Goal: Information Seeking & Learning: Learn about a topic

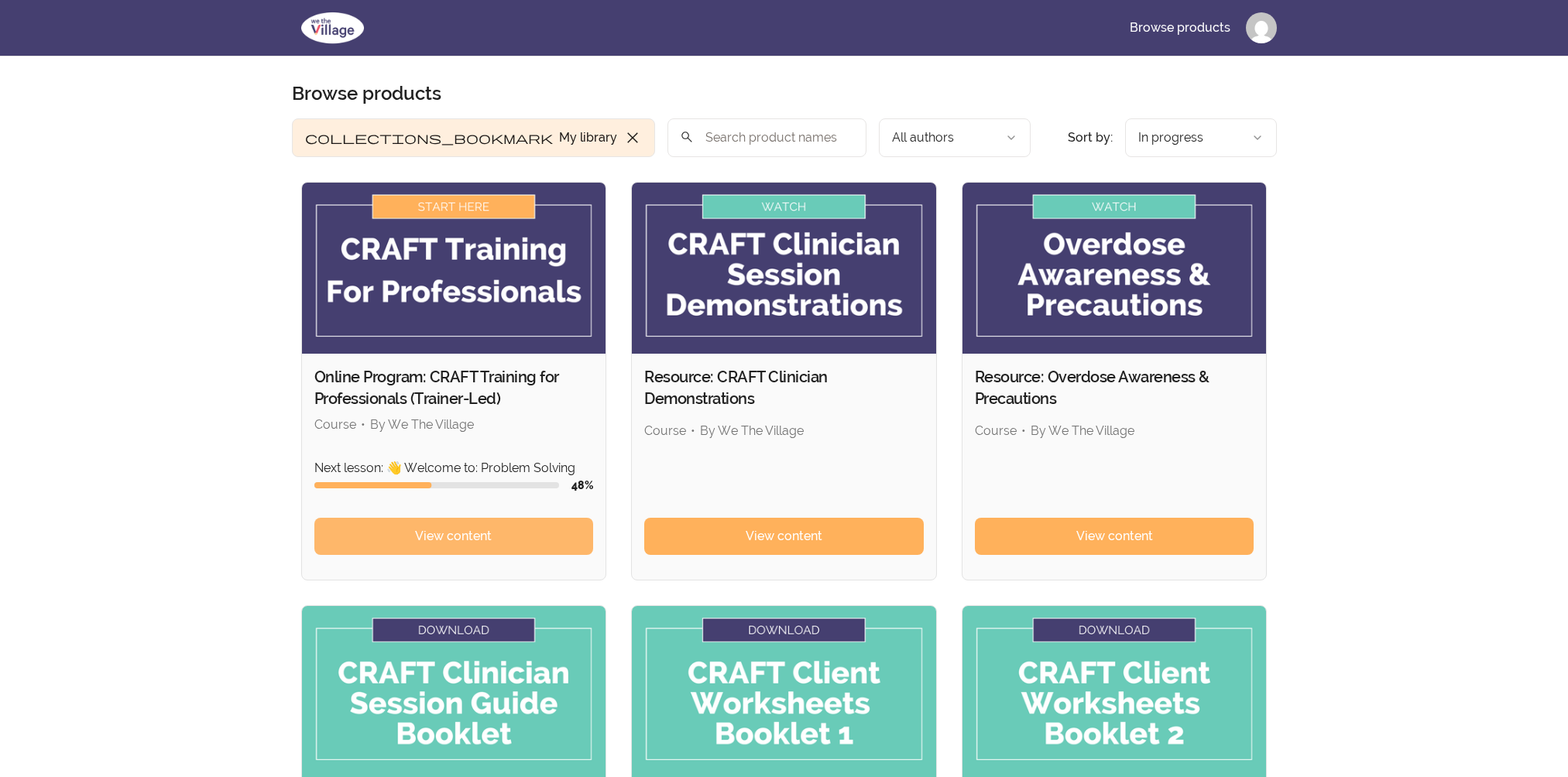
click at [541, 538] on link "View content" at bounding box center [454, 537] width 279 height 37
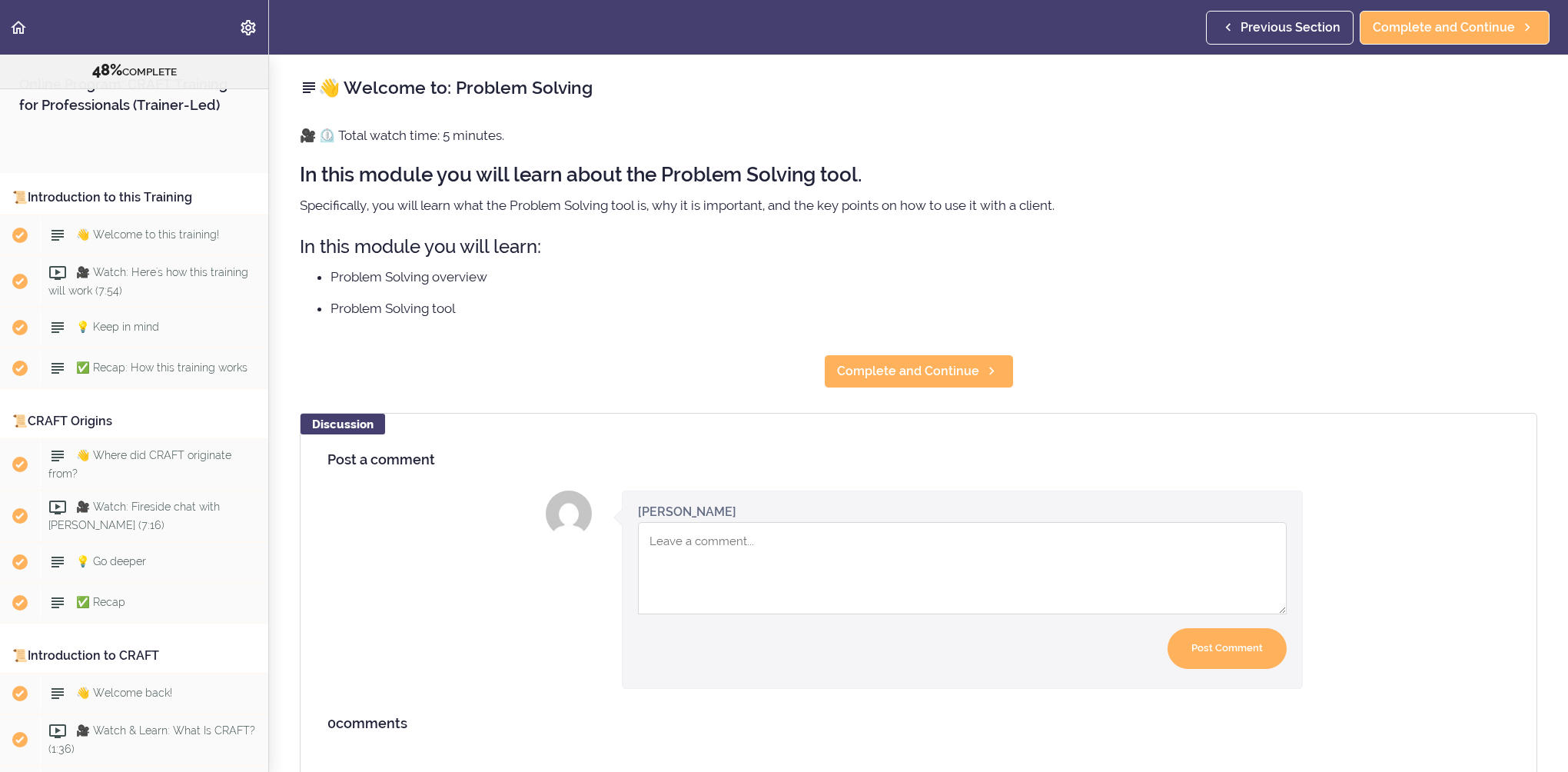
scroll to position [7589, 0]
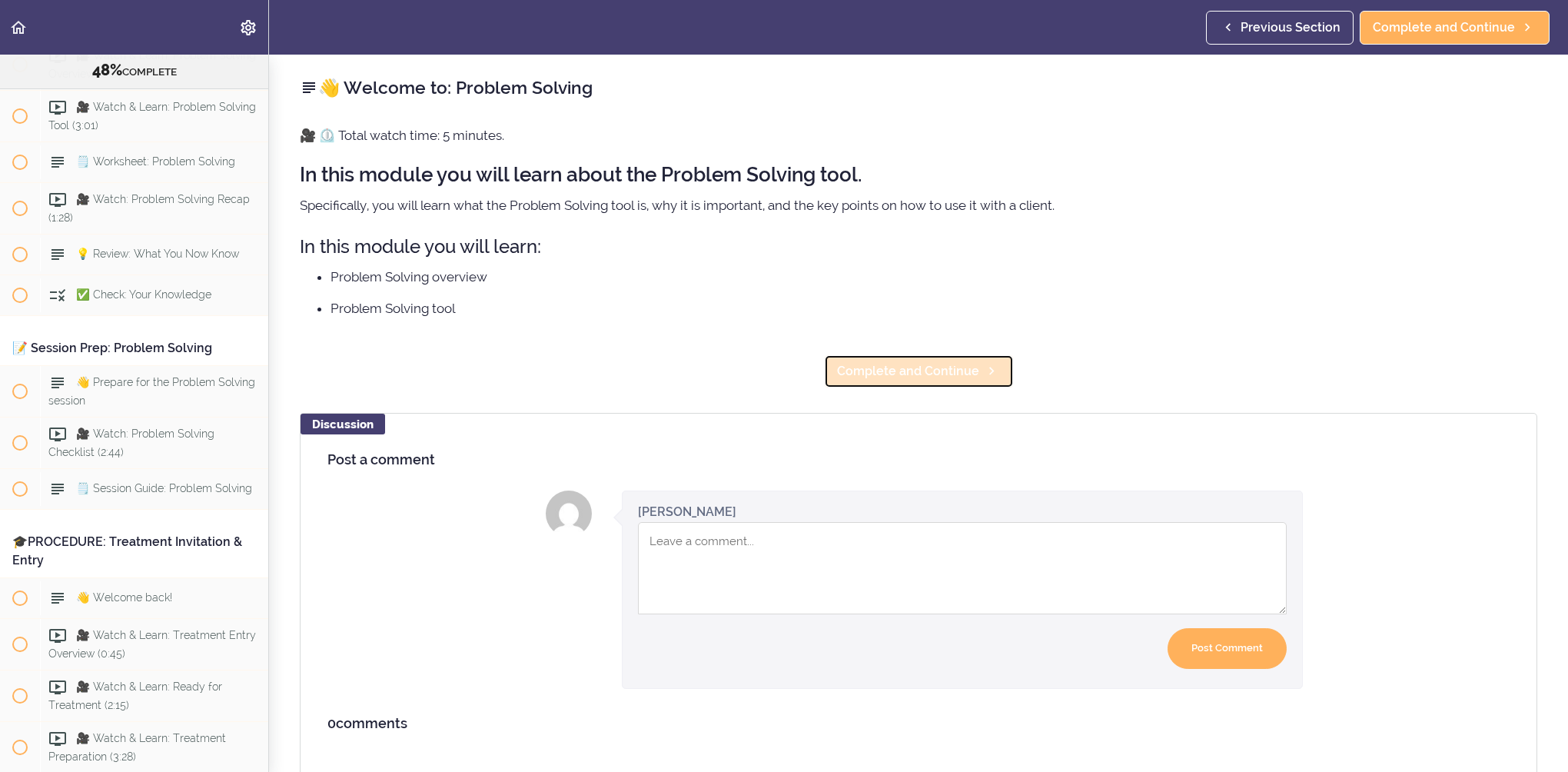
click at [872, 370] on span "Complete and Continue" at bounding box center [909, 371] width 143 height 19
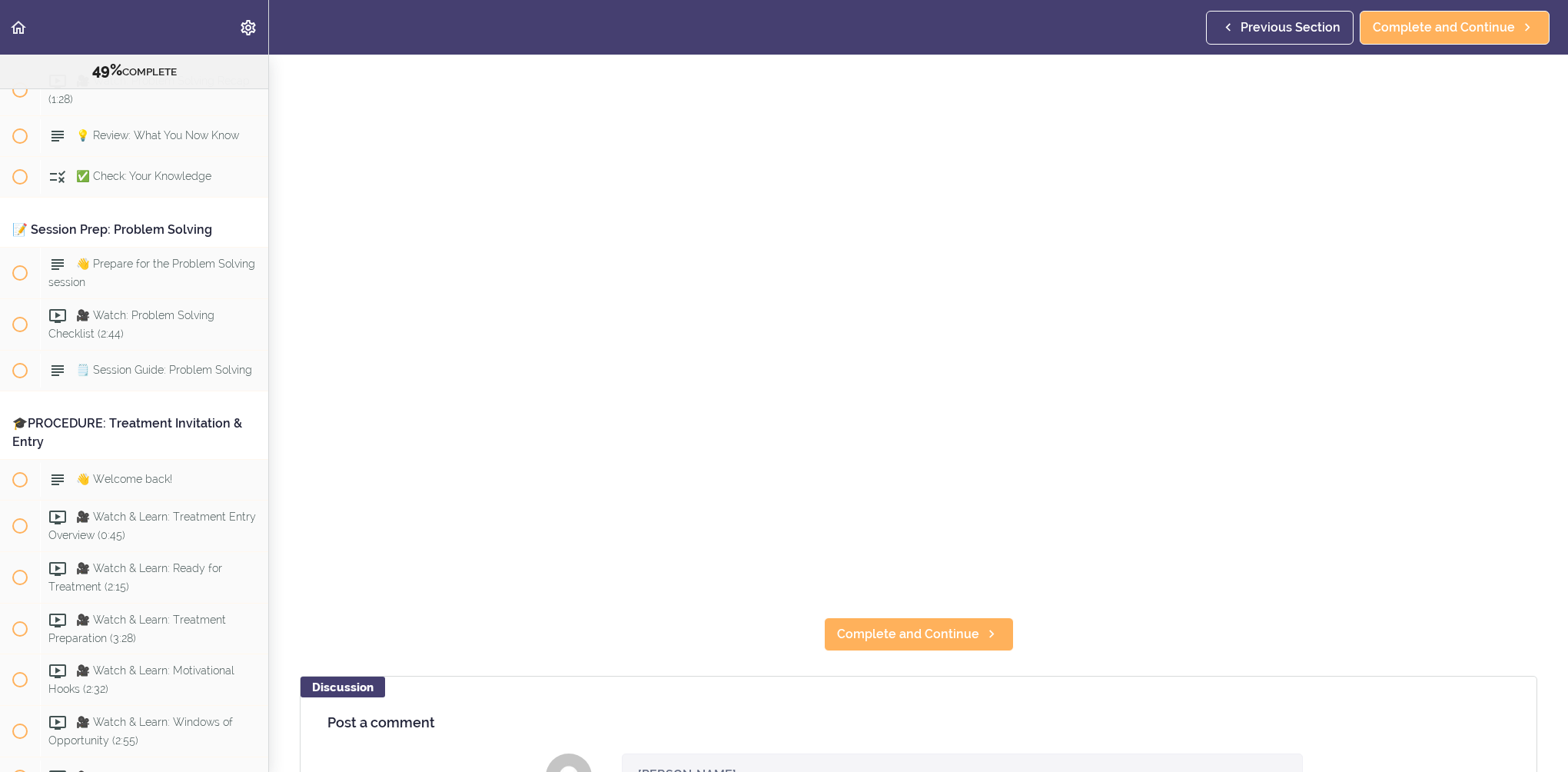
scroll to position [231, 0]
drag, startPoint x: 915, startPoint y: 621, endPoint x: 924, endPoint y: 624, distance: 9.5
click at [915, 622] on span "Complete and Continue" at bounding box center [909, 632] width 143 height 19
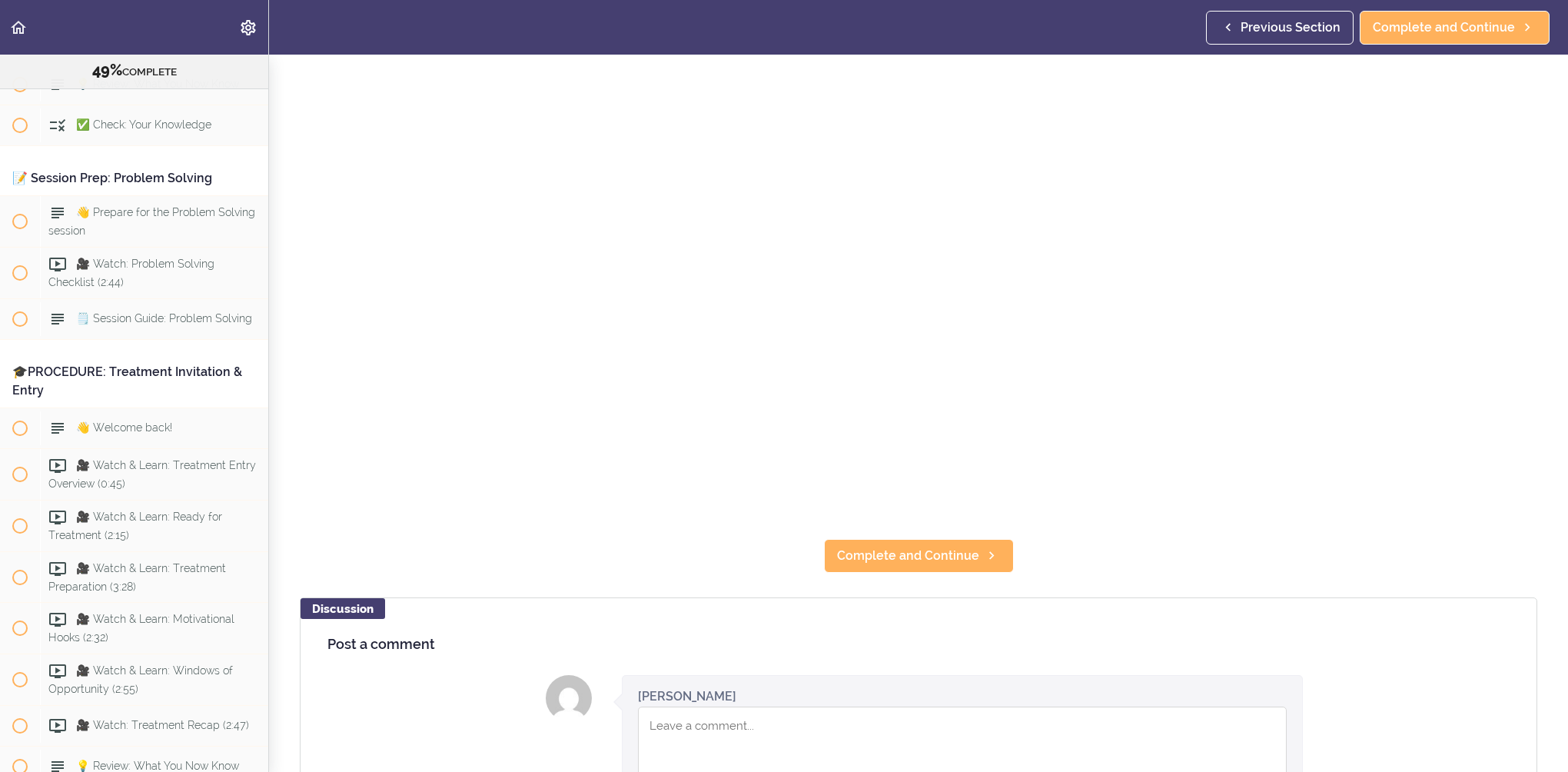
scroll to position [308, 0]
click at [945, 547] on span "Complete and Continue" at bounding box center [909, 555] width 143 height 19
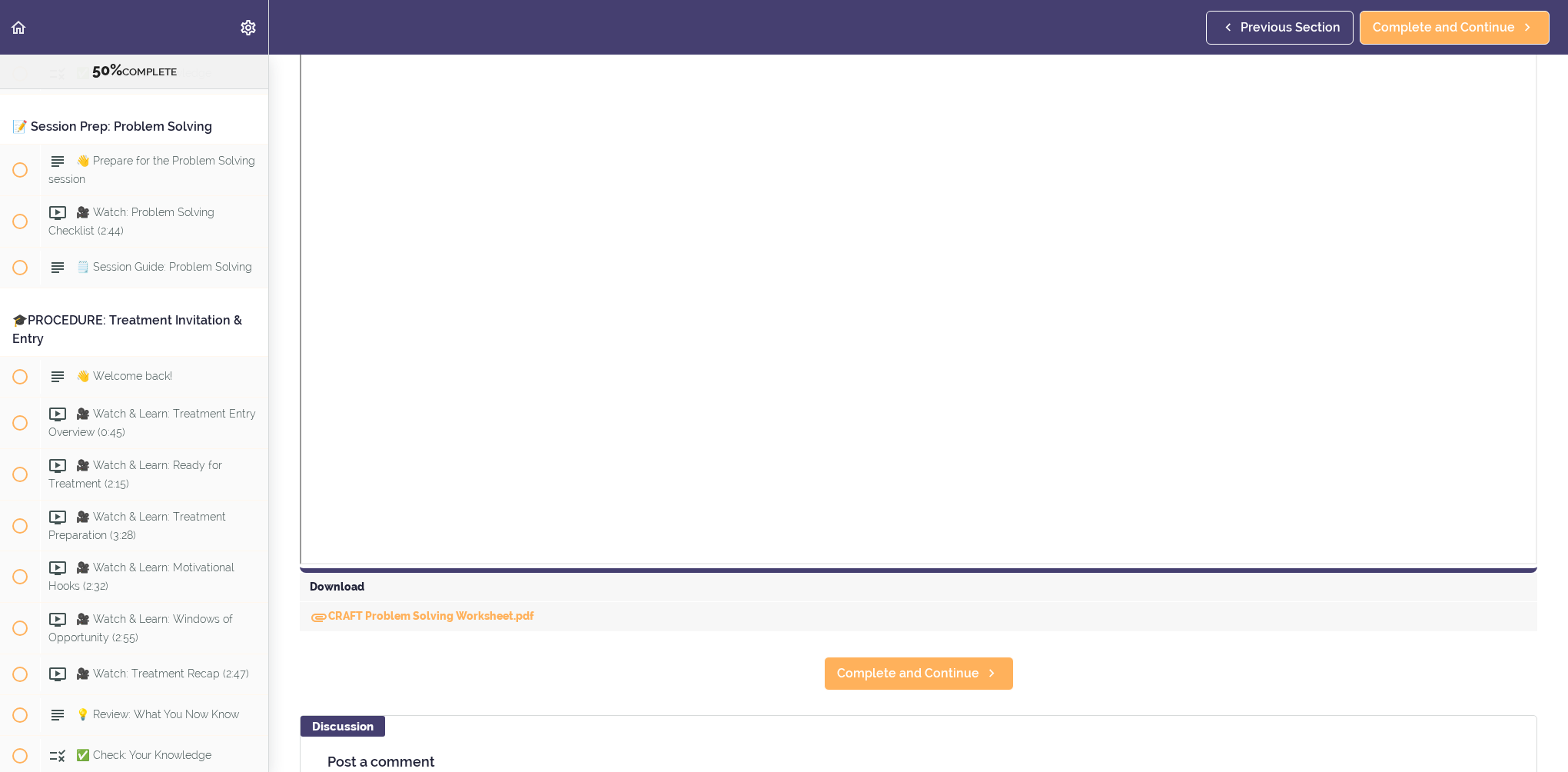
scroll to position [308, 0]
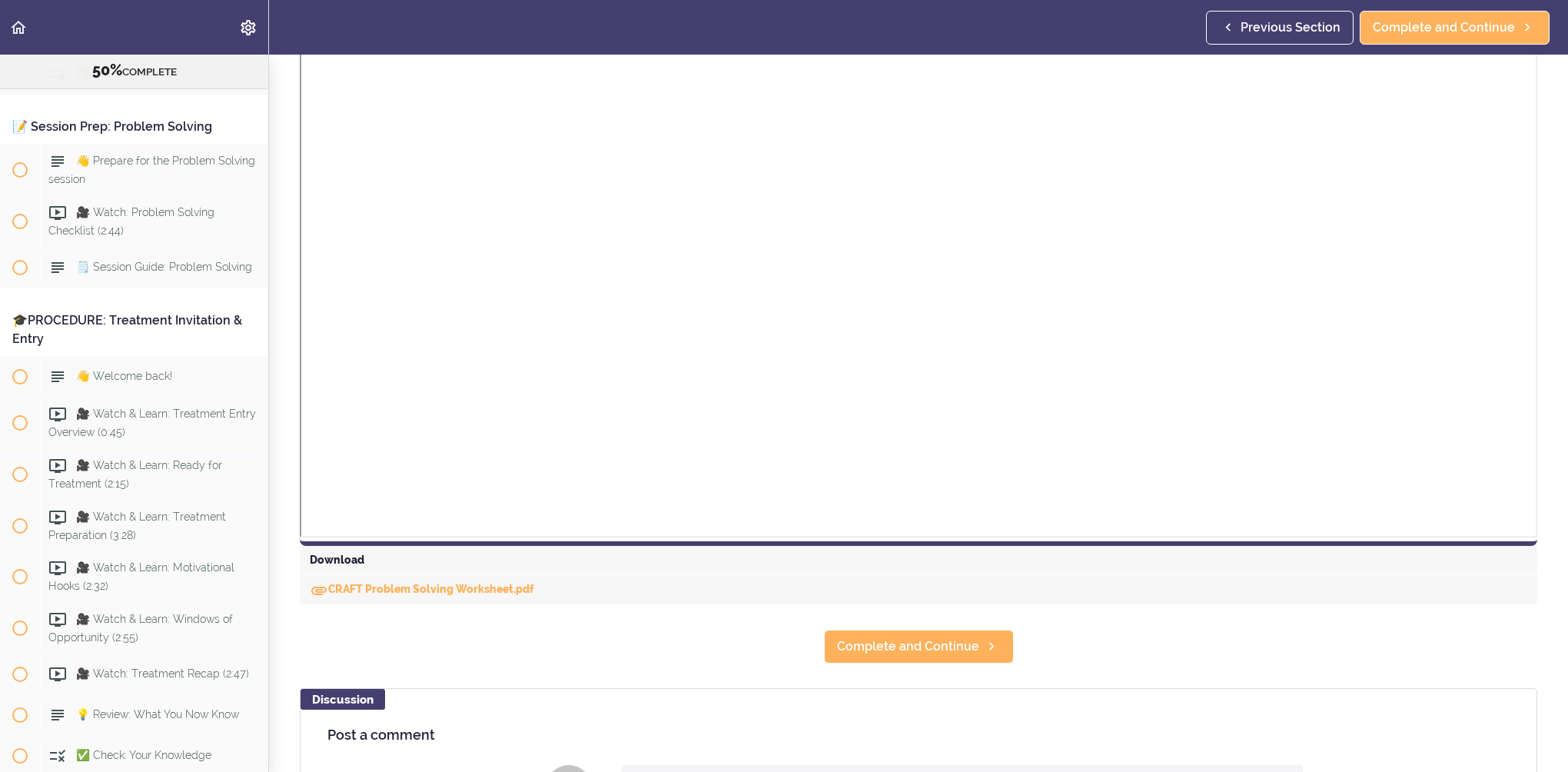
click at [1284, 636] on section "Online Program: CRAFT Training for Professionals (Trainer-Led) 50% COMPLETE 📜In…" at bounding box center [784, 413] width 1568 height 718
click at [868, 639] on span "Complete and Continue" at bounding box center [909, 647] width 143 height 19
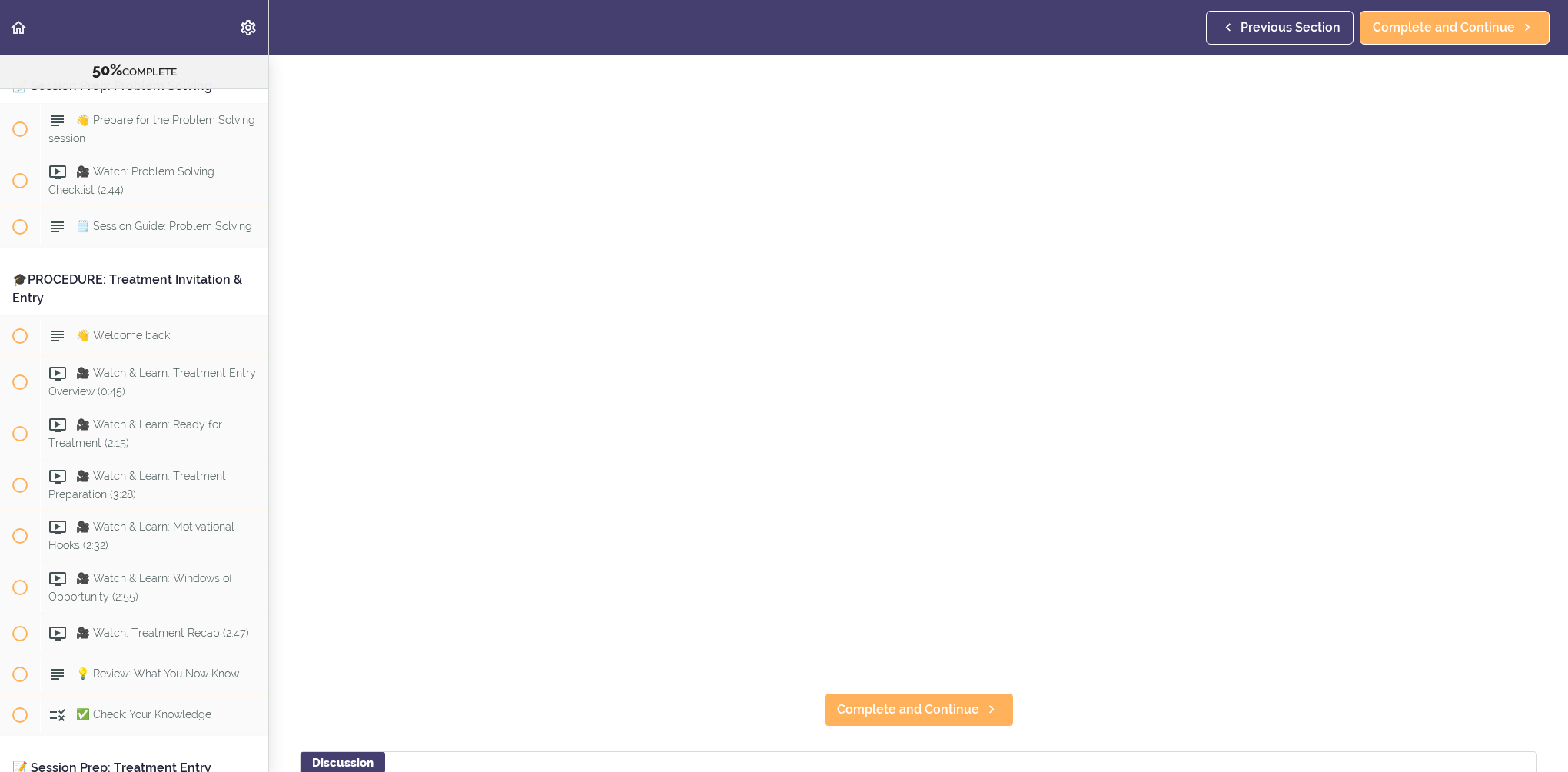
scroll to position [153, 0]
click at [973, 691] on link "Complete and Continue" at bounding box center [919, 708] width 190 height 34
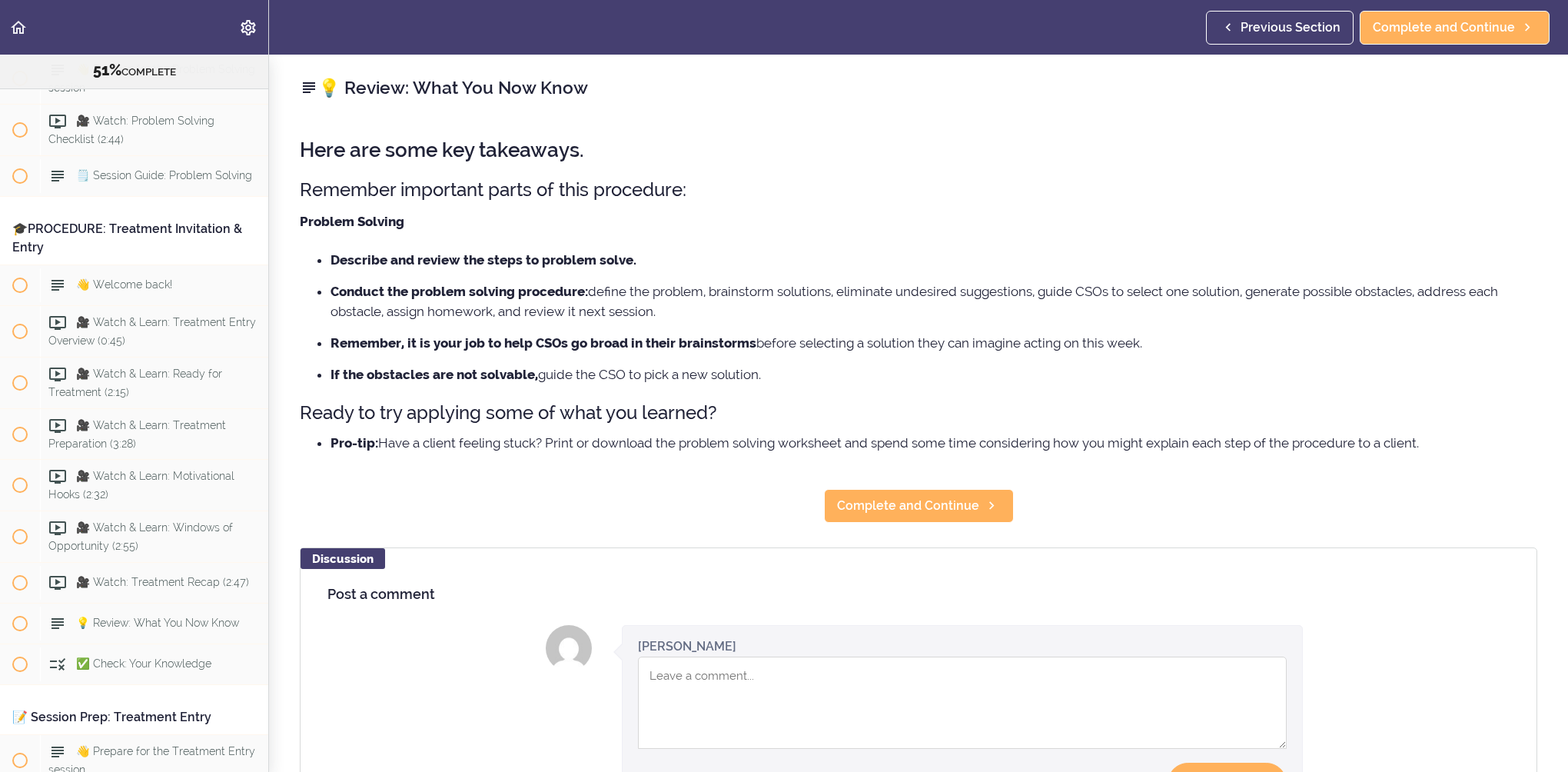
scroll to position [7903, 0]
click at [910, 521] on link "Complete and Continue" at bounding box center [919, 506] width 190 height 34
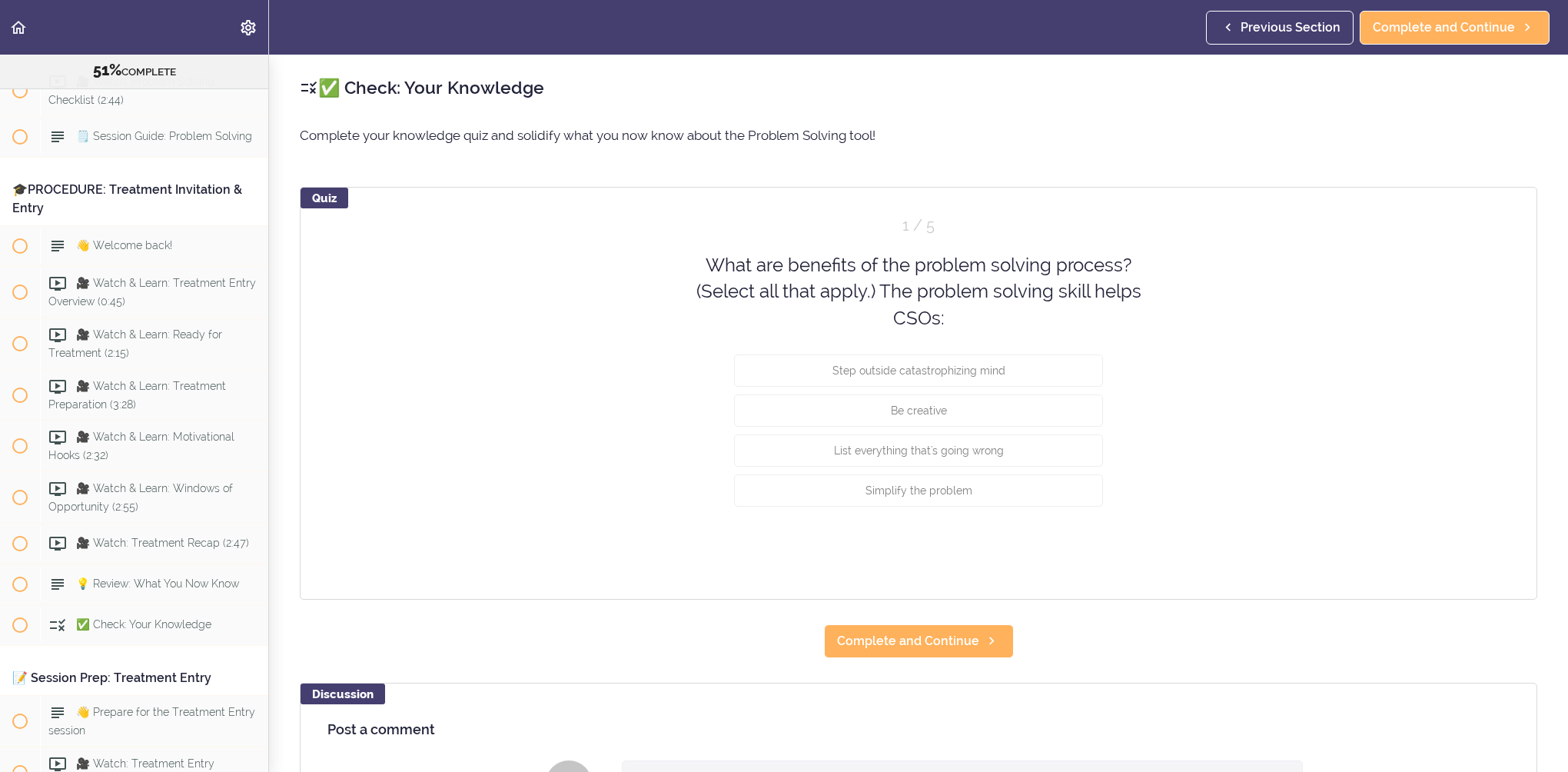
scroll to position [7943, 0]
click at [992, 381] on button "Step outside catastrophizing mind" at bounding box center [919, 370] width 369 height 33
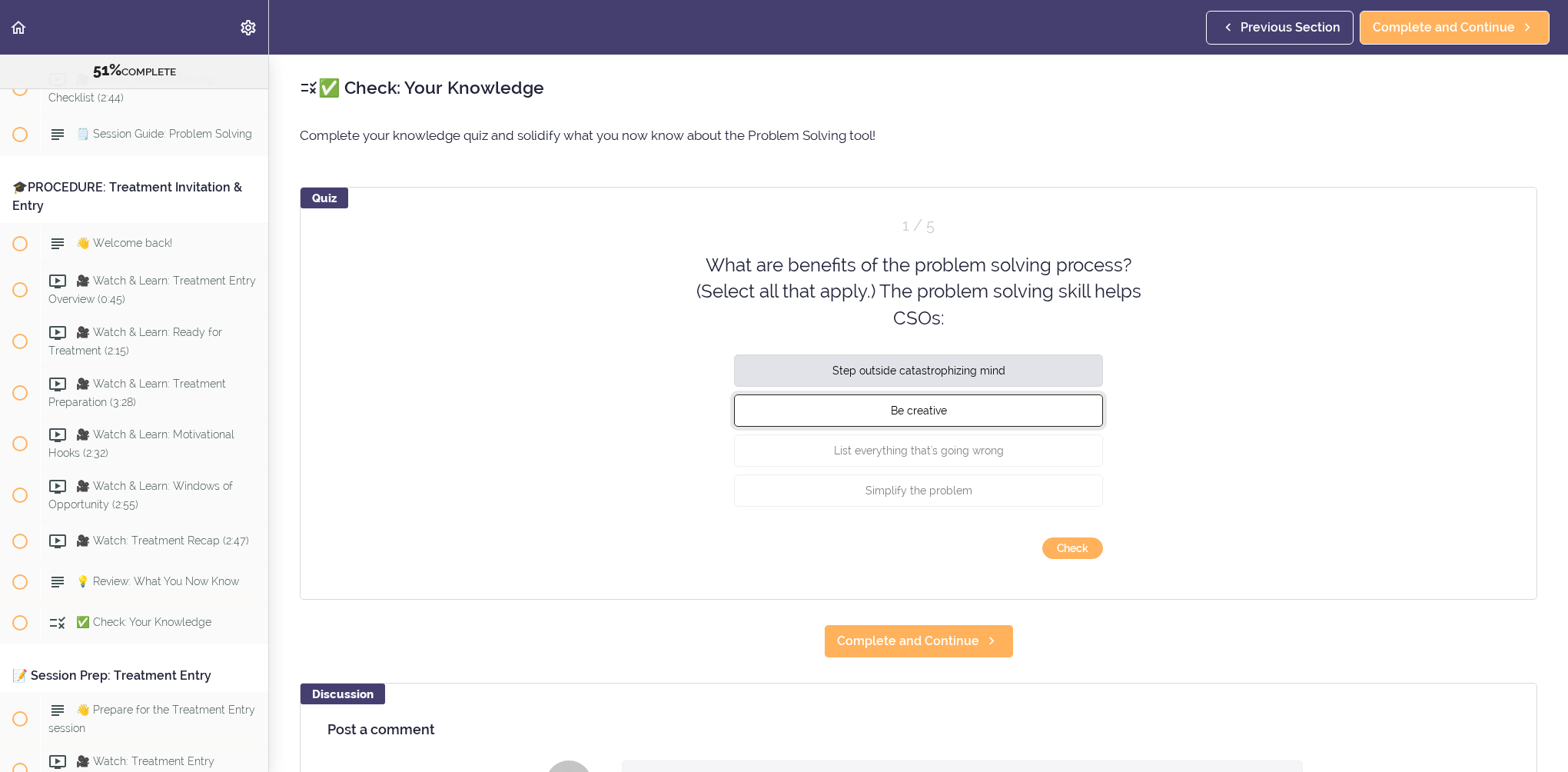
click at [989, 412] on button "Be creative" at bounding box center [919, 411] width 369 height 33
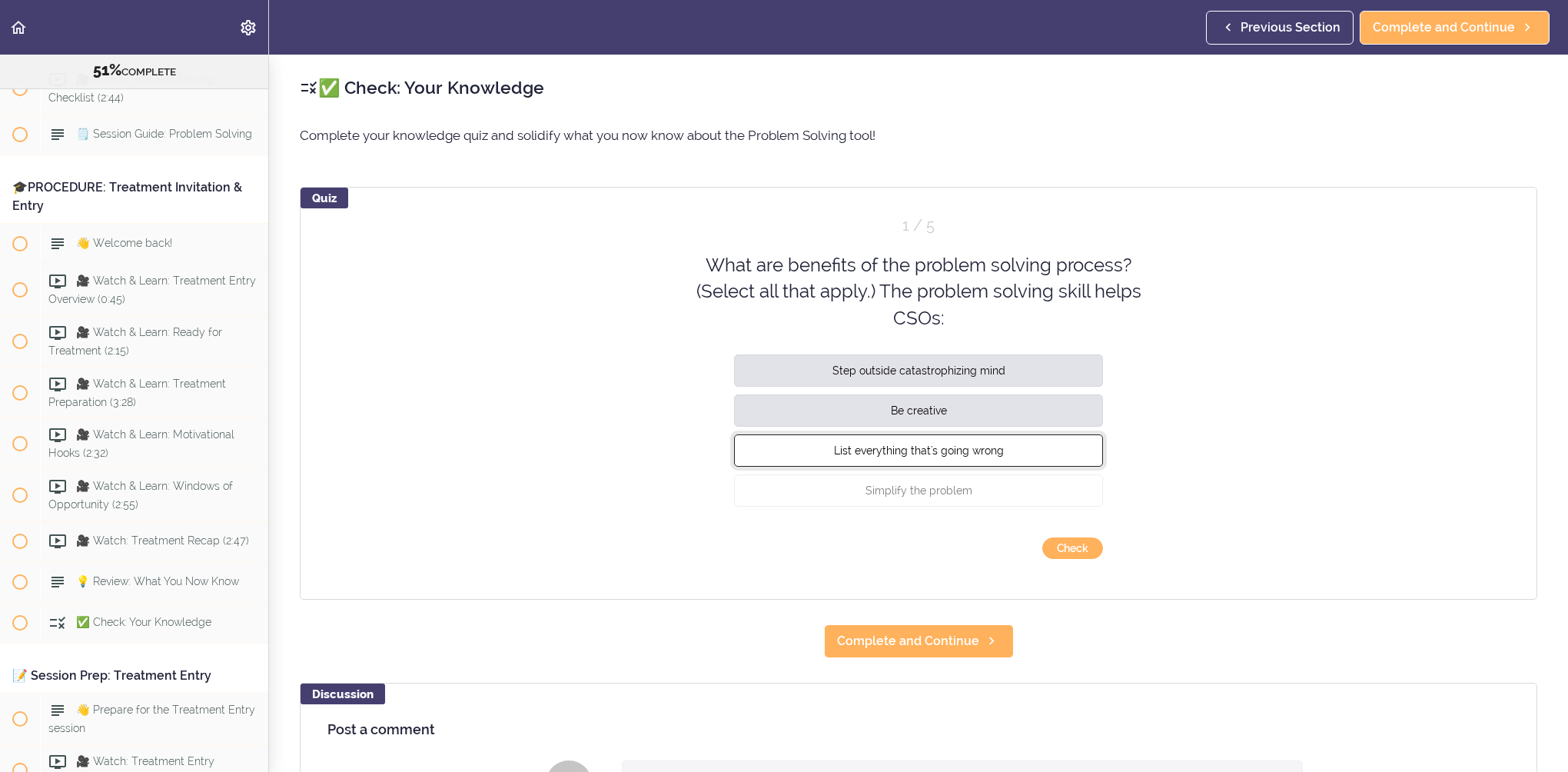
click at [987, 453] on span "List everything that's going wrong" at bounding box center [919, 451] width 170 height 12
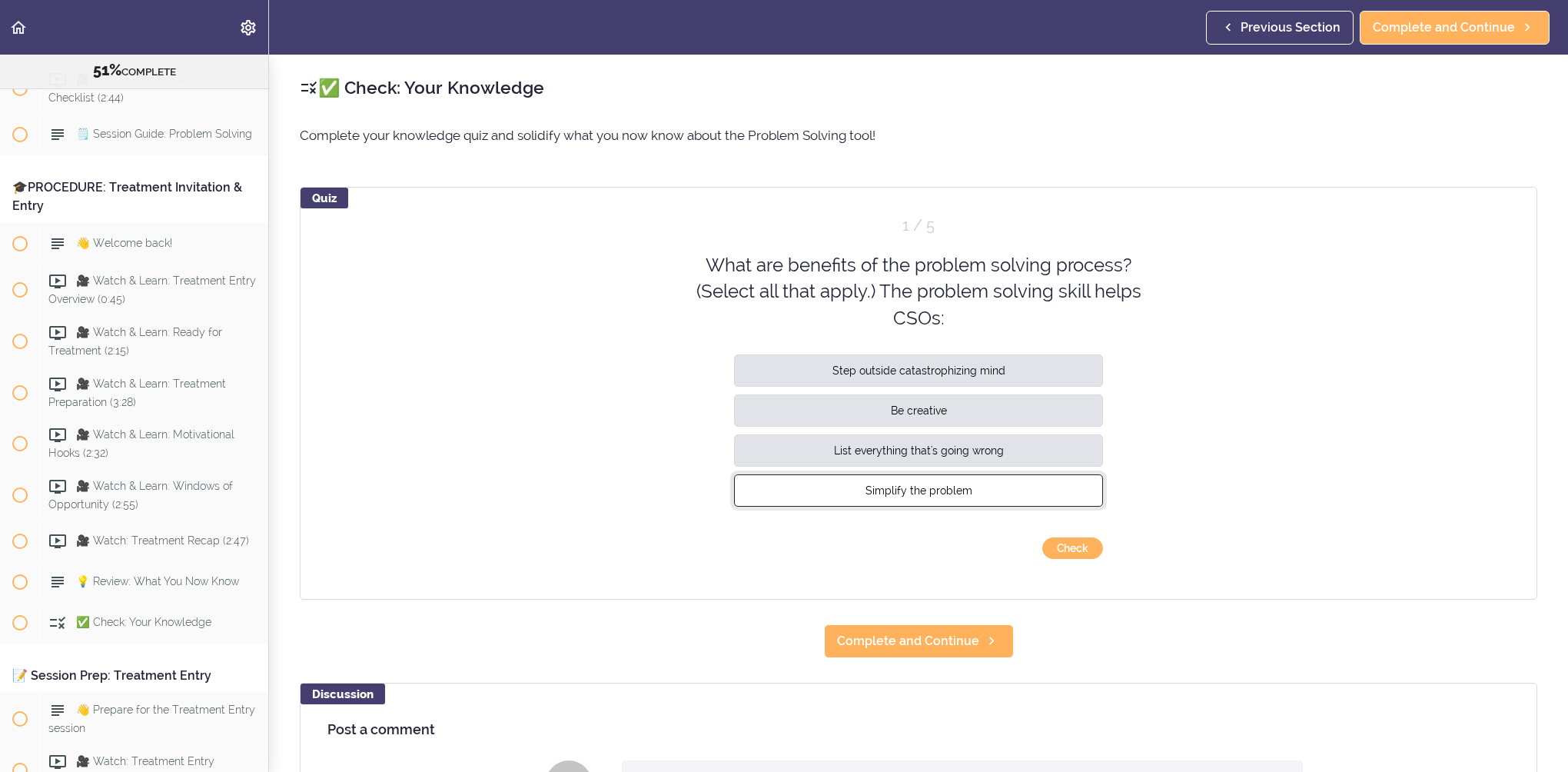
click at [989, 484] on button "Simplify the problem" at bounding box center [919, 491] width 369 height 33
click at [1066, 560] on div "Quiz 1 / 5 What are benefits of the problem solving process? (Select all that a…" at bounding box center [919, 393] width 1238 height 413
click at [1064, 553] on button "Check" at bounding box center [1073, 549] width 60 height 22
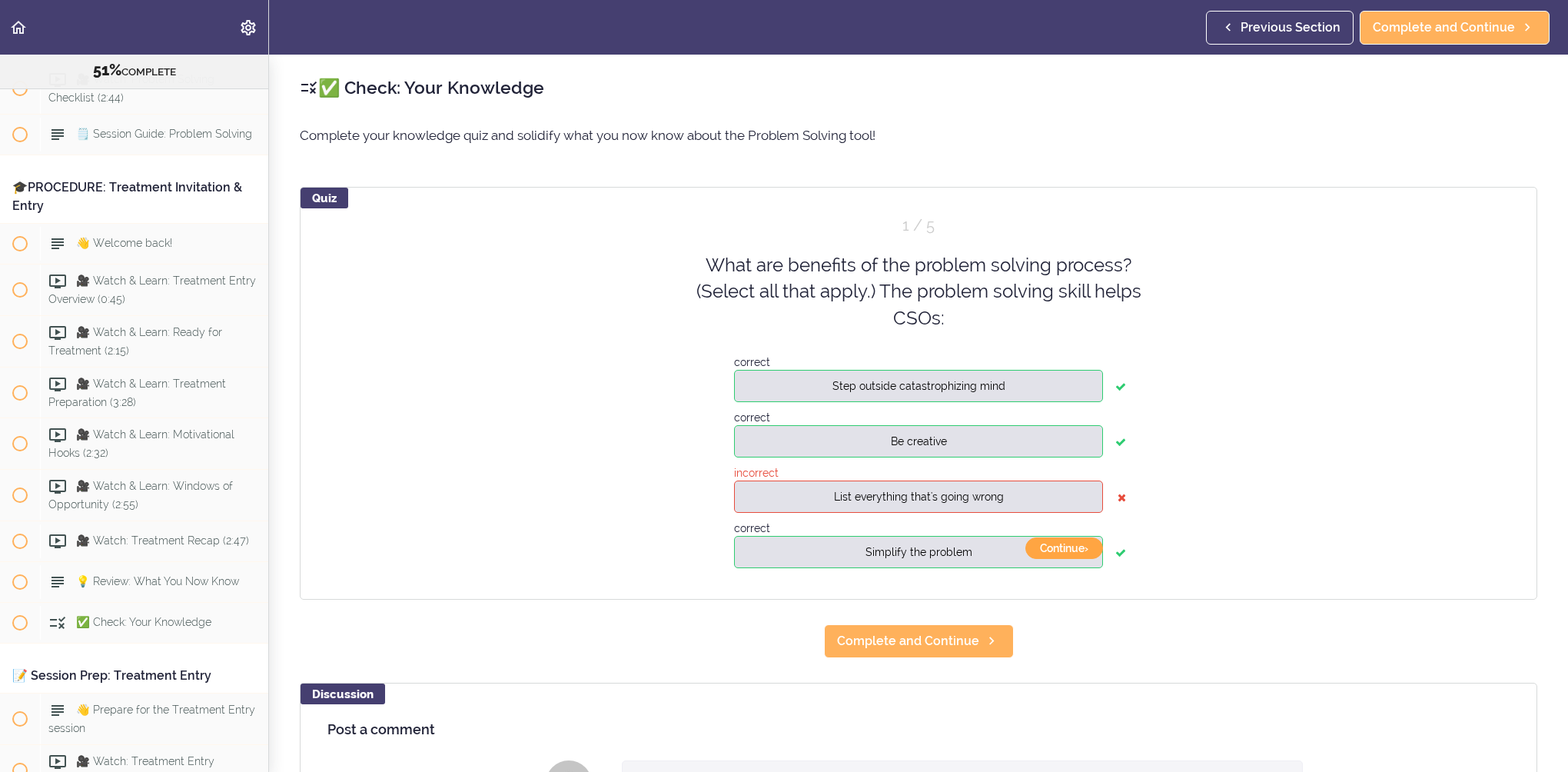
click at [1068, 552] on button "Continue ›" at bounding box center [1064, 549] width 77 height 22
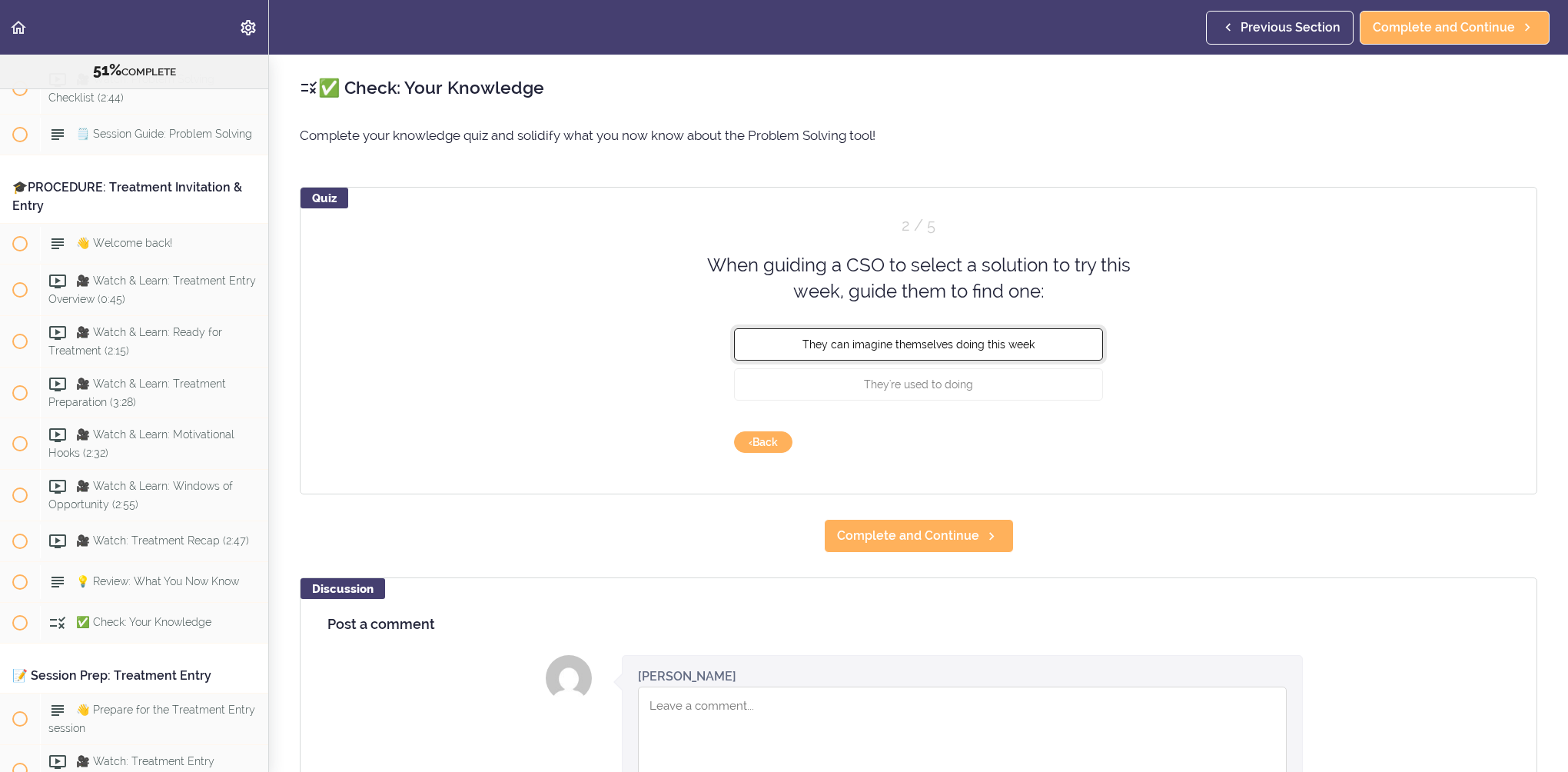
click at [1009, 353] on button "They can imagine themselves doing this week" at bounding box center [919, 344] width 369 height 33
click at [1091, 443] on button "Check" at bounding box center [1073, 443] width 60 height 22
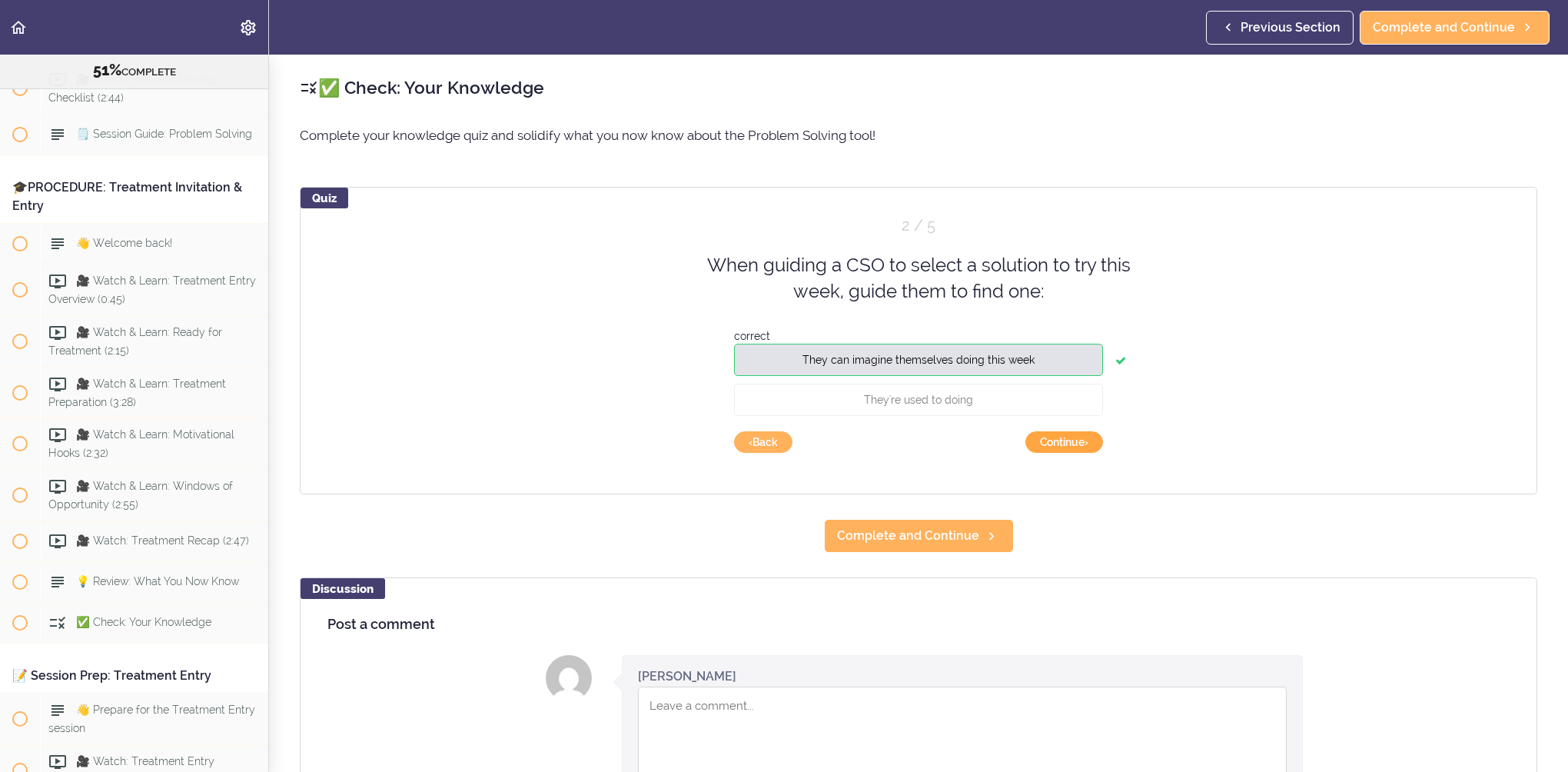
click at [1091, 443] on button "Continue ›" at bounding box center [1064, 443] width 77 height 22
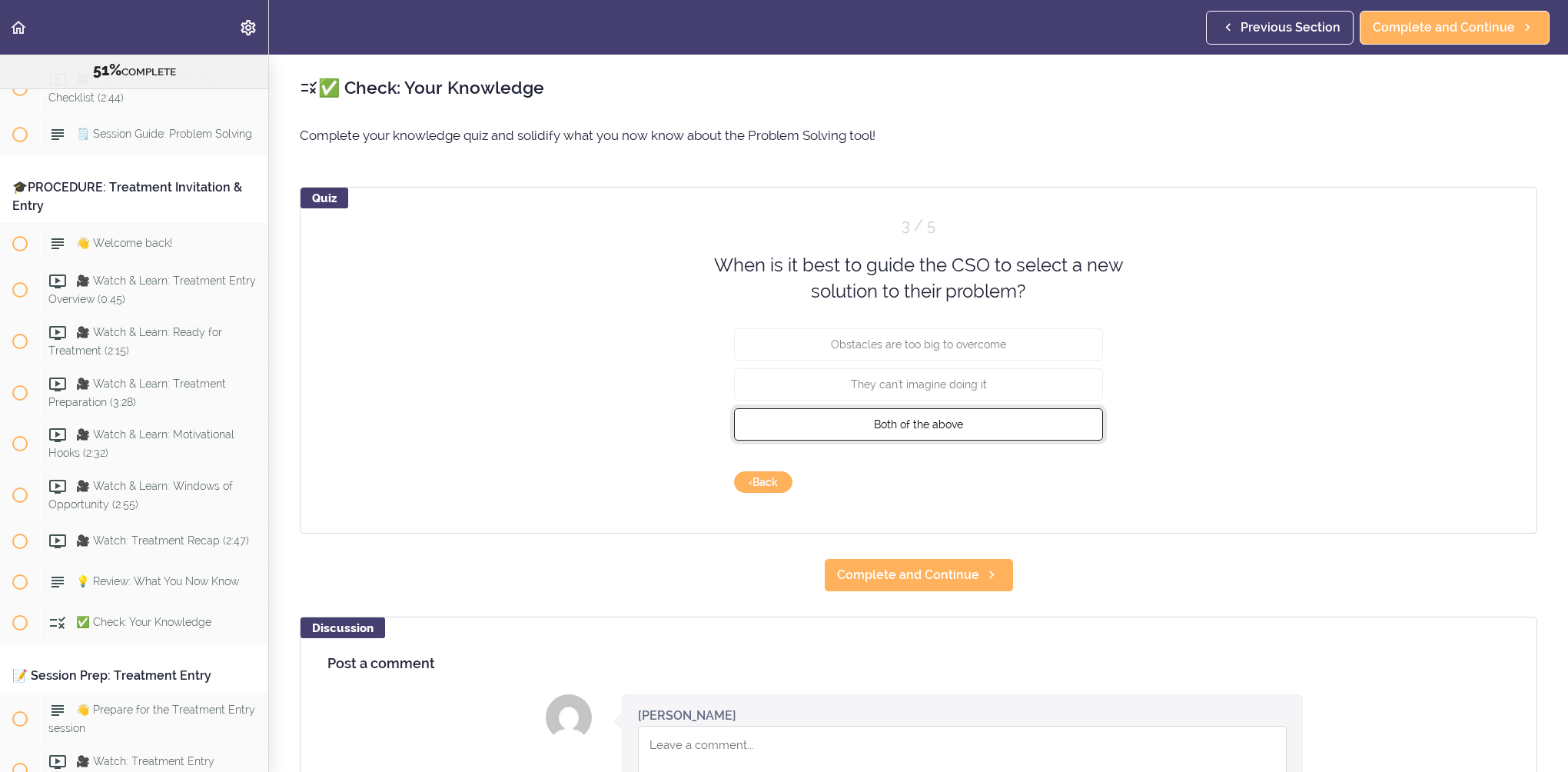
click at [1064, 428] on button "Both of the above" at bounding box center [919, 424] width 369 height 33
click at [1089, 476] on button "Check" at bounding box center [1073, 482] width 60 height 22
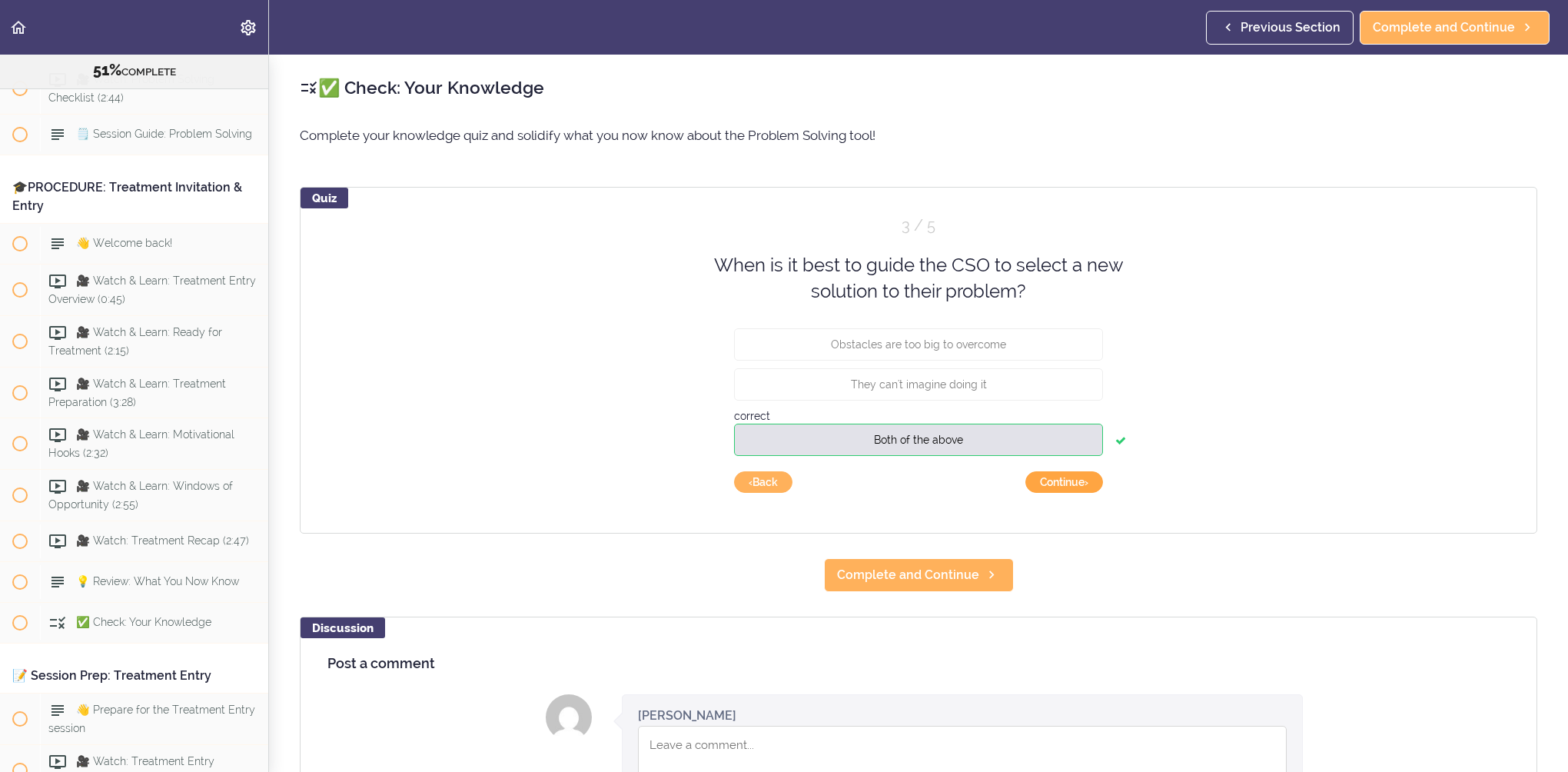
click at [1085, 481] on button "Continue ›" at bounding box center [1064, 482] width 77 height 22
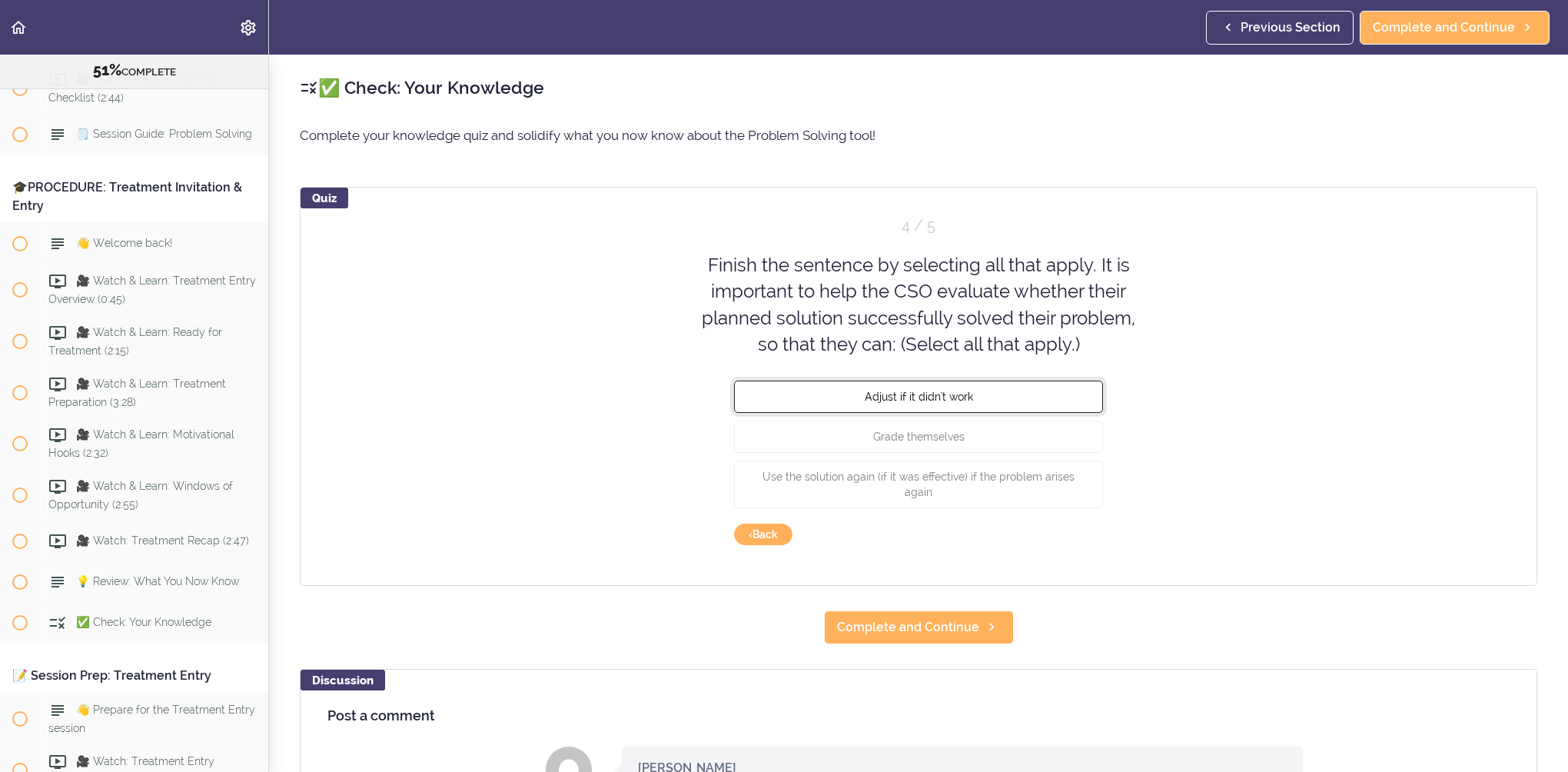
click at [1041, 384] on button "Adjust if it didn't work" at bounding box center [919, 397] width 369 height 33
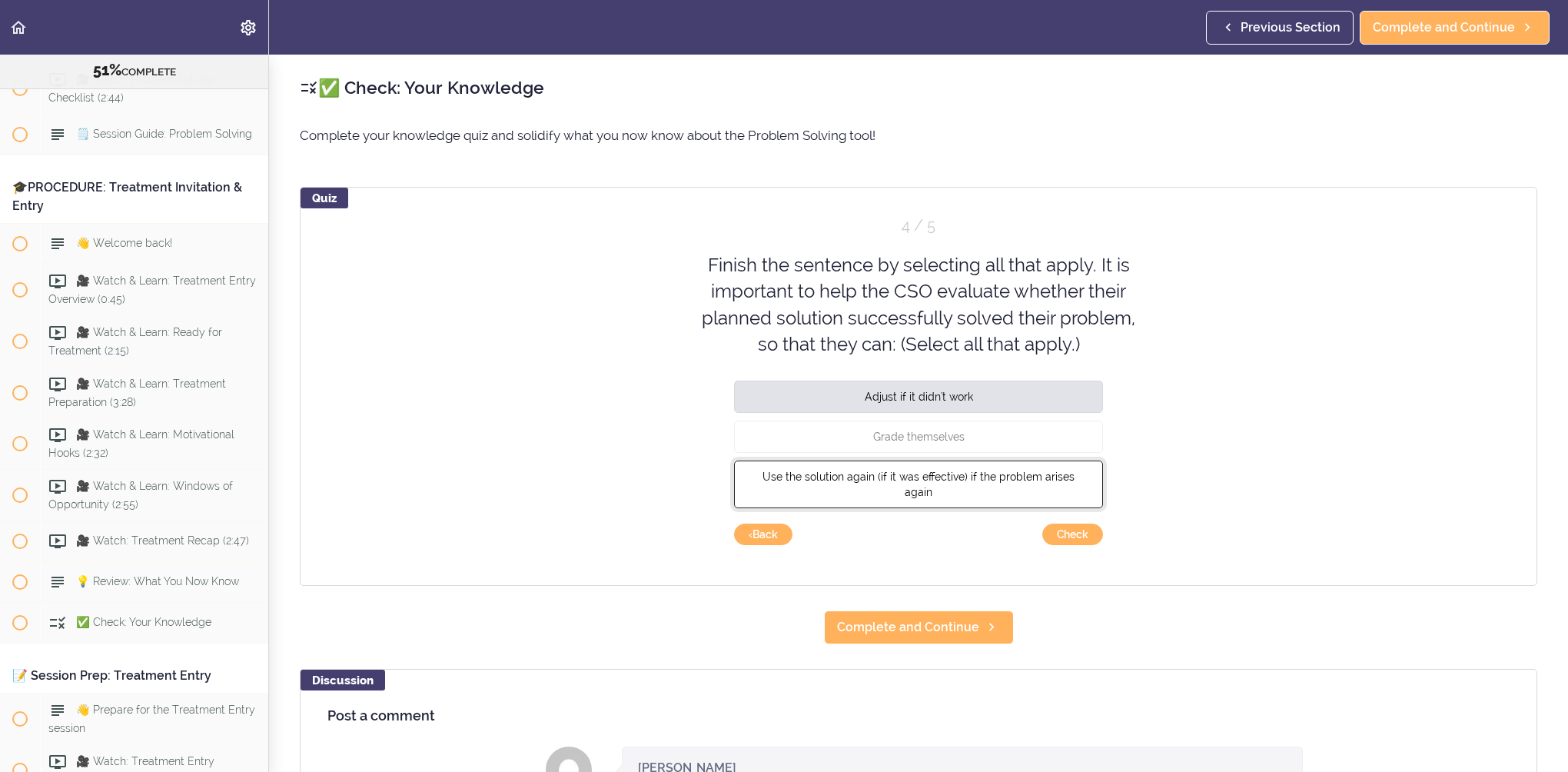
click at [981, 467] on button "Use the solution again (if it was effective) if the problem arises again" at bounding box center [919, 484] width 369 height 48
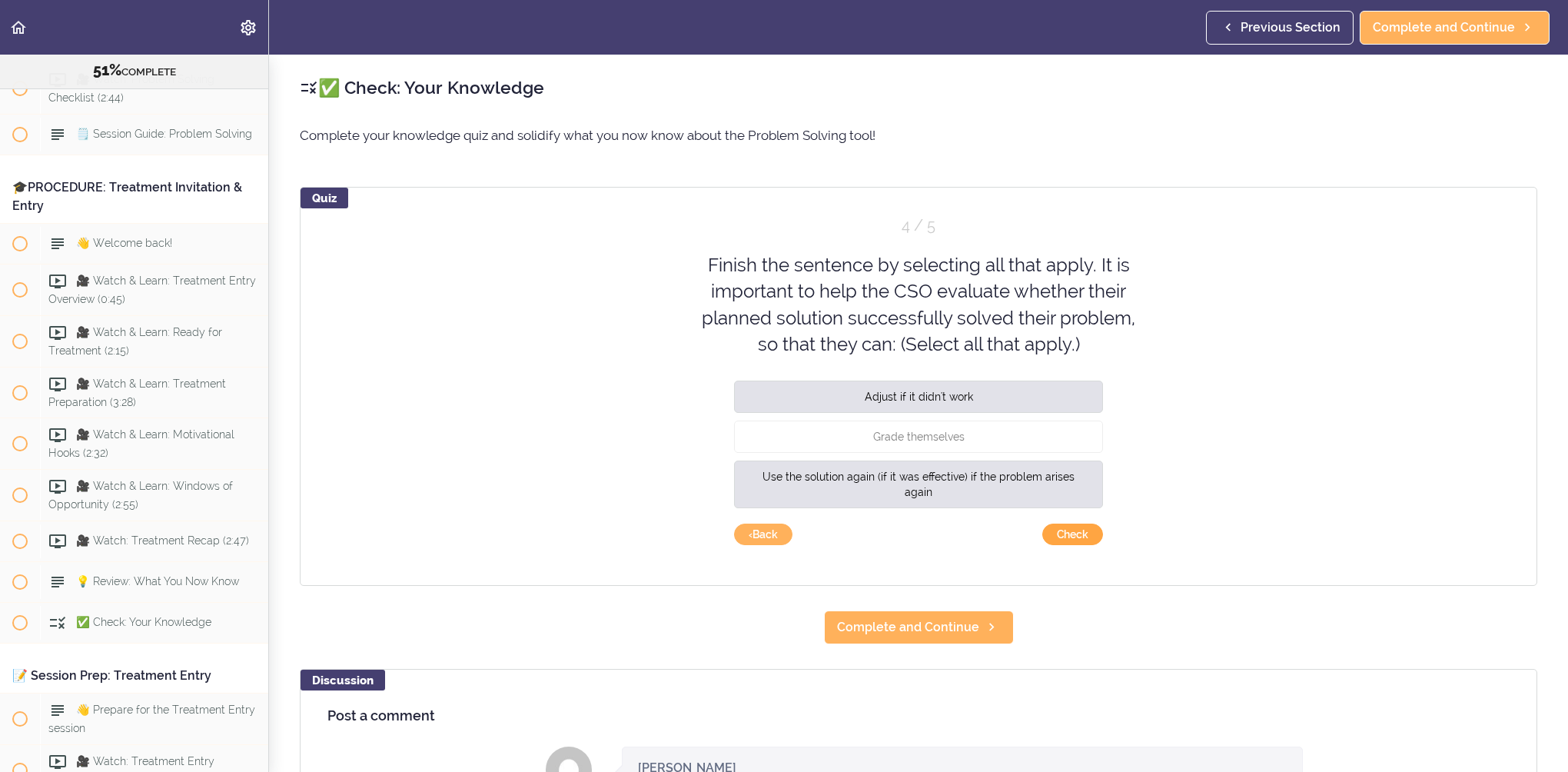
click at [1047, 527] on button "Check" at bounding box center [1073, 535] width 60 height 22
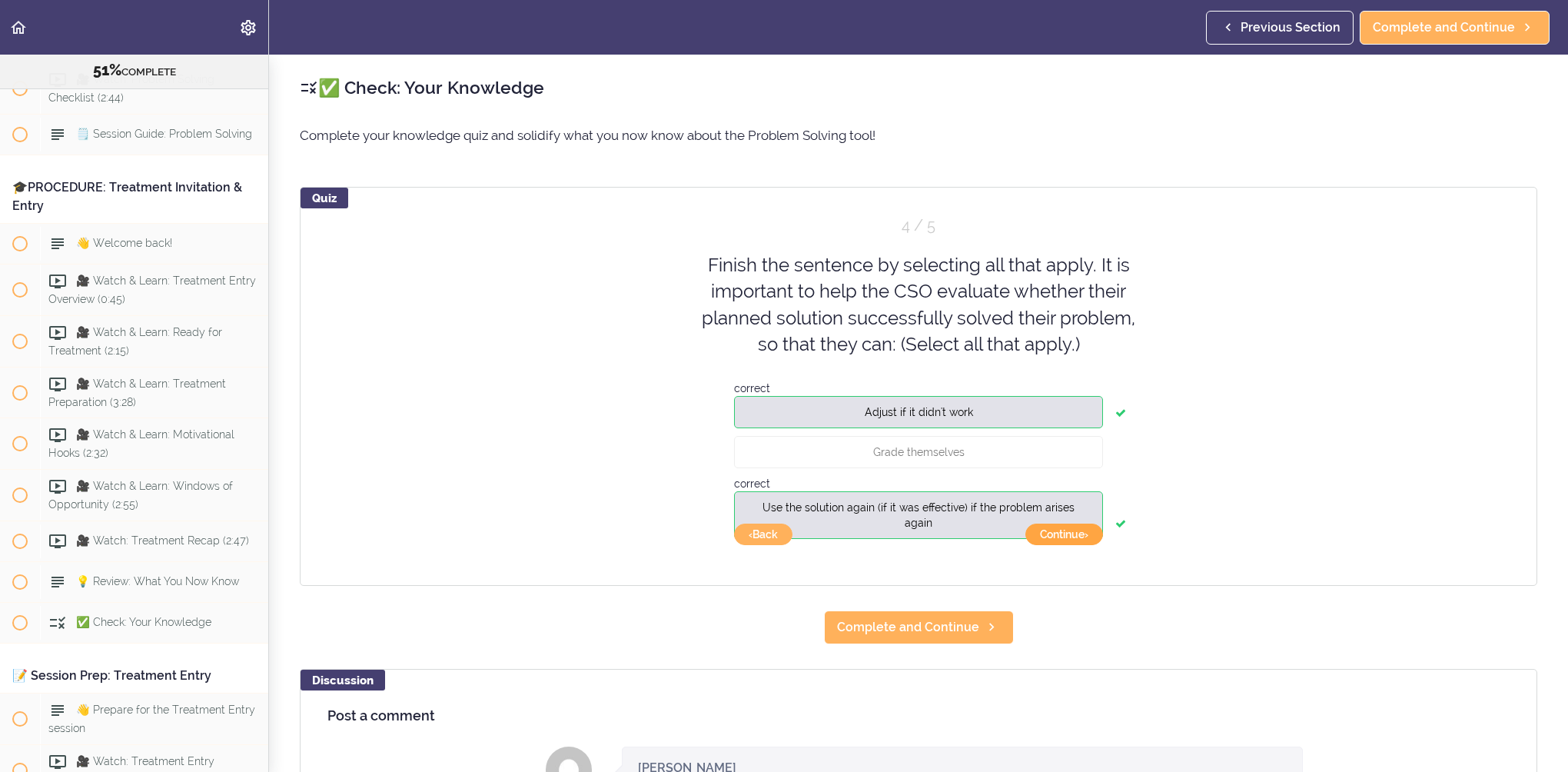
click at [1054, 533] on button "Continue ›" at bounding box center [1064, 535] width 77 height 22
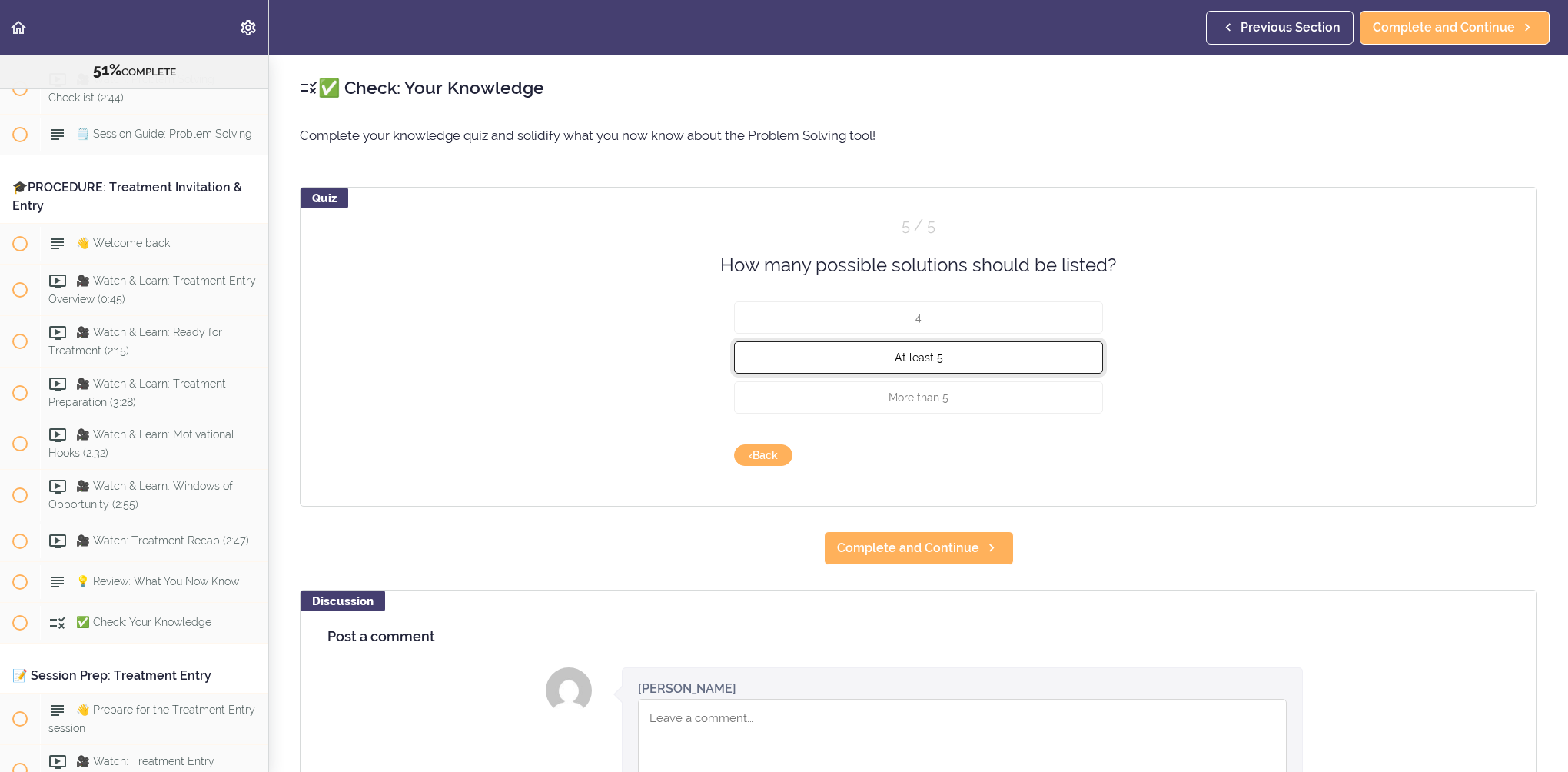
click at [1001, 357] on button "At least 5" at bounding box center [919, 358] width 369 height 33
click at [1069, 453] on button "Check" at bounding box center [1073, 456] width 60 height 22
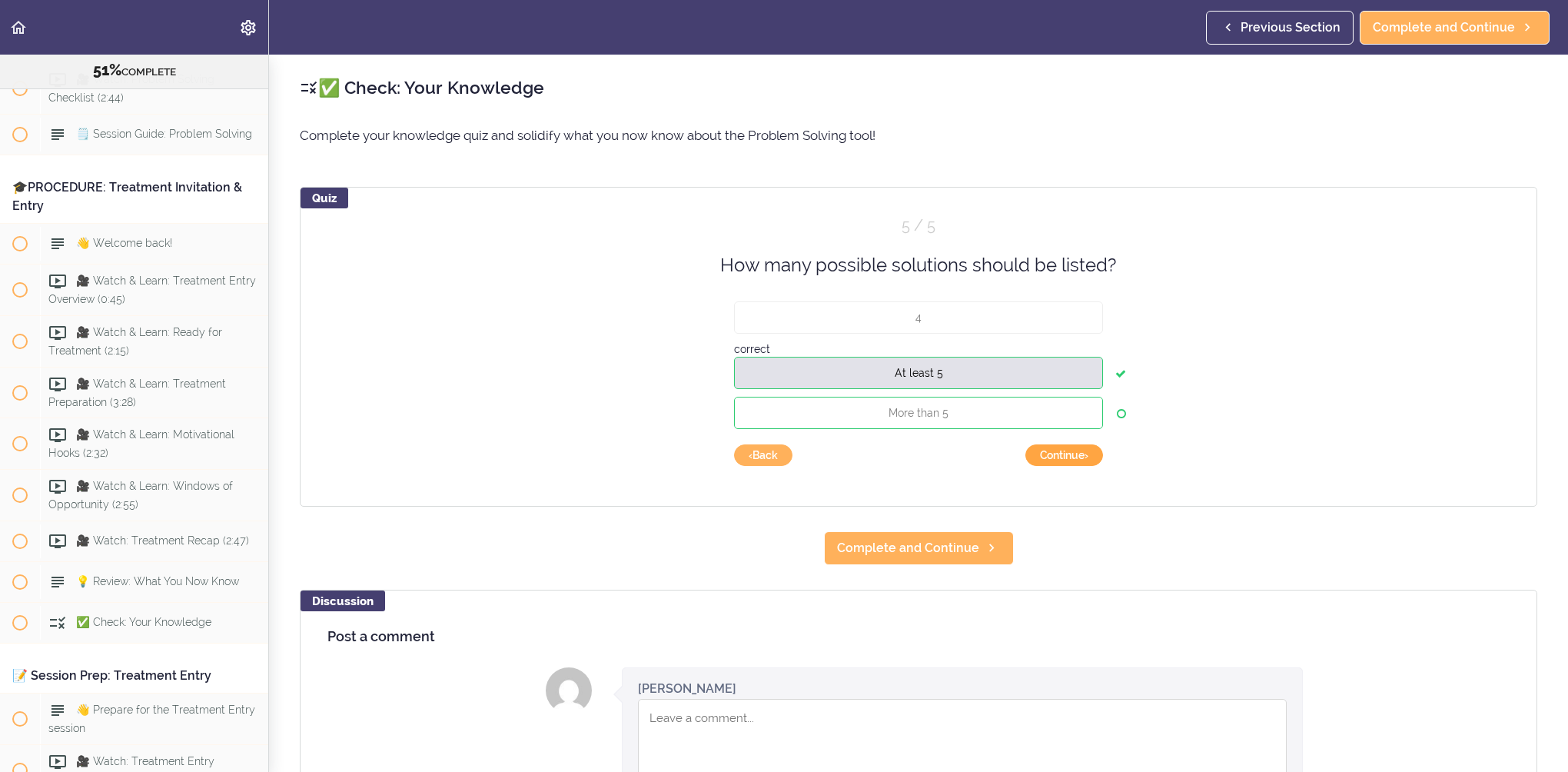
click at [1069, 453] on button "Continue ›" at bounding box center [1064, 456] width 77 height 22
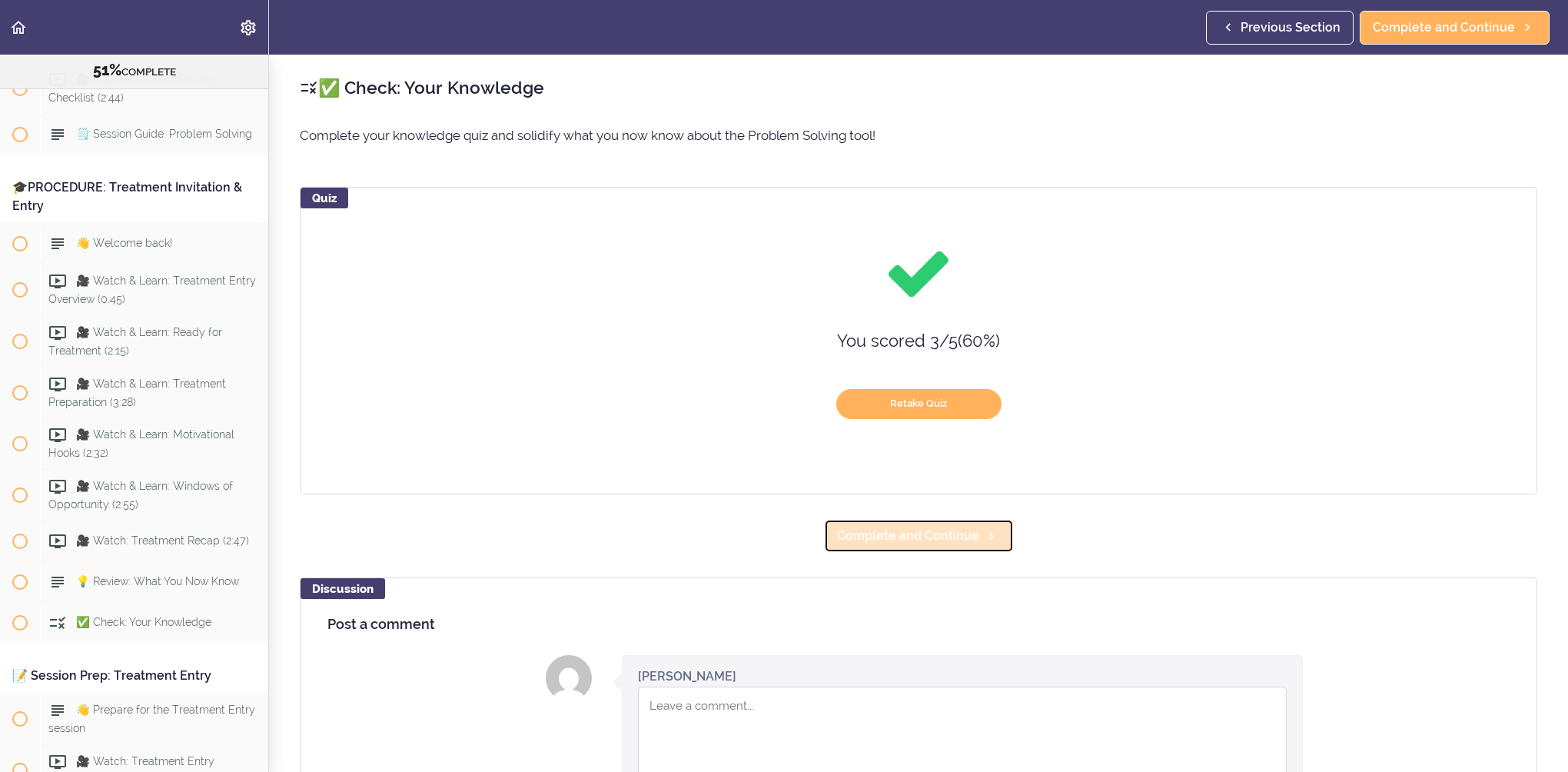
click at [981, 524] on link "Complete and Continue" at bounding box center [919, 536] width 190 height 34
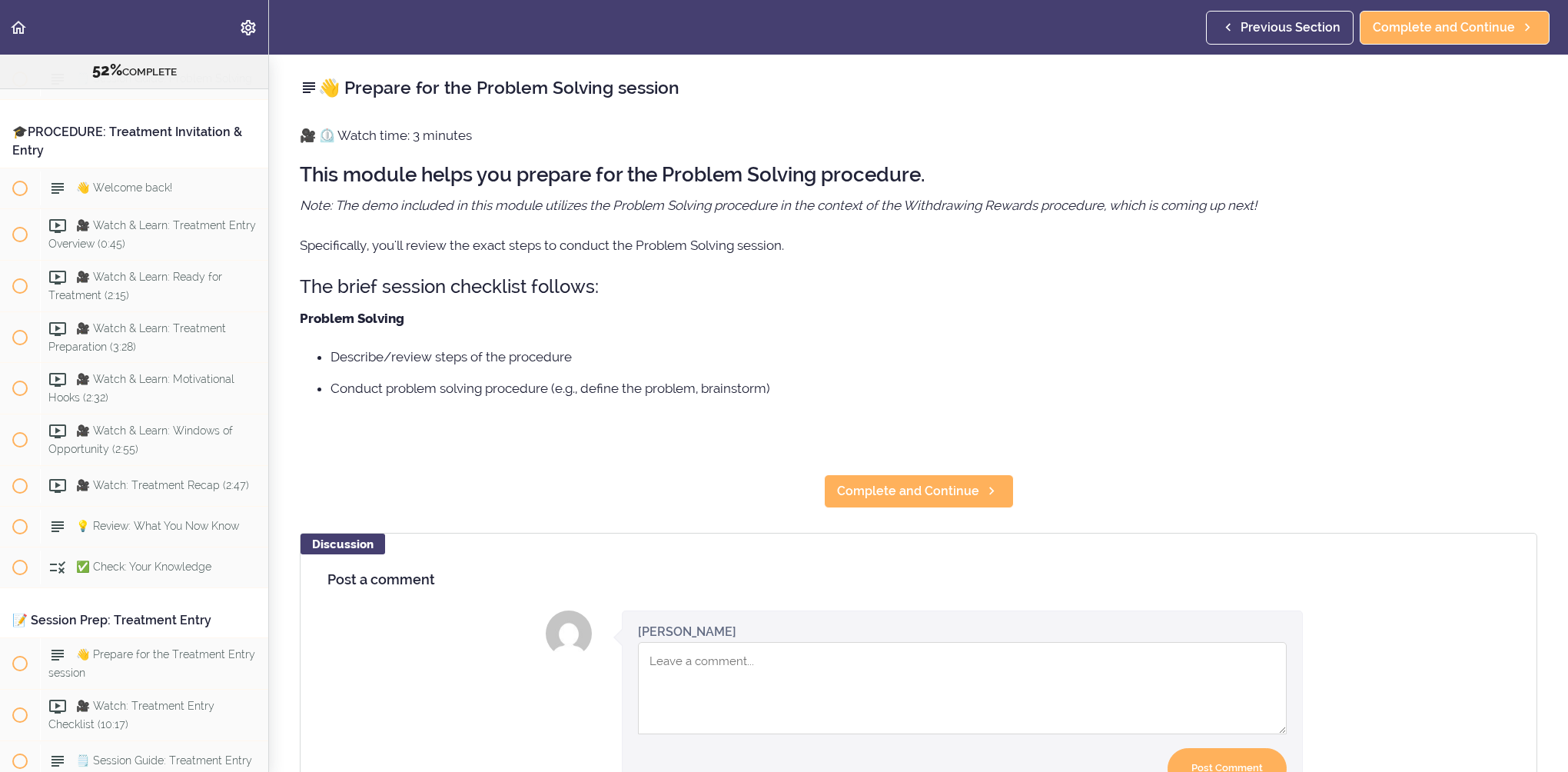
scroll to position [8034, 0]
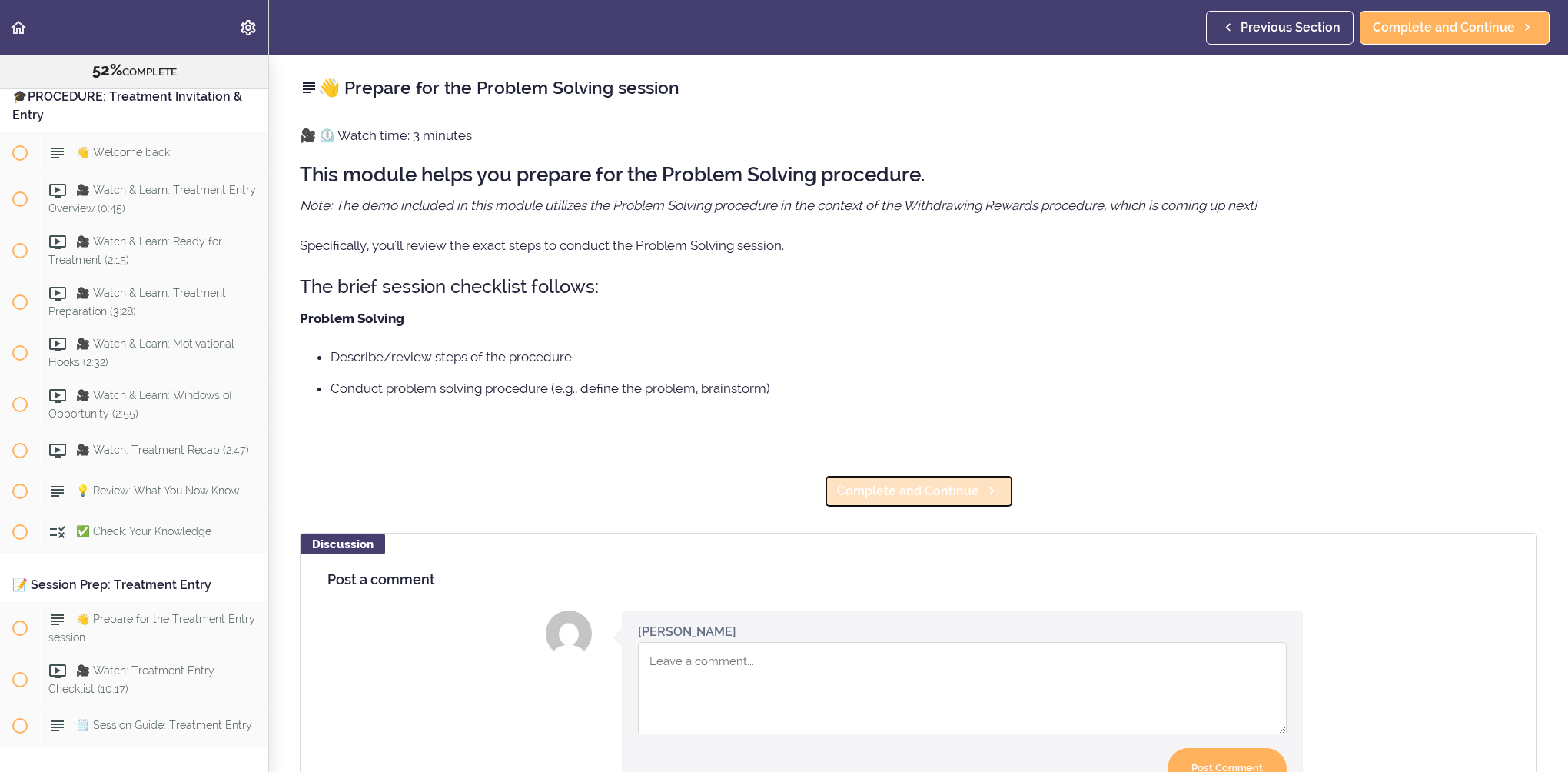
click at [982, 488] on icon at bounding box center [992, 491] width 19 height 16
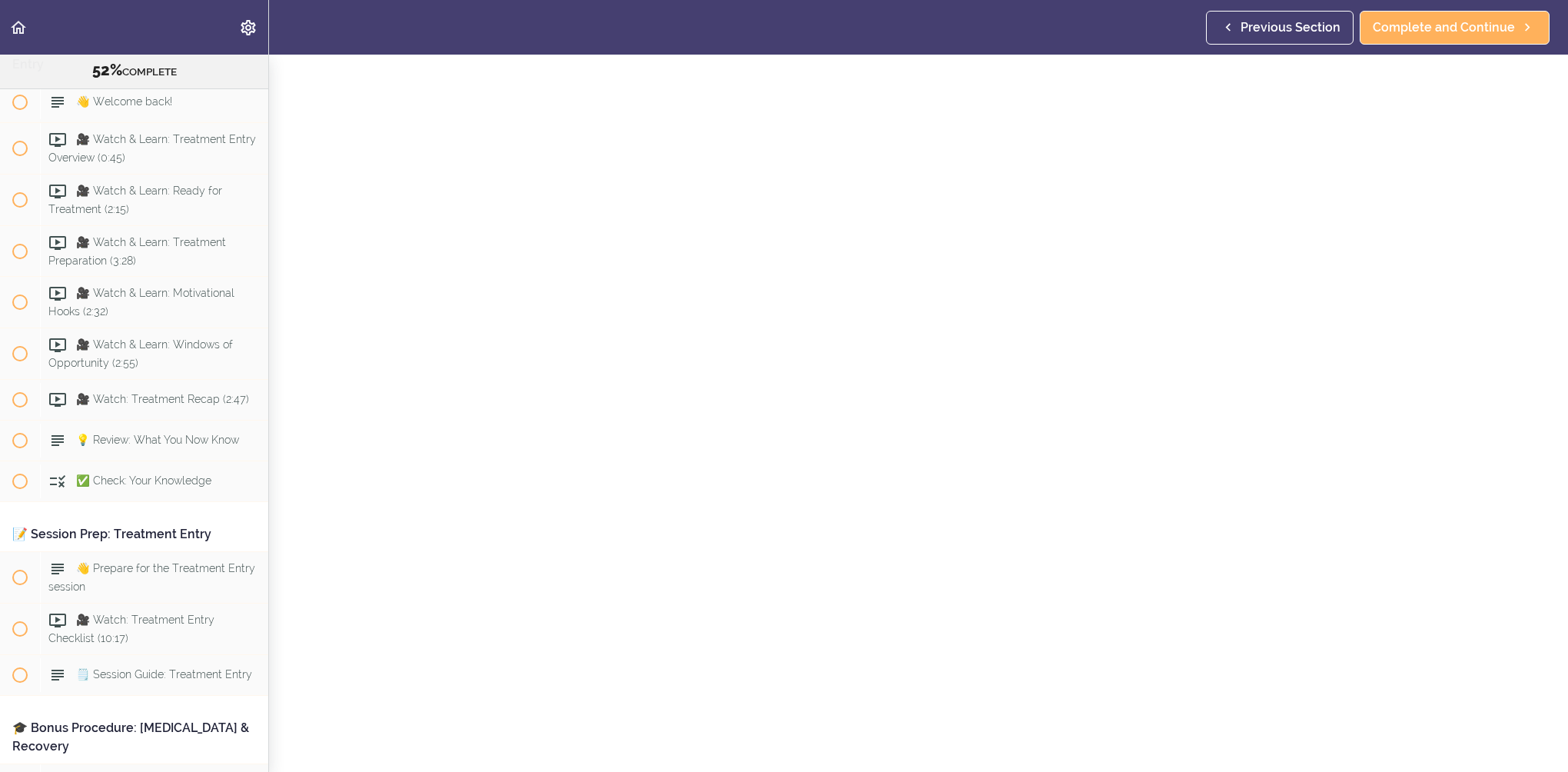
scroll to position [153, 0]
click at [983, 712] on link "Complete and Continue" at bounding box center [919, 708] width 190 height 34
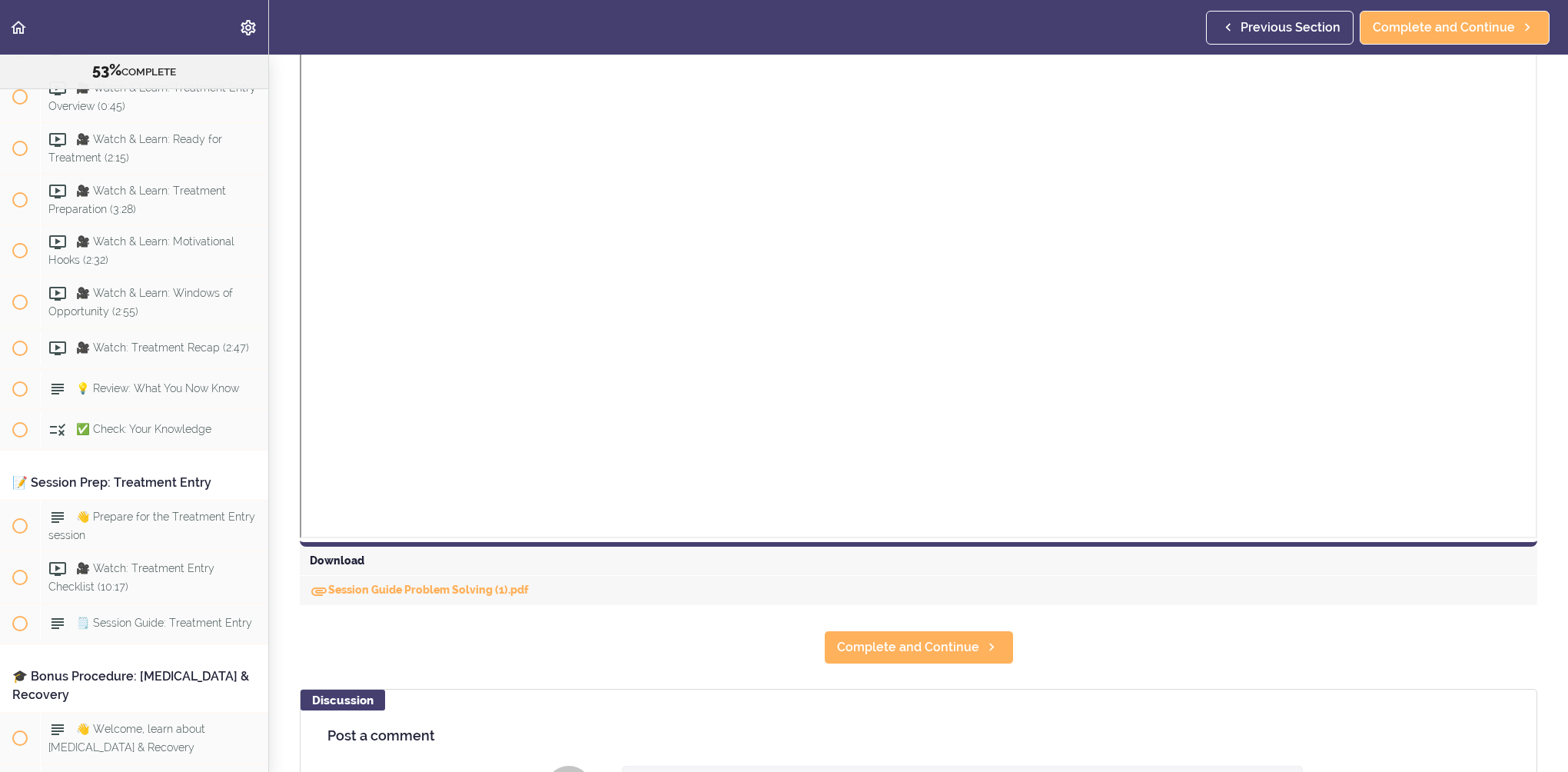
scroll to position [308, 0]
click at [1002, 659] on link "Complete and Continue" at bounding box center [919, 647] width 190 height 34
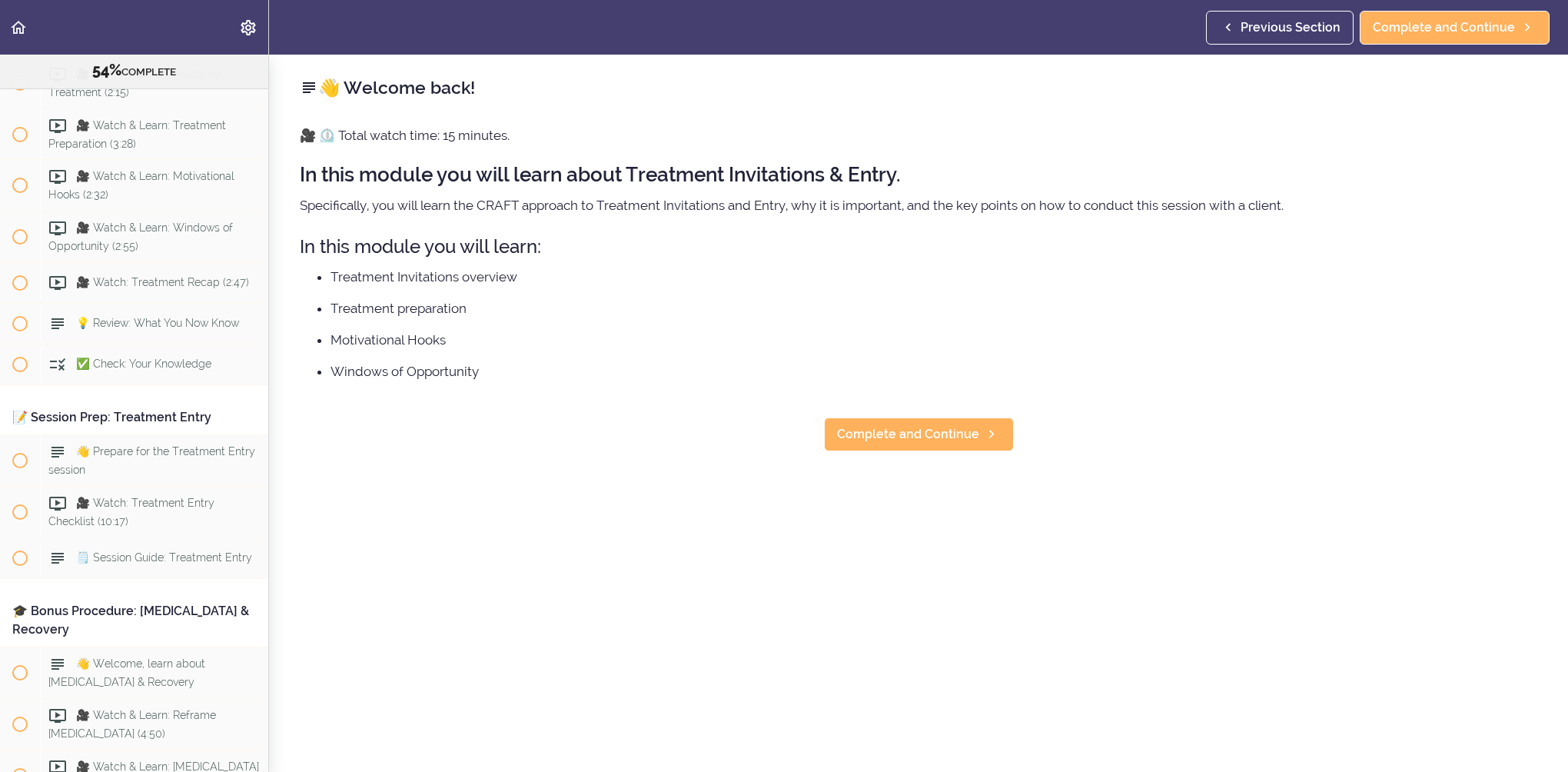
scroll to position [8246, 0]
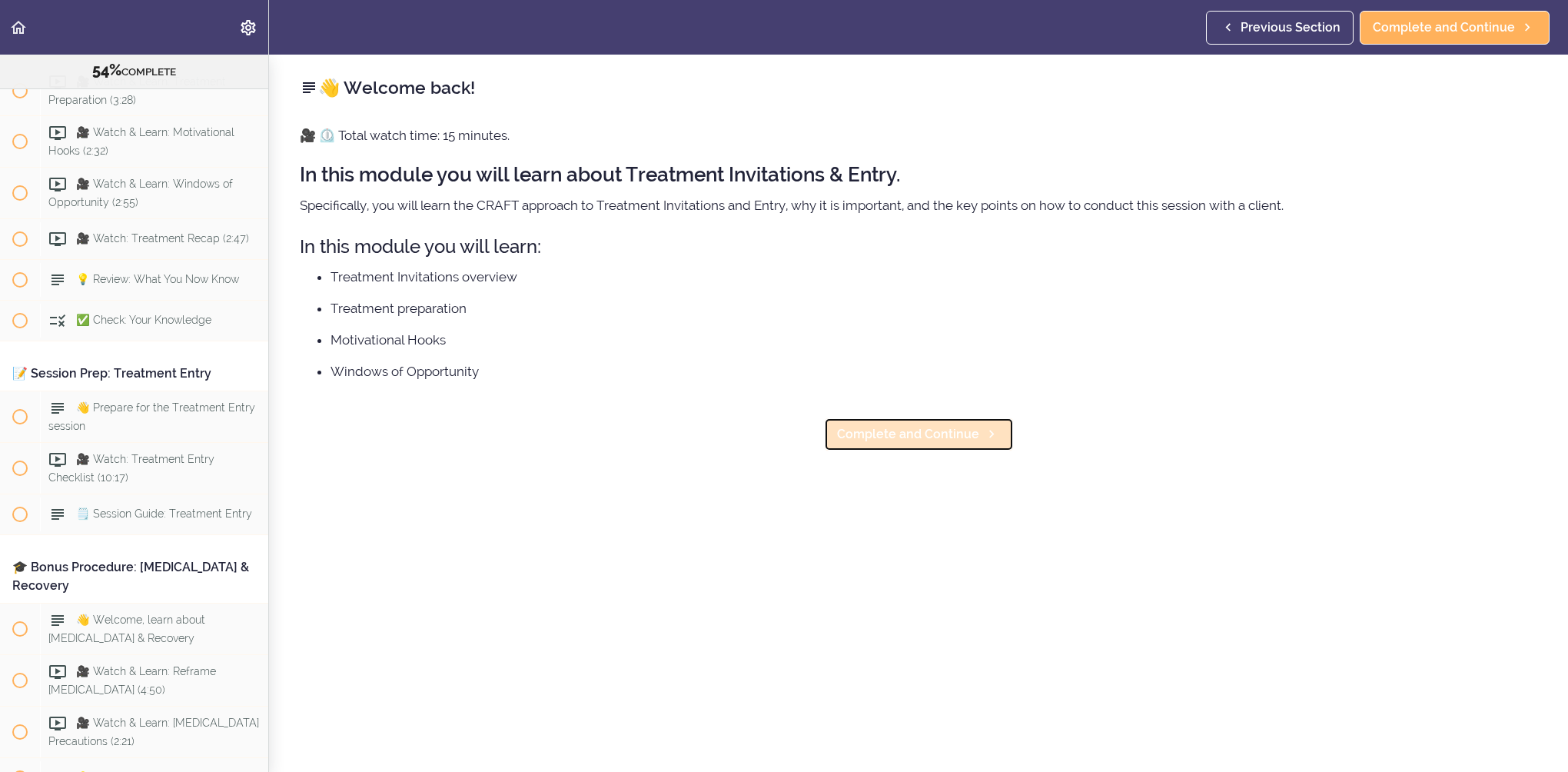
click at [971, 429] on link "Complete and Continue" at bounding box center [919, 435] width 190 height 34
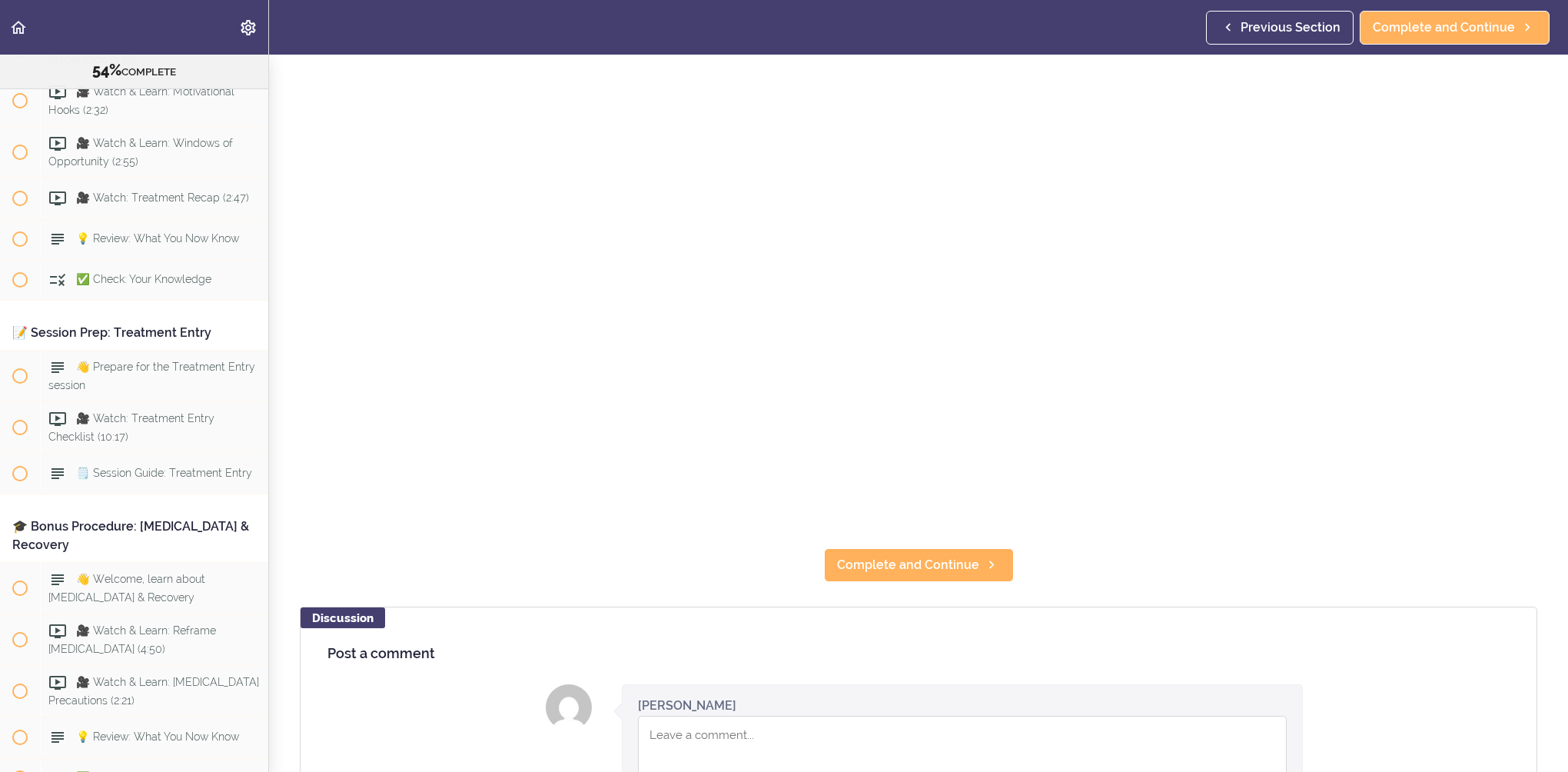
scroll to position [308, 0]
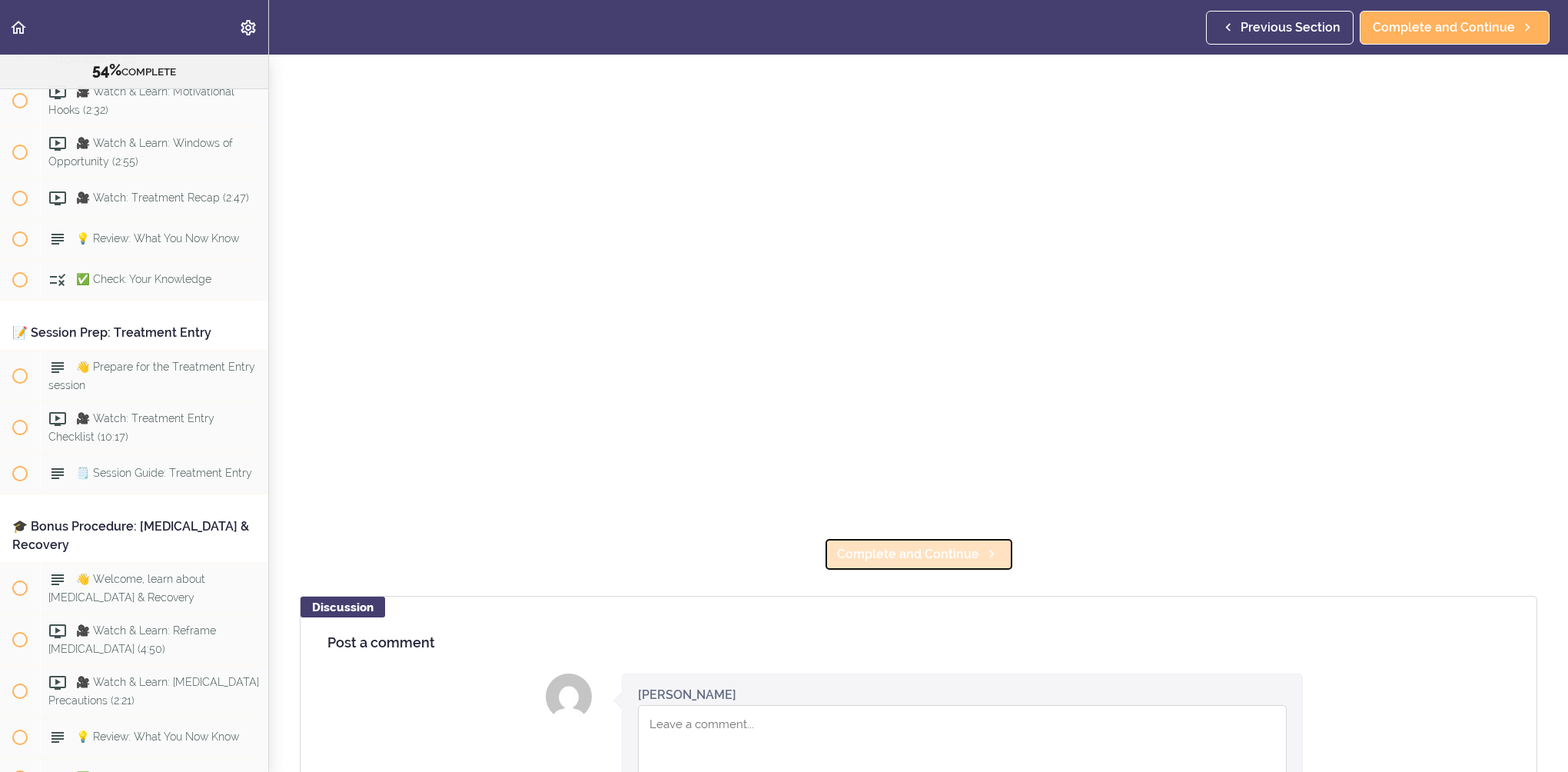
click at [945, 550] on span "Complete and Continue" at bounding box center [909, 555] width 143 height 19
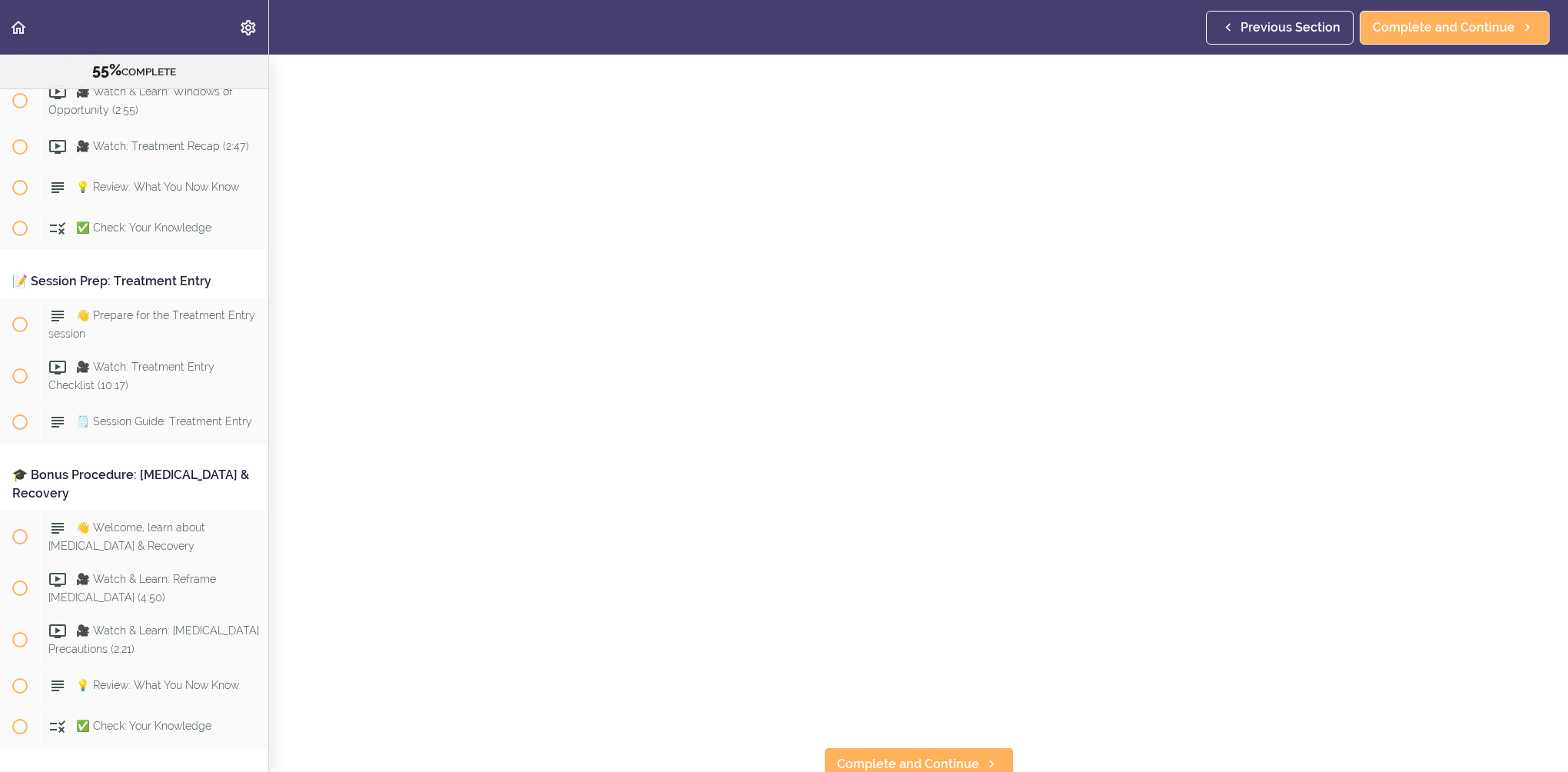
scroll to position [308, 0]
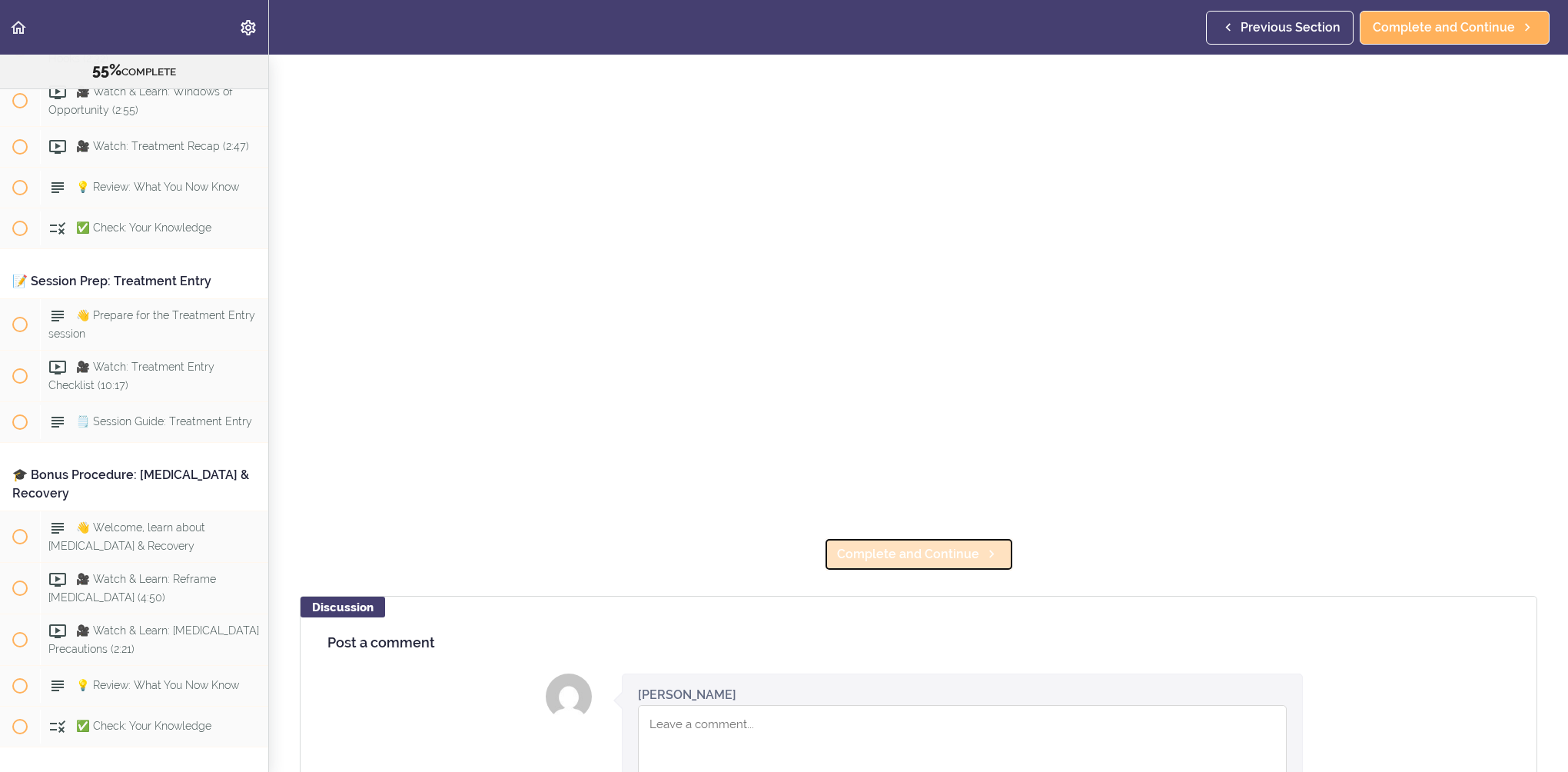
drag, startPoint x: 907, startPoint y: 536, endPoint x: 932, endPoint y: 555, distance: 31.4
click at [907, 538] on link "Complete and Continue" at bounding box center [919, 555] width 190 height 34
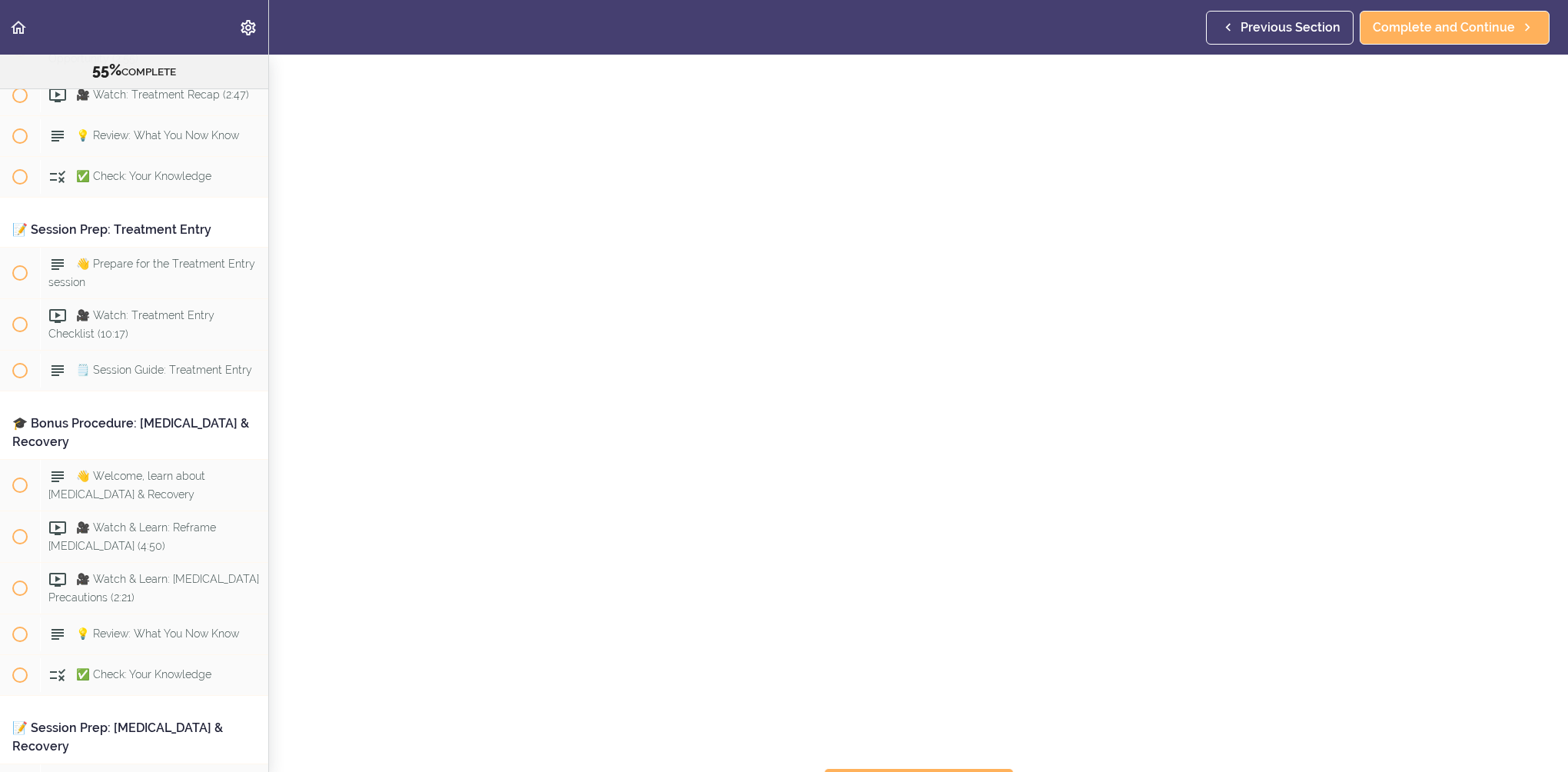
scroll to position [231, 0]
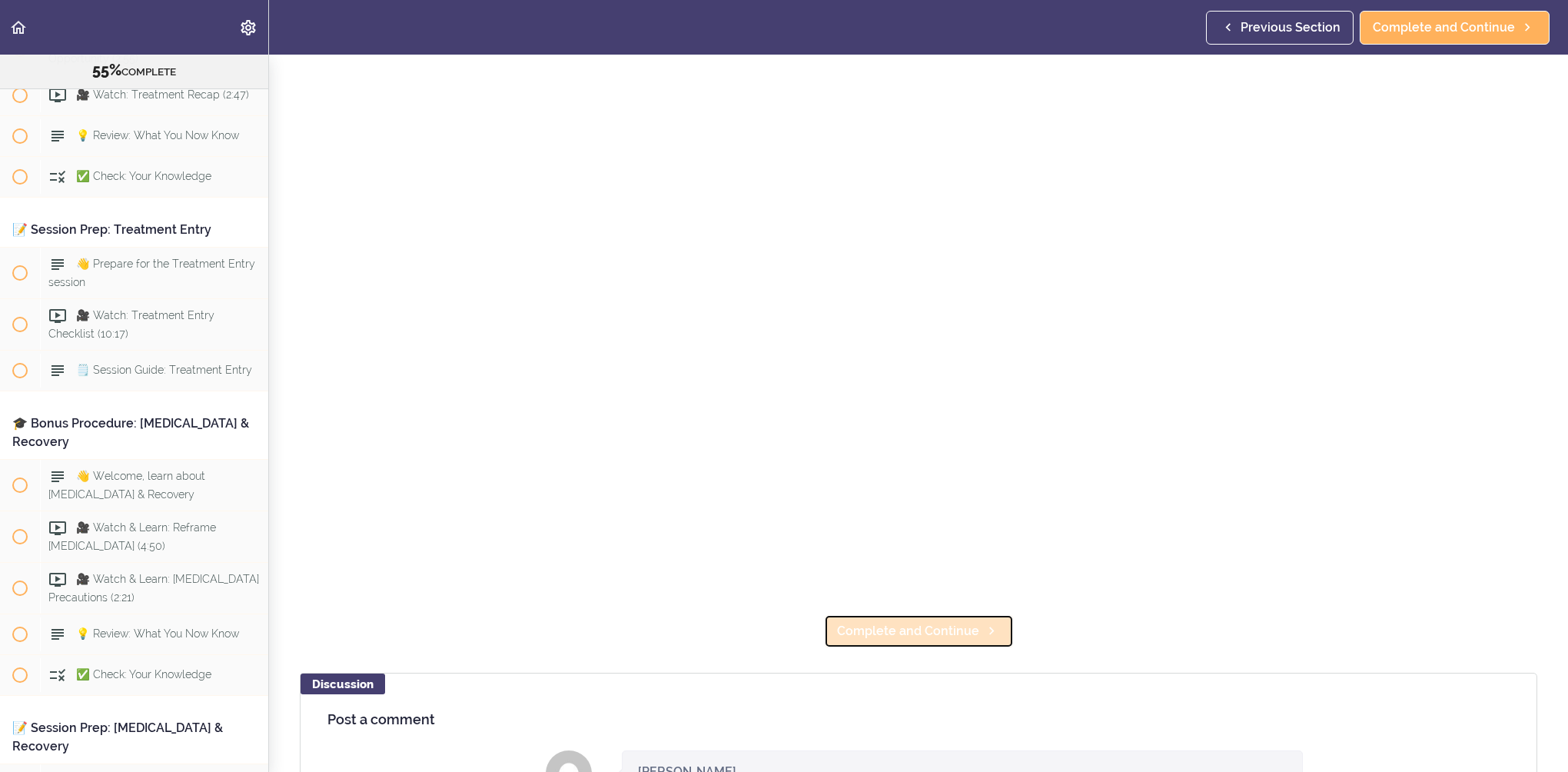
click at [954, 627] on span "Complete and Continue" at bounding box center [909, 632] width 143 height 19
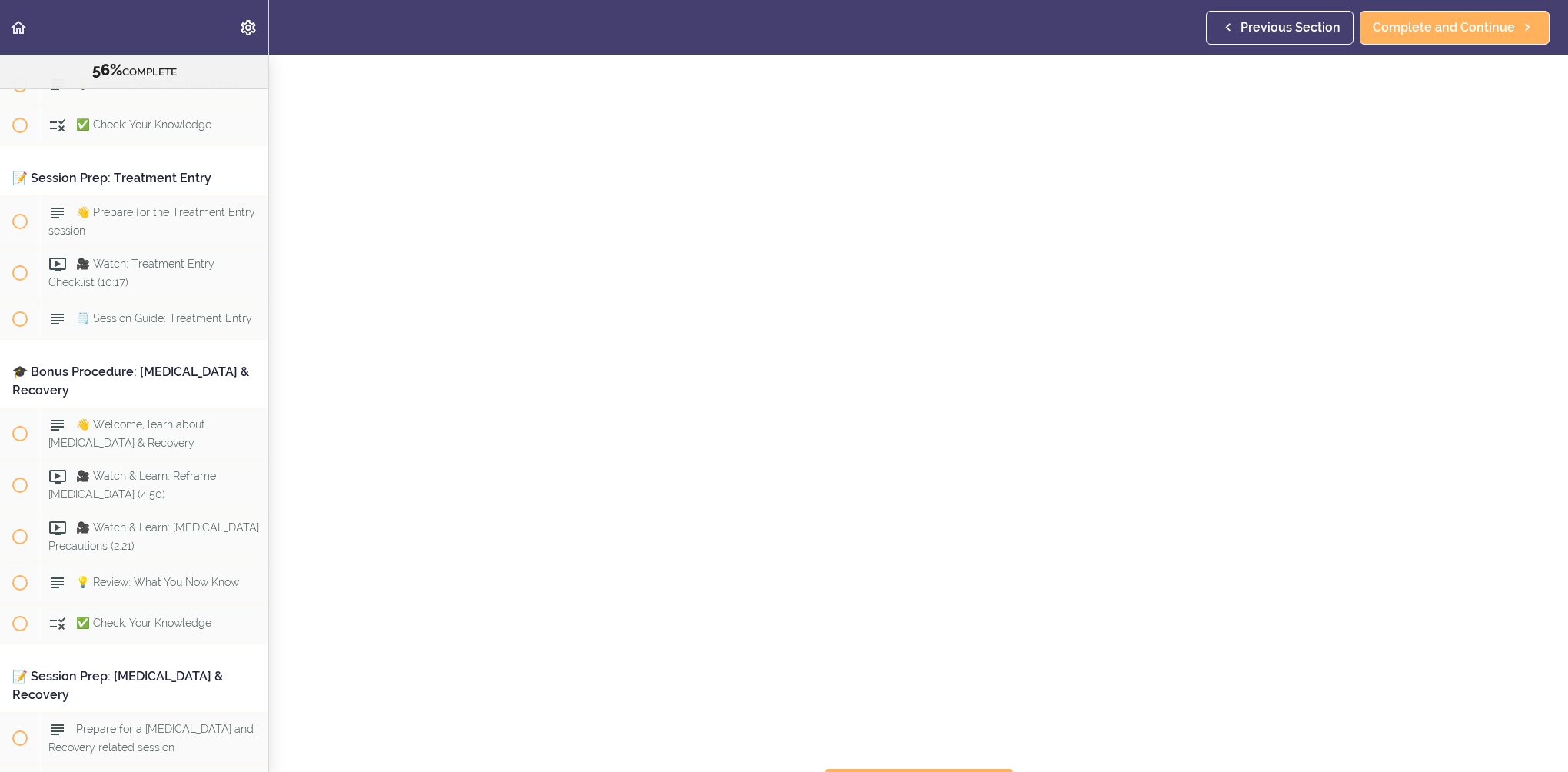
scroll to position [153, 0]
click at [982, 701] on icon at bounding box center [992, 708] width 19 height 16
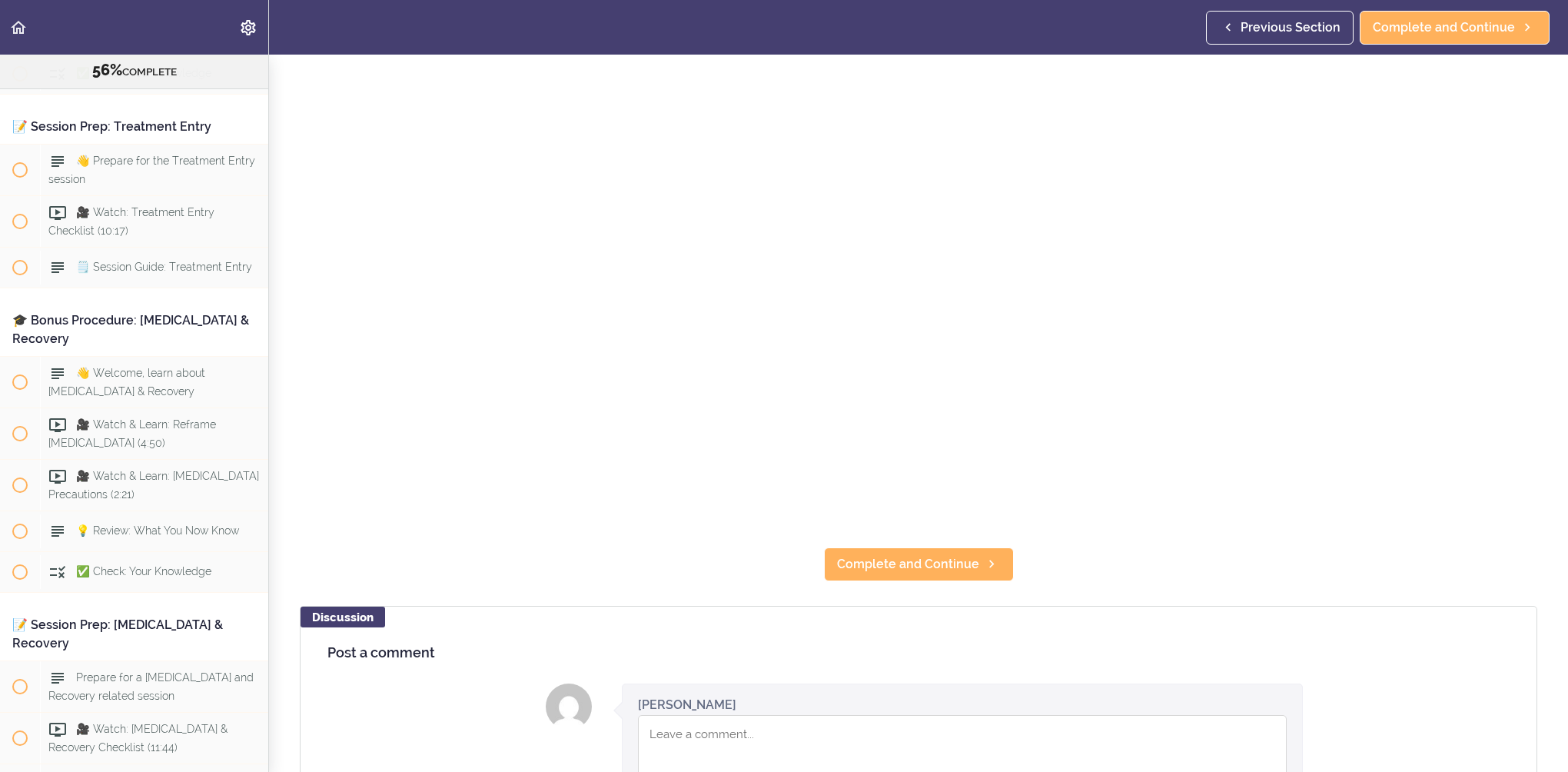
scroll to position [308, 0]
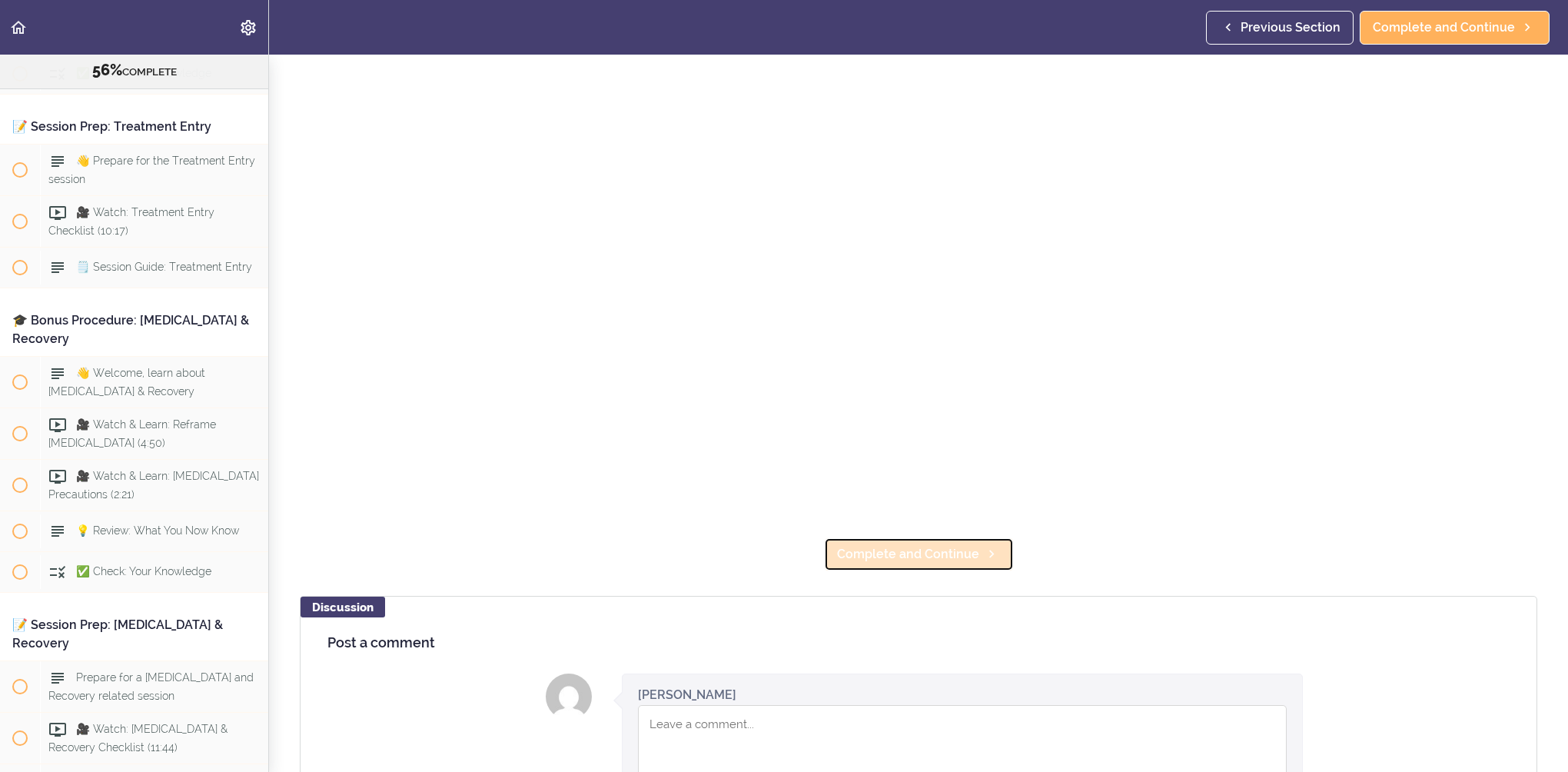
click at [978, 557] on link "Complete and Continue" at bounding box center [919, 555] width 190 height 34
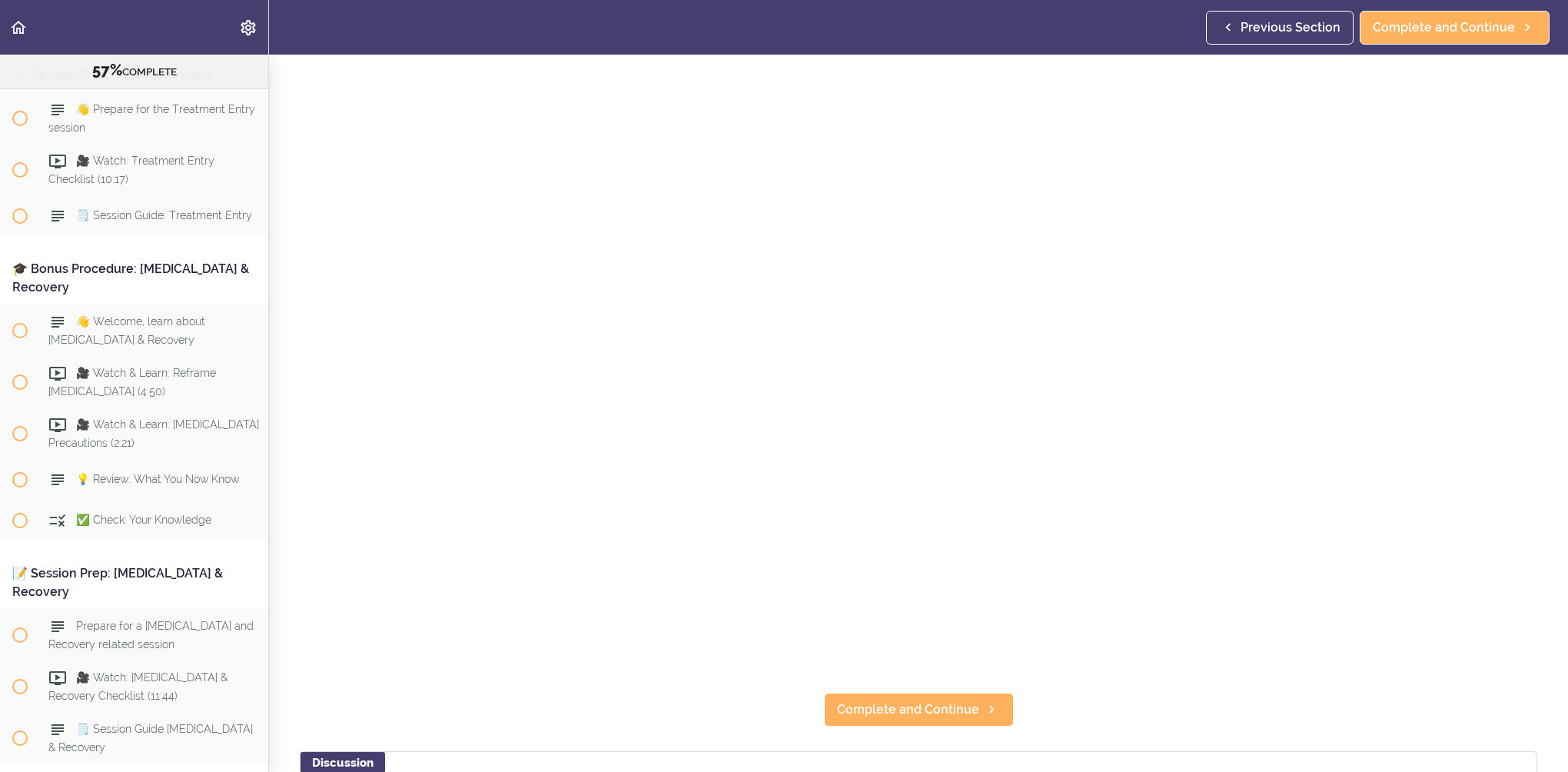
scroll to position [153, 0]
click at [925, 710] on span "Complete and Continue" at bounding box center [909, 708] width 143 height 19
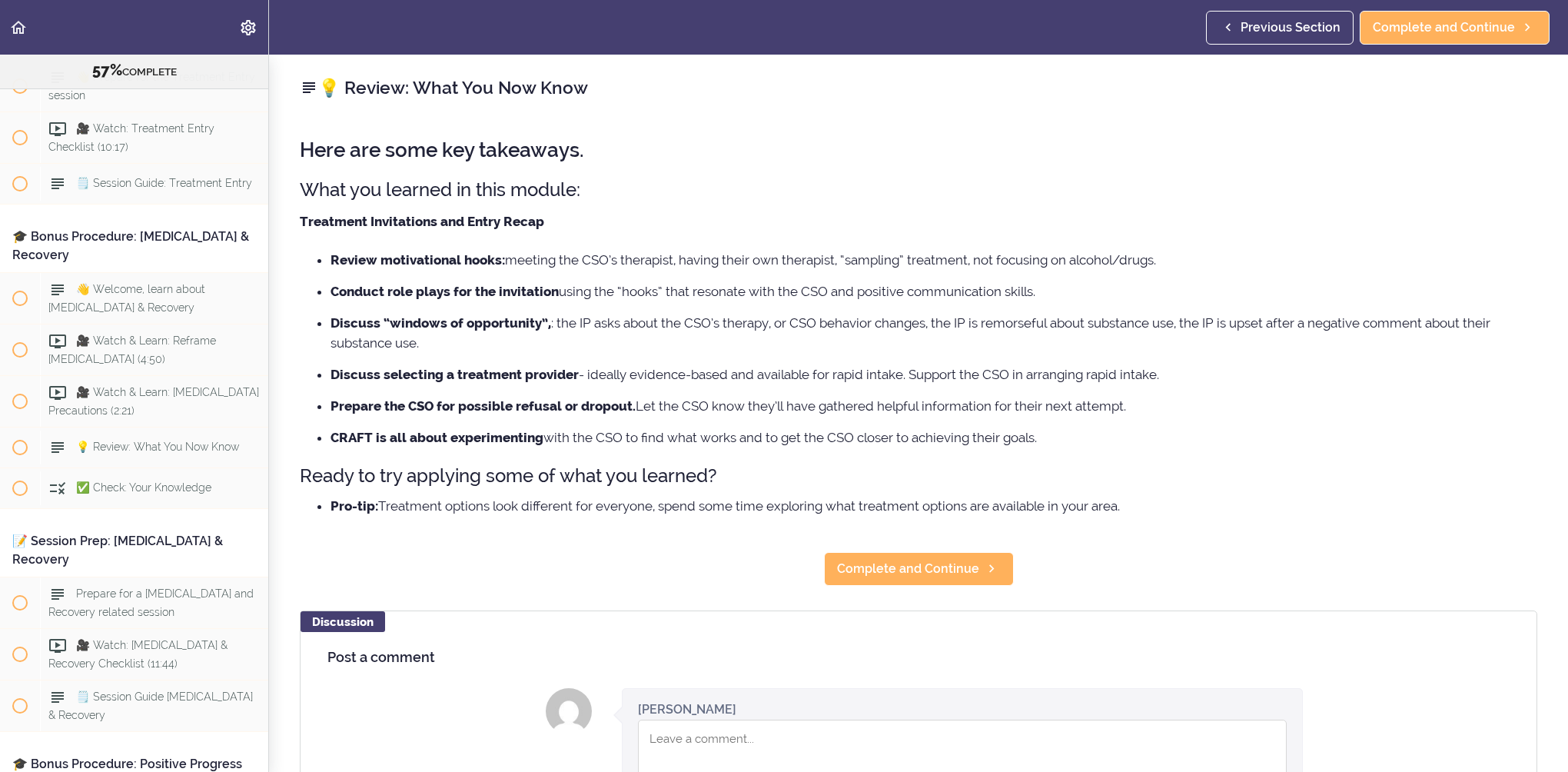
scroll to position [8585, 0]
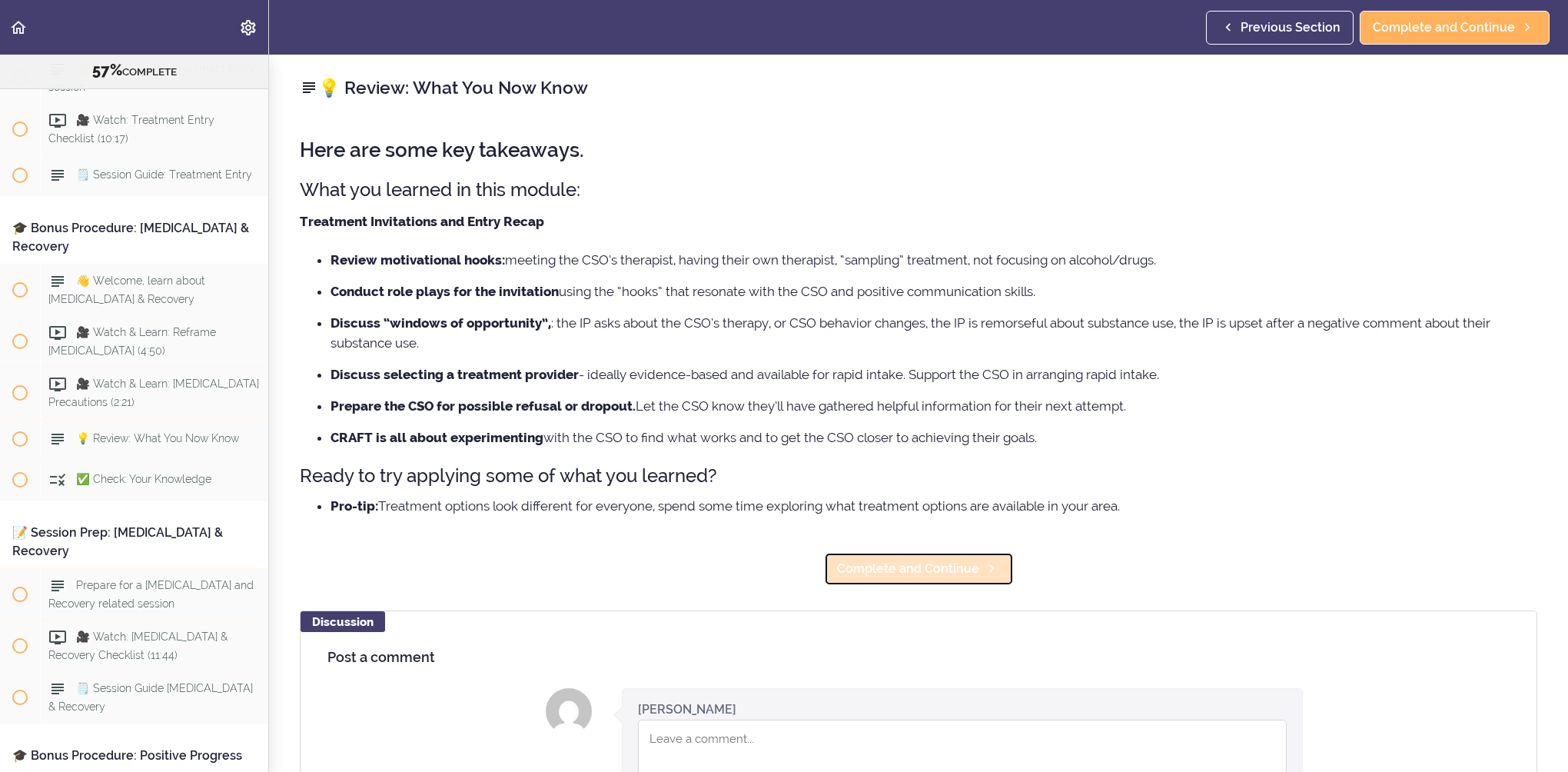
click at [921, 574] on span "Complete and Continue" at bounding box center [909, 569] width 143 height 19
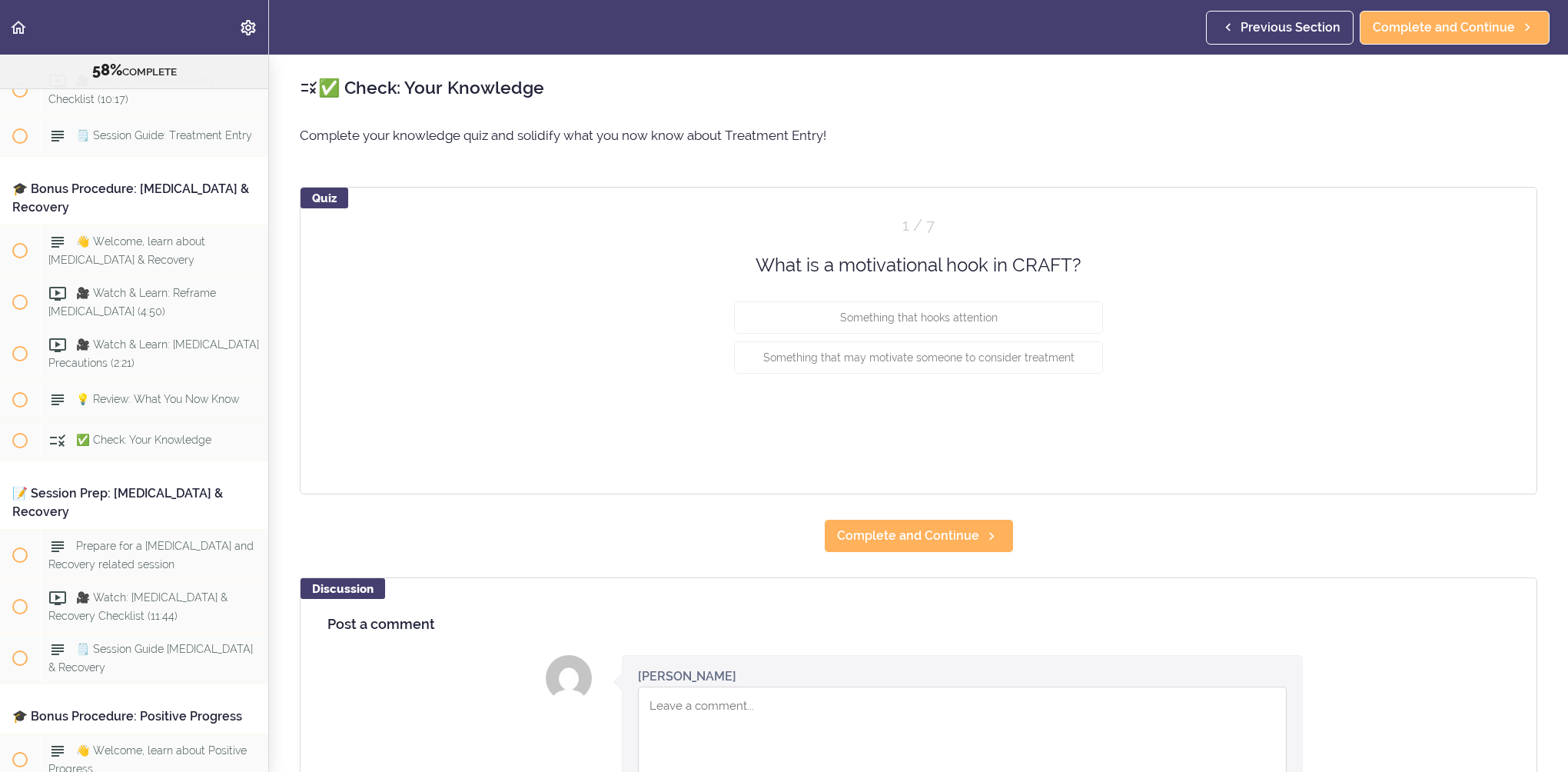
scroll to position [8625, 0]
click at [880, 354] on span "Something that may motivate someone to consider treatment" at bounding box center [919, 357] width 311 height 12
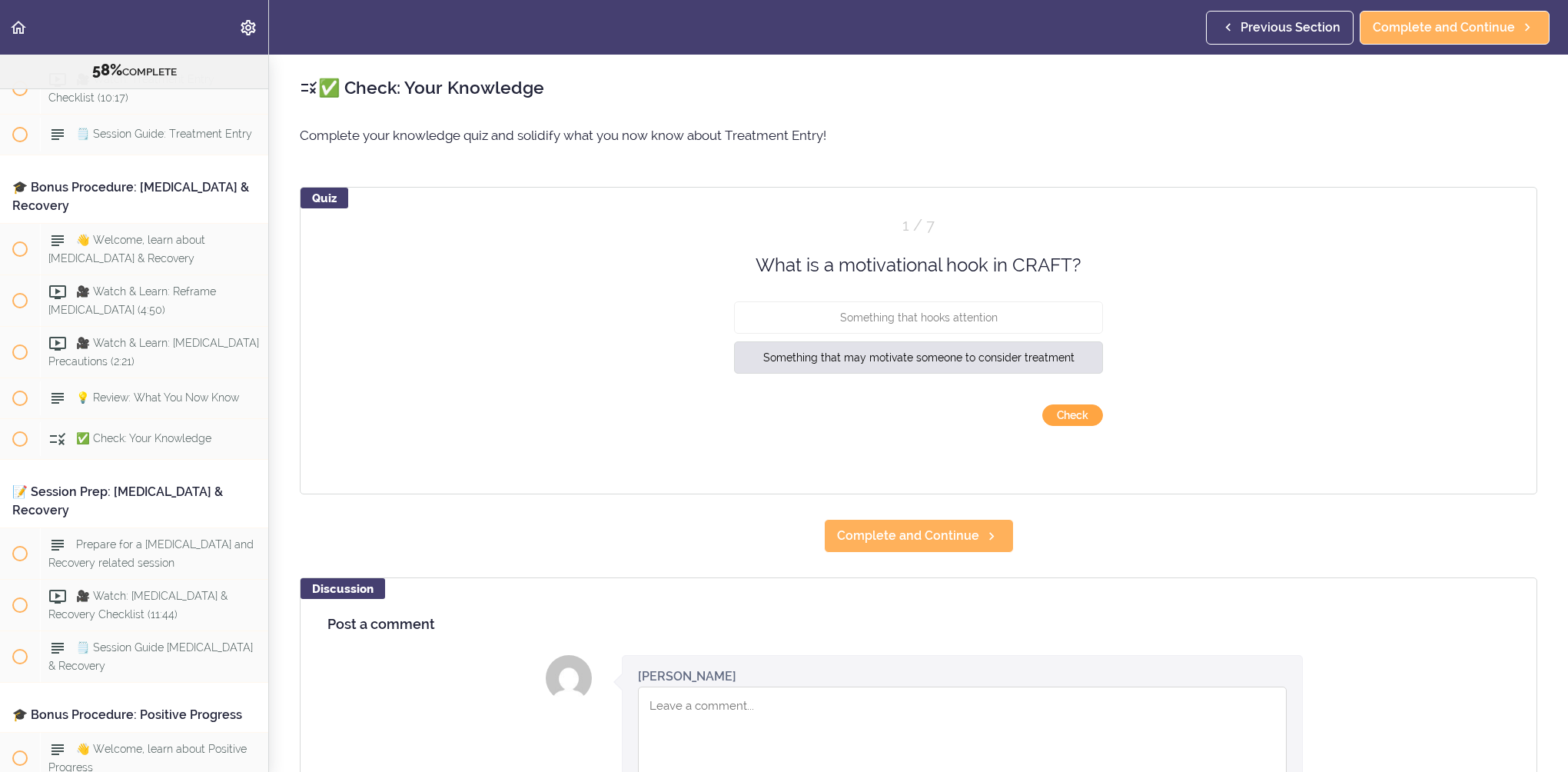
click at [1055, 405] on button "Check" at bounding box center [1073, 415] width 60 height 22
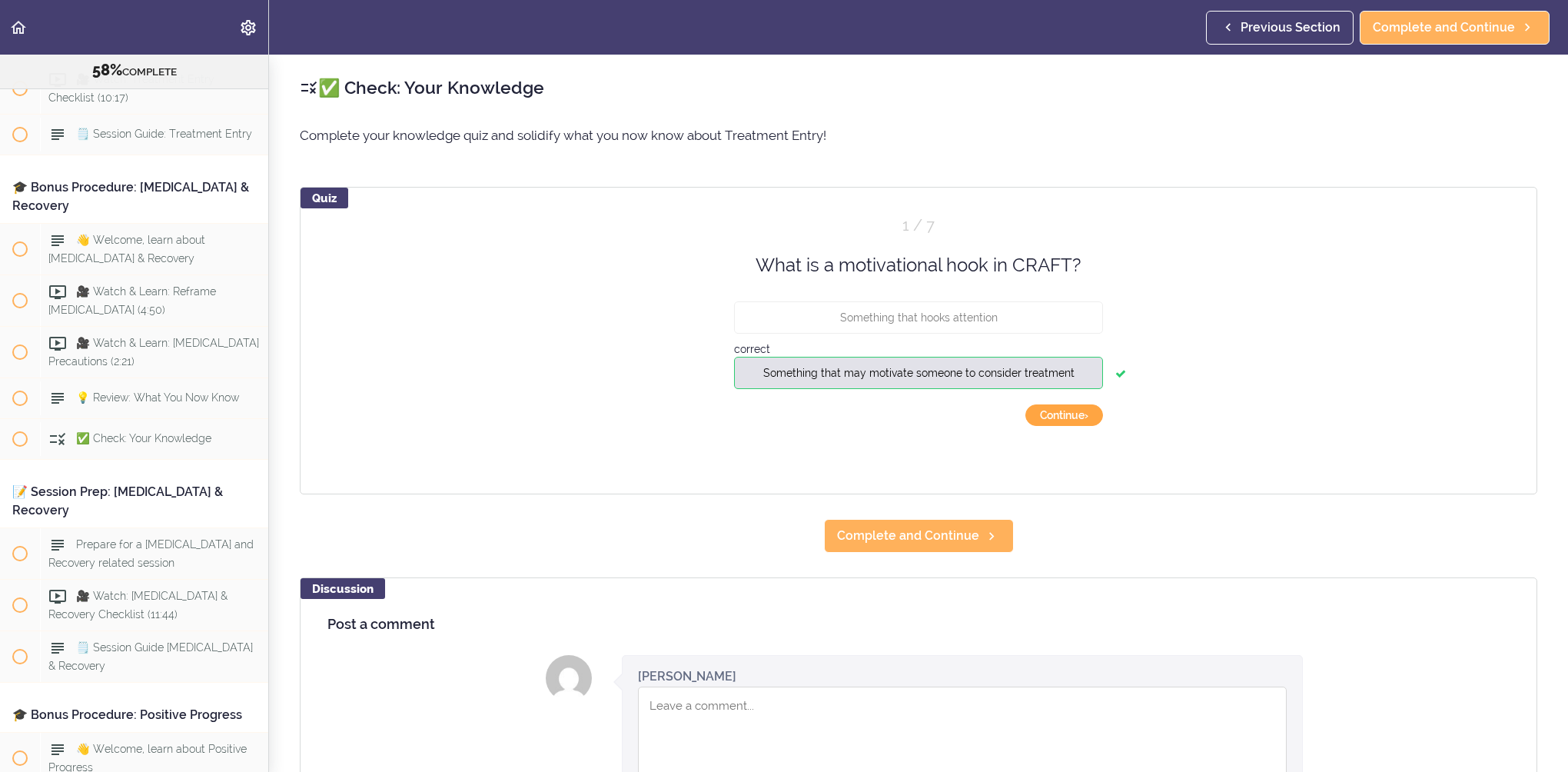
click at [1055, 412] on button "Continue ›" at bounding box center [1064, 415] width 77 height 22
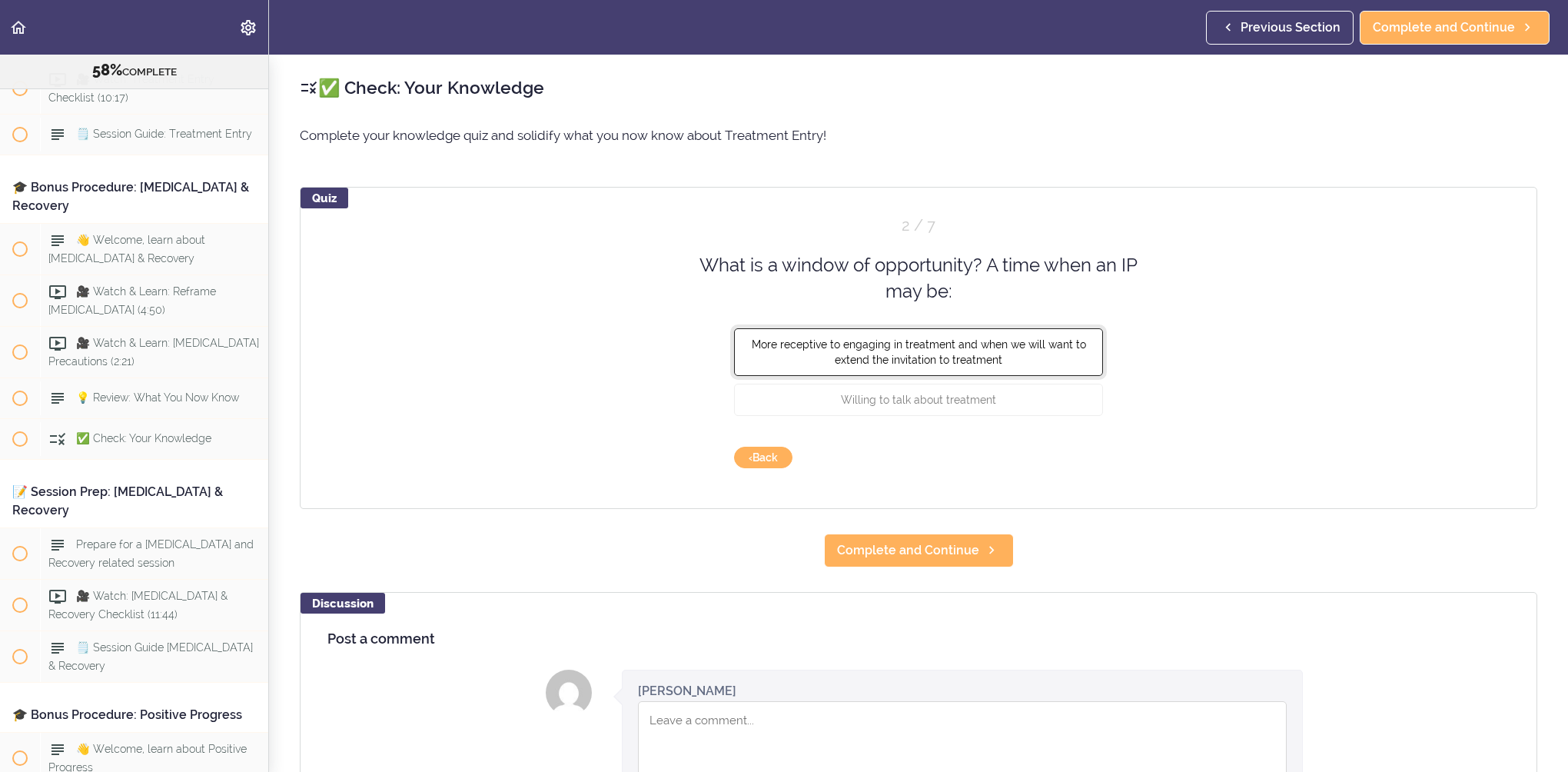
click at [1007, 363] on button "More receptive to engaging in treatment and when we will want to extend the inv…" at bounding box center [919, 352] width 369 height 48
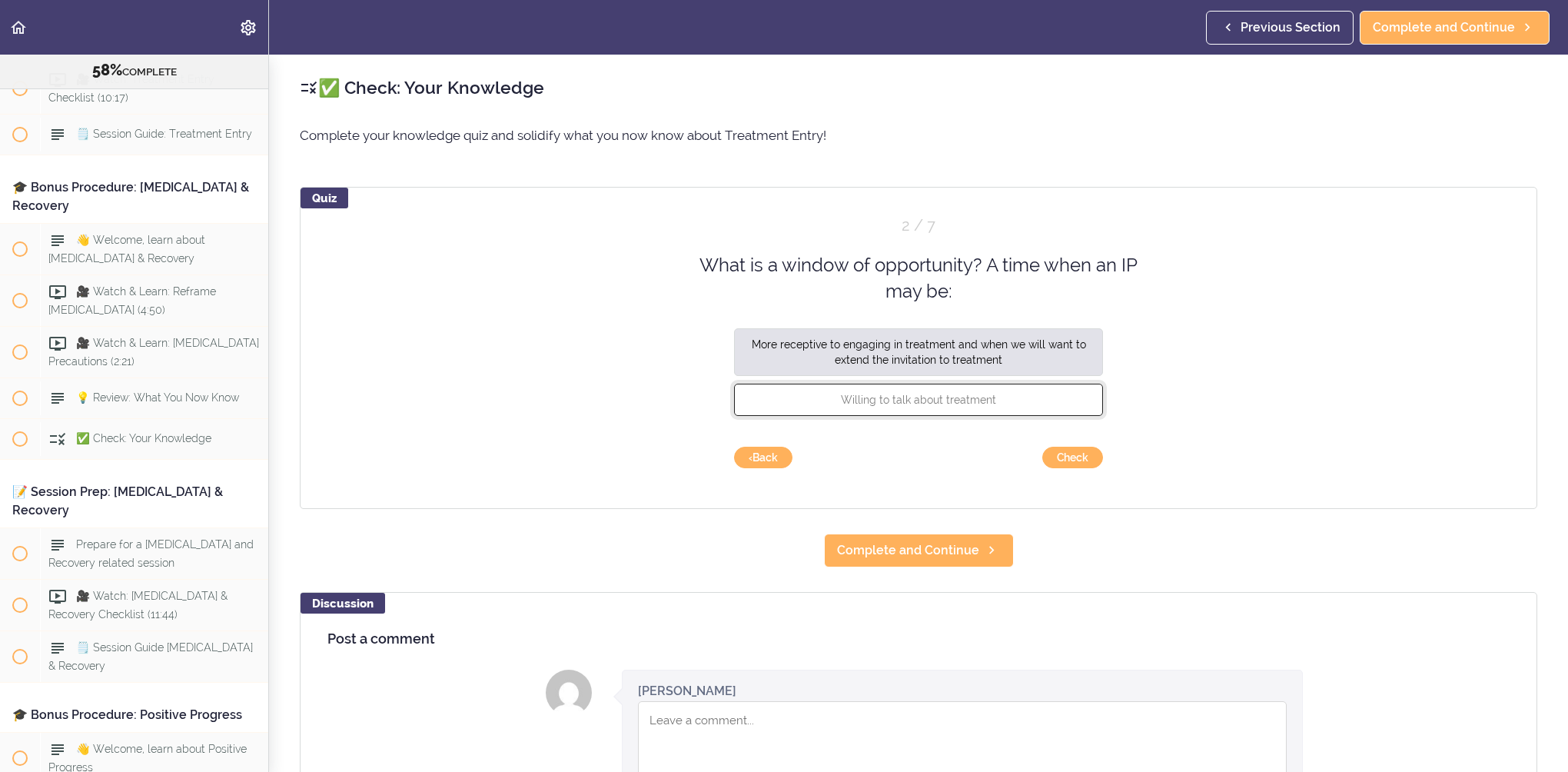
drag, startPoint x: 1007, startPoint y: 395, endPoint x: 1049, endPoint y: 426, distance: 52.2
click at [1006, 391] on button "Willing to talk about treatment" at bounding box center [919, 399] width 369 height 33
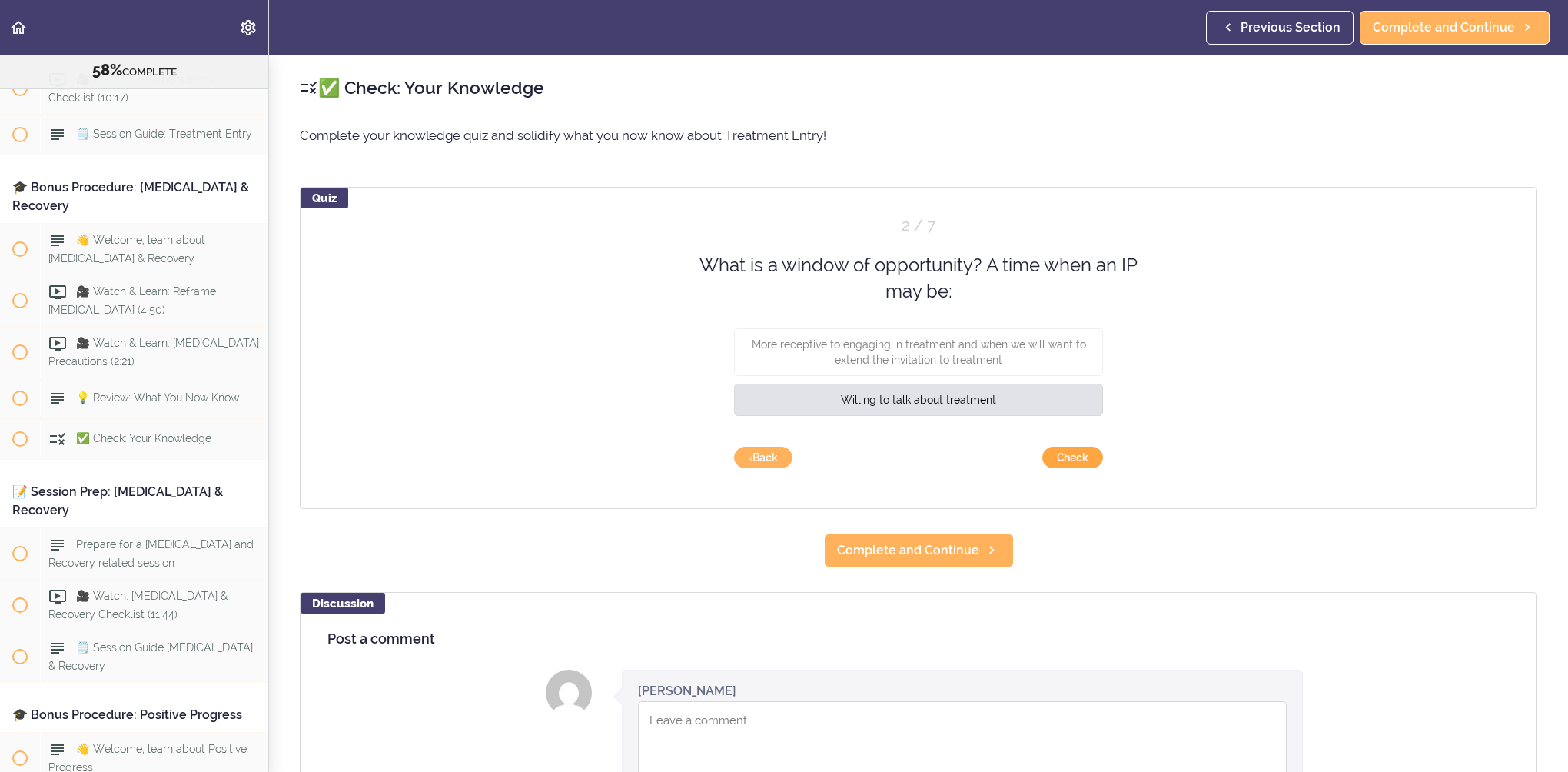
click at [1088, 457] on button "Check" at bounding box center [1073, 458] width 60 height 22
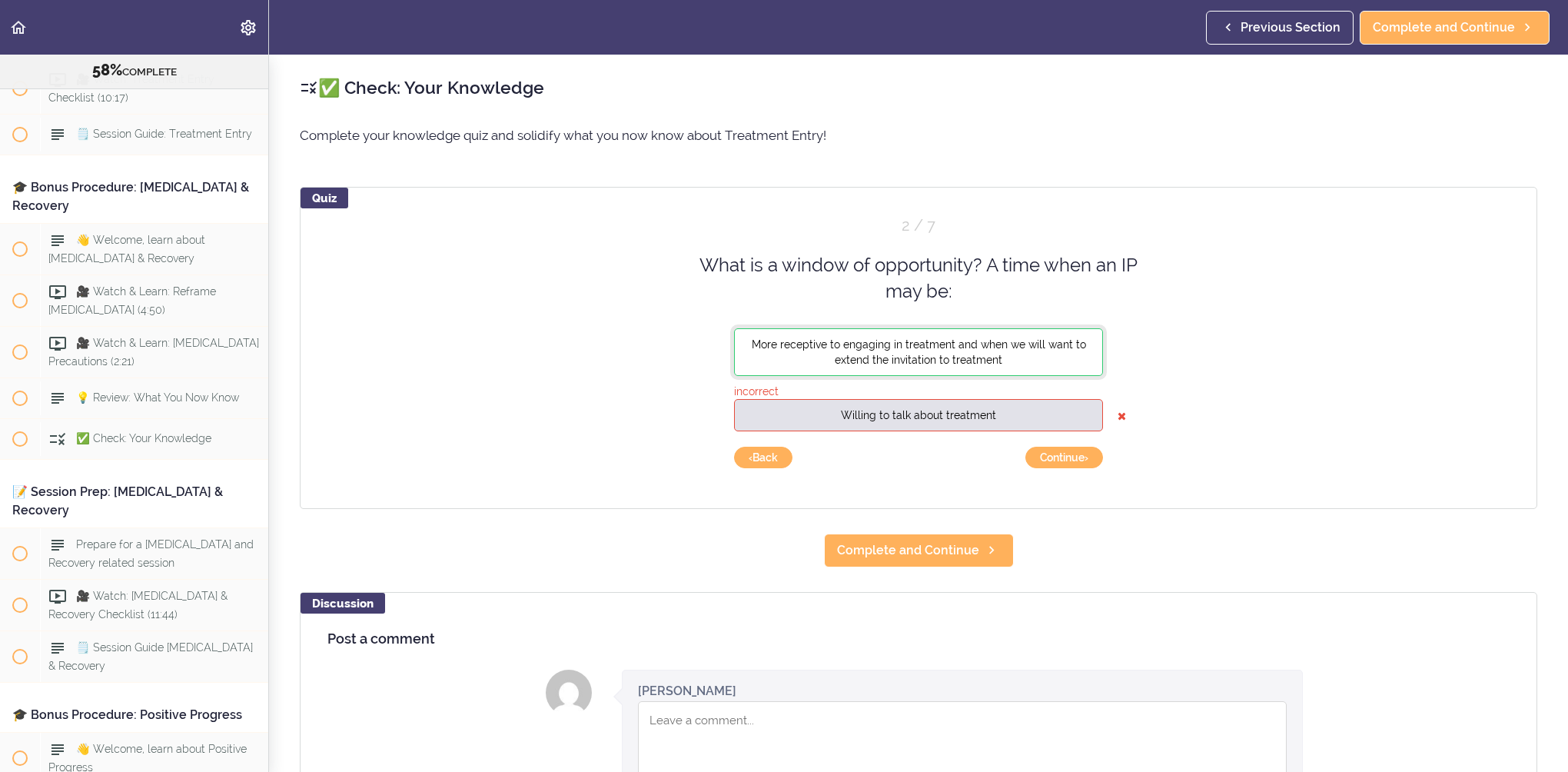
click at [1064, 357] on button "More receptive to engaging in treatment and when we will want to extend the inv…" at bounding box center [919, 352] width 369 height 48
click at [1080, 462] on button "Continue ›" at bounding box center [1064, 458] width 77 height 22
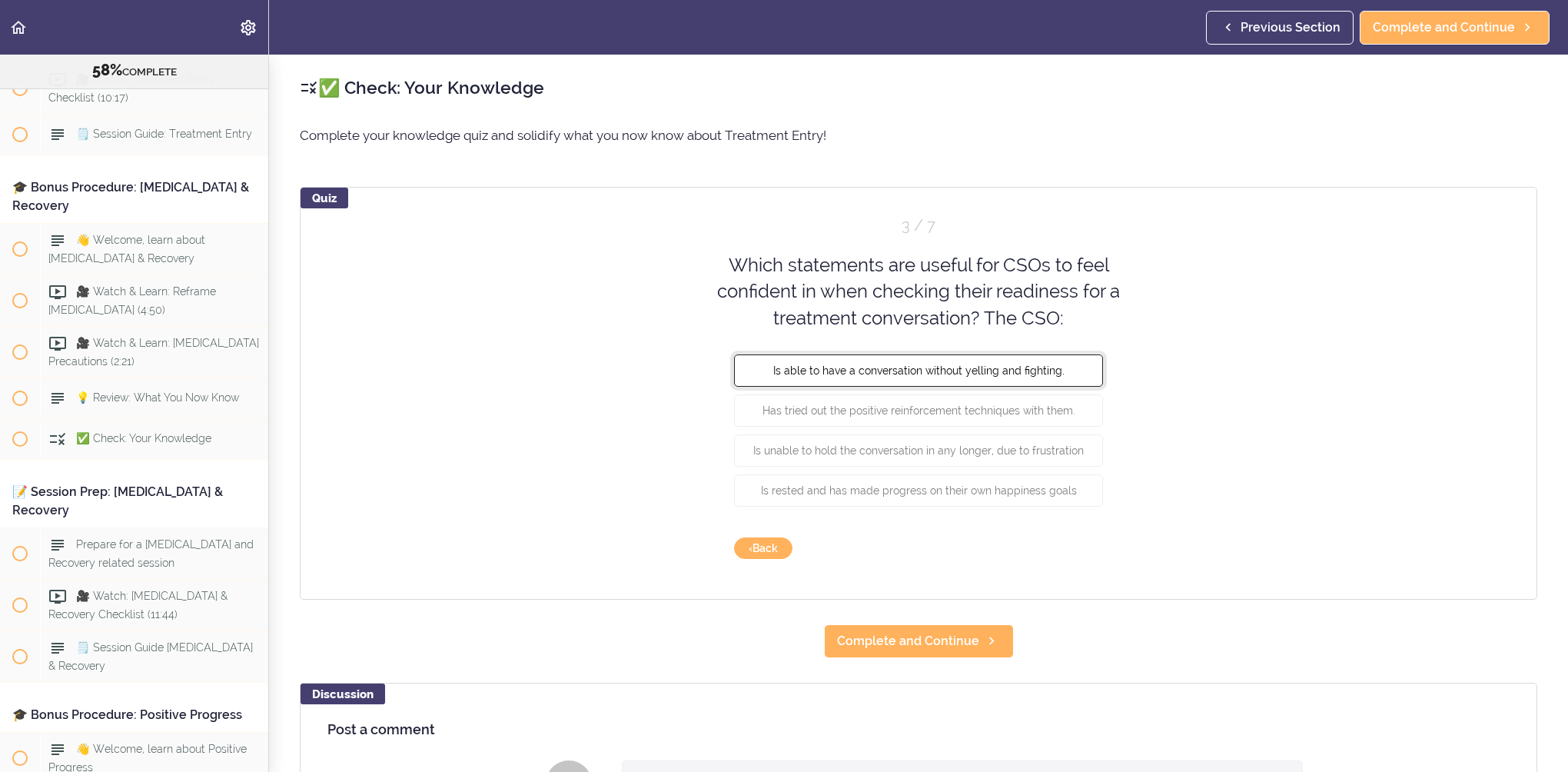
click at [1006, 361] on button "Is able to have a conversation without yelling and fighting." at bounding box center [919, 370] width 369 height 33
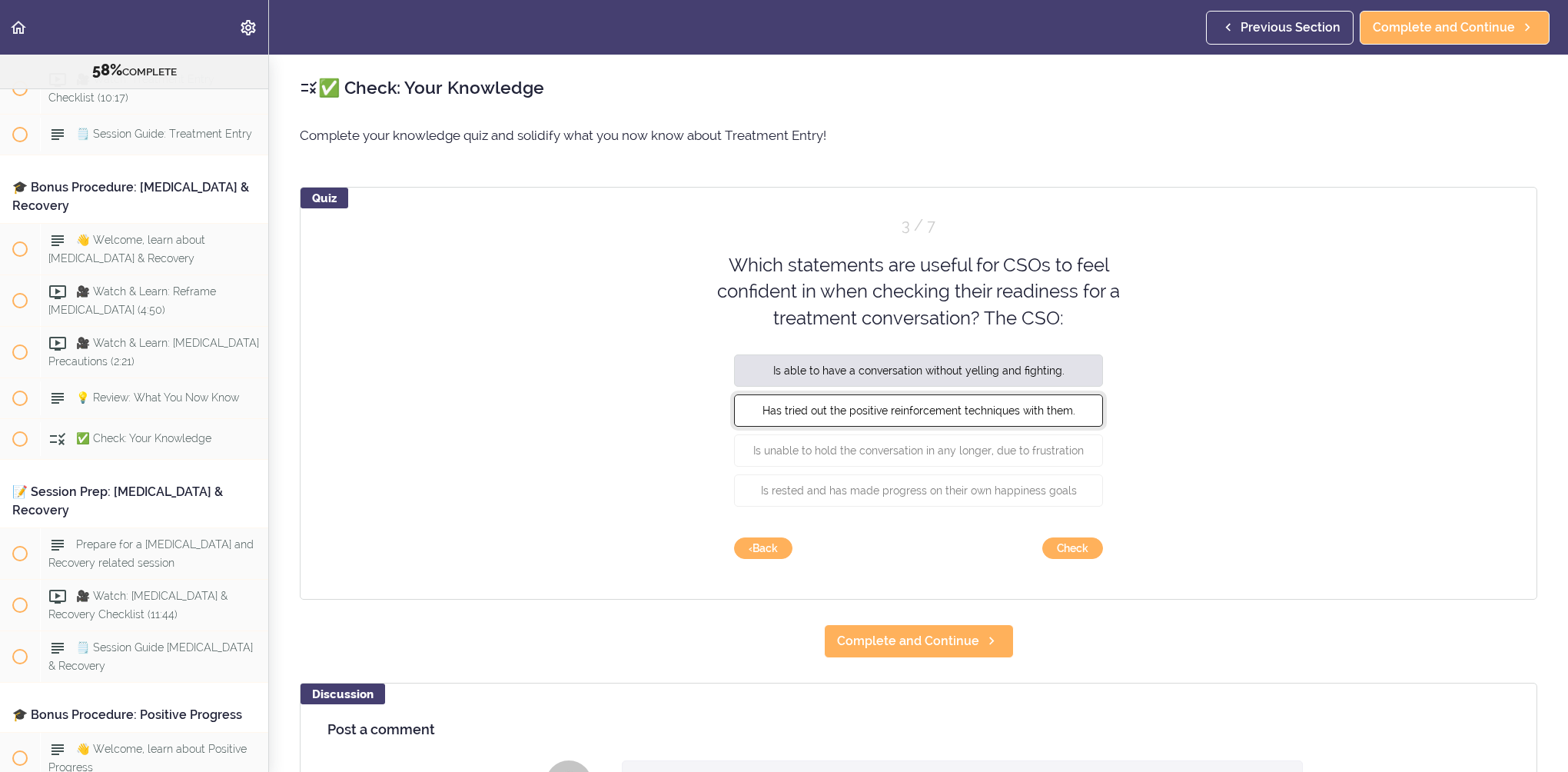
click at [1011, 412] on span "Has tried out the positive reinforcement techniques with them." at bounding box center [919, 411] width 313 height 12
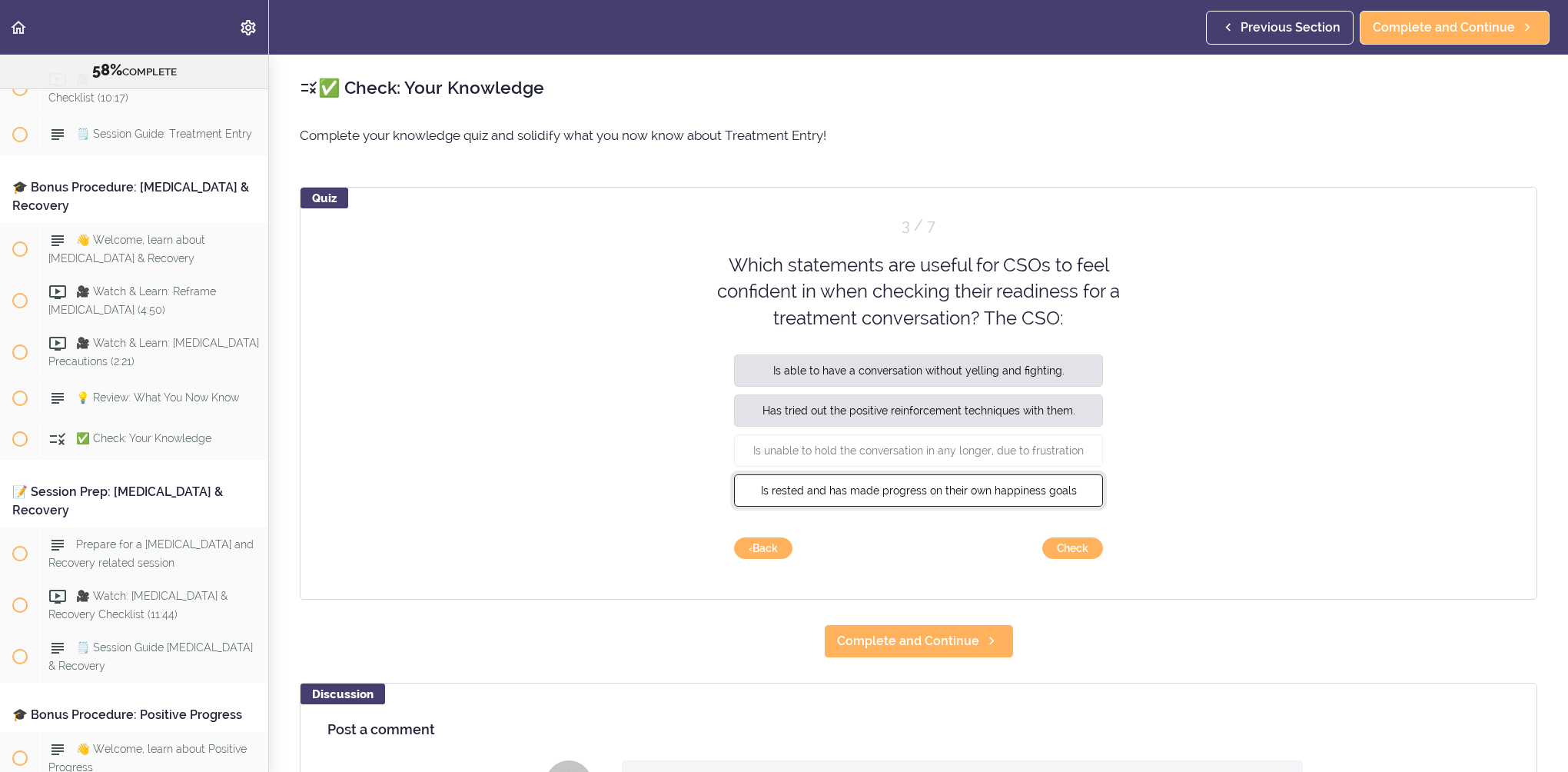
click at [1023, 497] on button "Is rested and has made progress on their own happiness goals" at bounding box center [919, 491] width 369 height 33
click at [1054, 547] on button "Check" at bounding box center [1073, 549] width 60 height 22
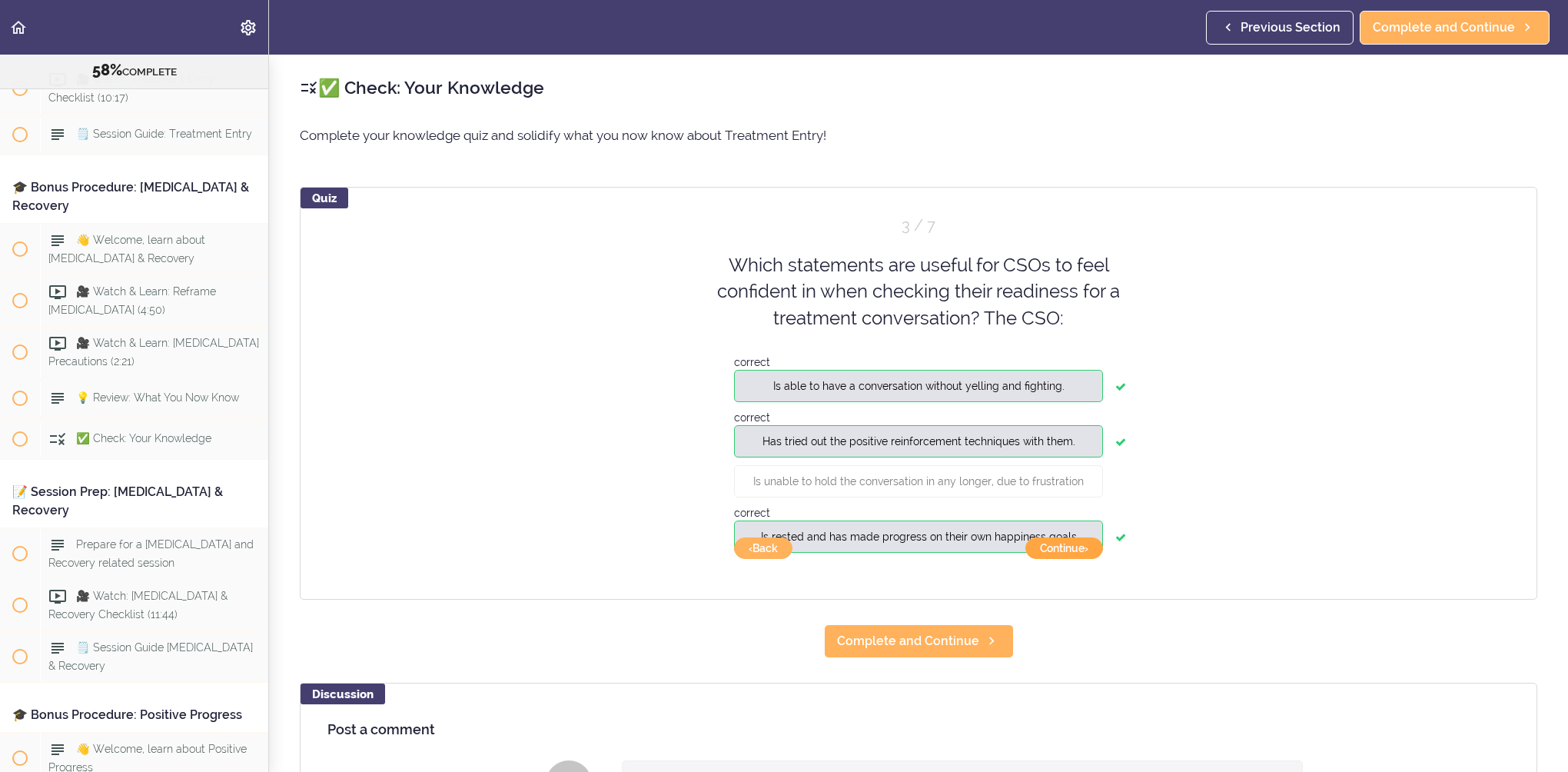
click at [1061, 550] on button "Continue ›" at bounding box center [1064, 549] width 77 height 22
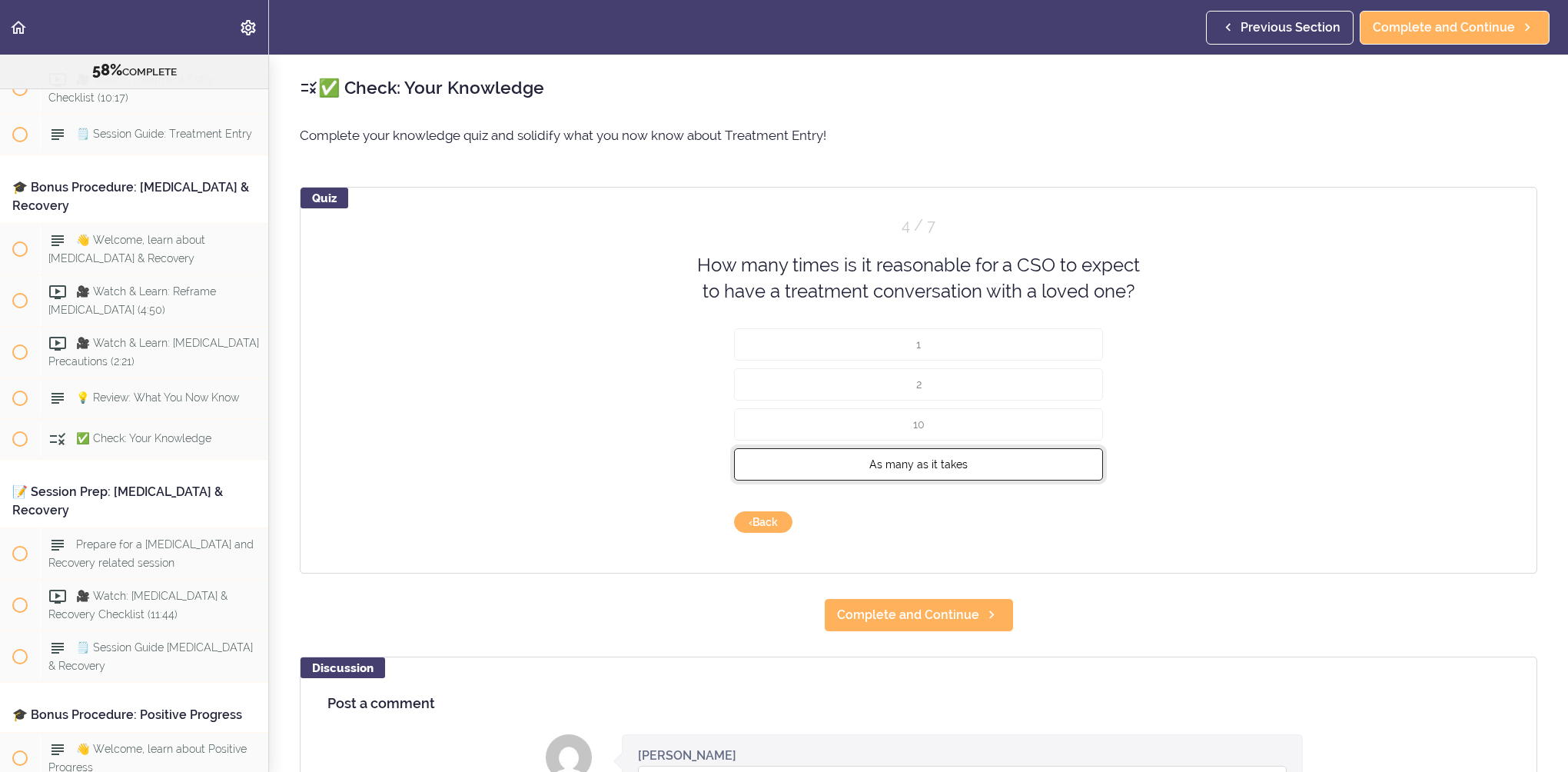
click at [1006, 467] on button "As many as it takes" at bounding box center [919, 464] width 369 height 33
click at [1058, 525] on button "Check" at bounding box center [1073, 522] width 60 height 22
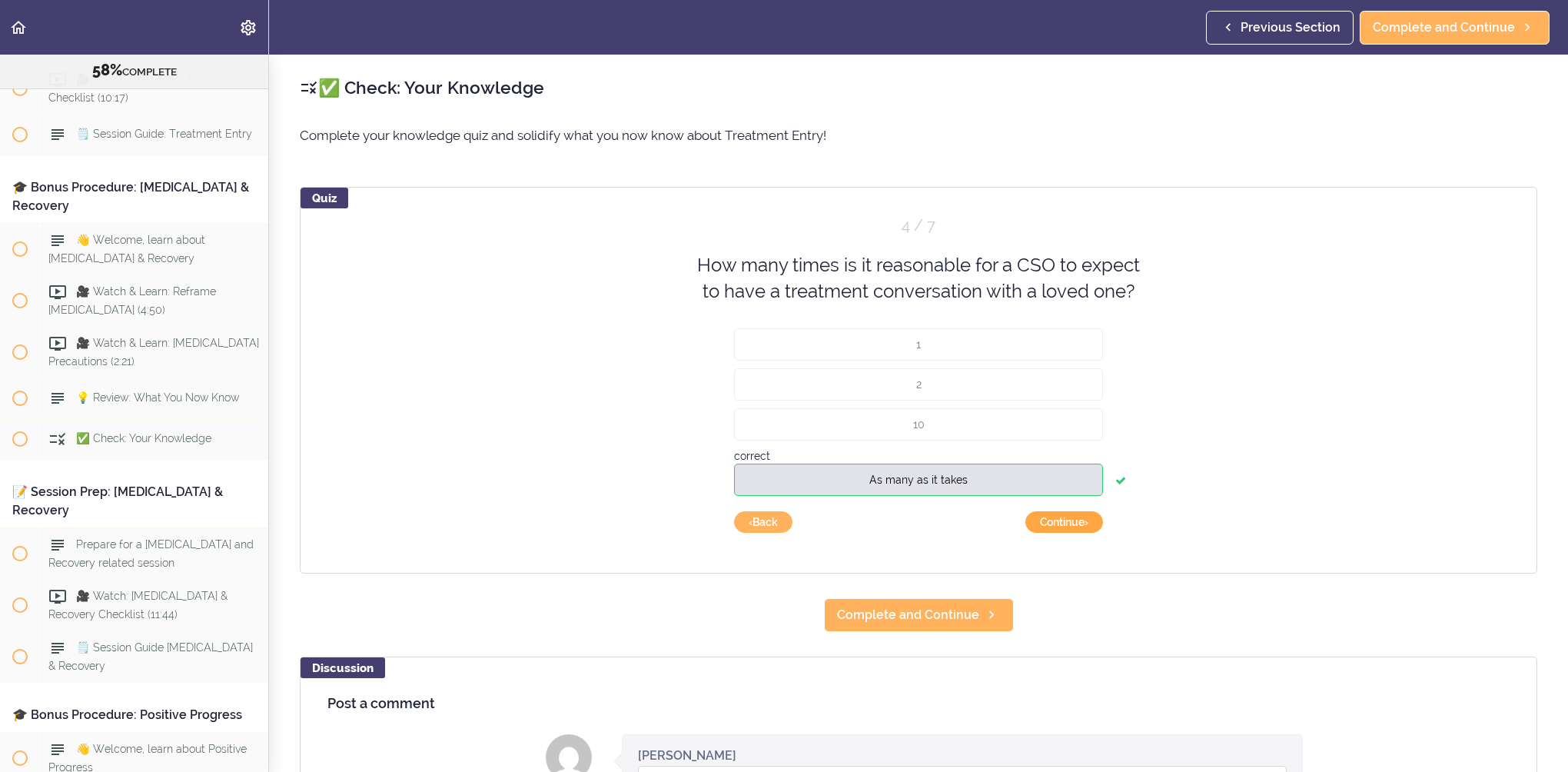
click at [1060, 527] on button "Continue ›" at bounding box center [1064, 522] width 77 height 22
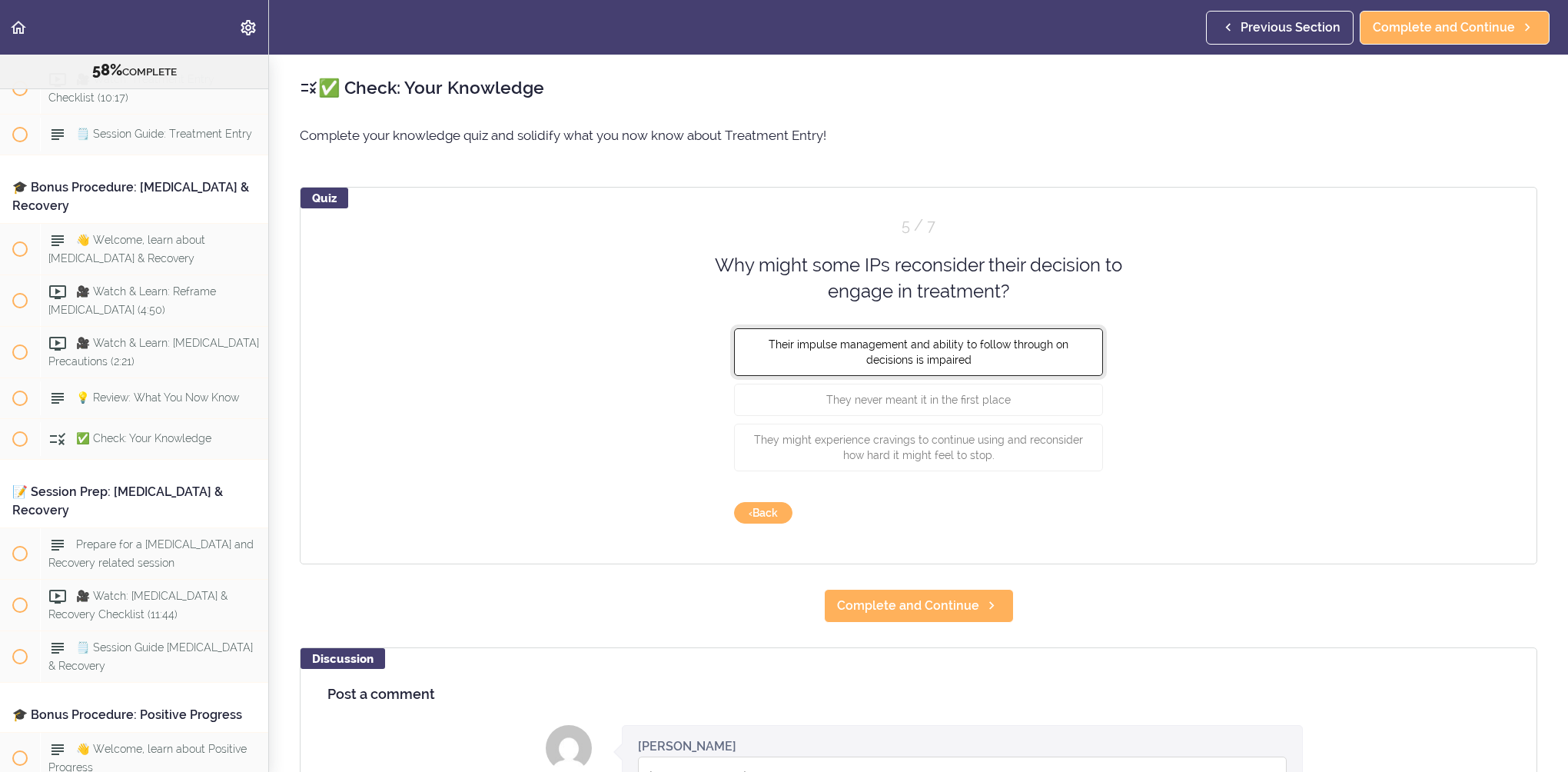
click at [999, 345] on span "Their impulse management and ability to follow through on decisions is impaired" at bounding box center [918, 352] width 300 height 28
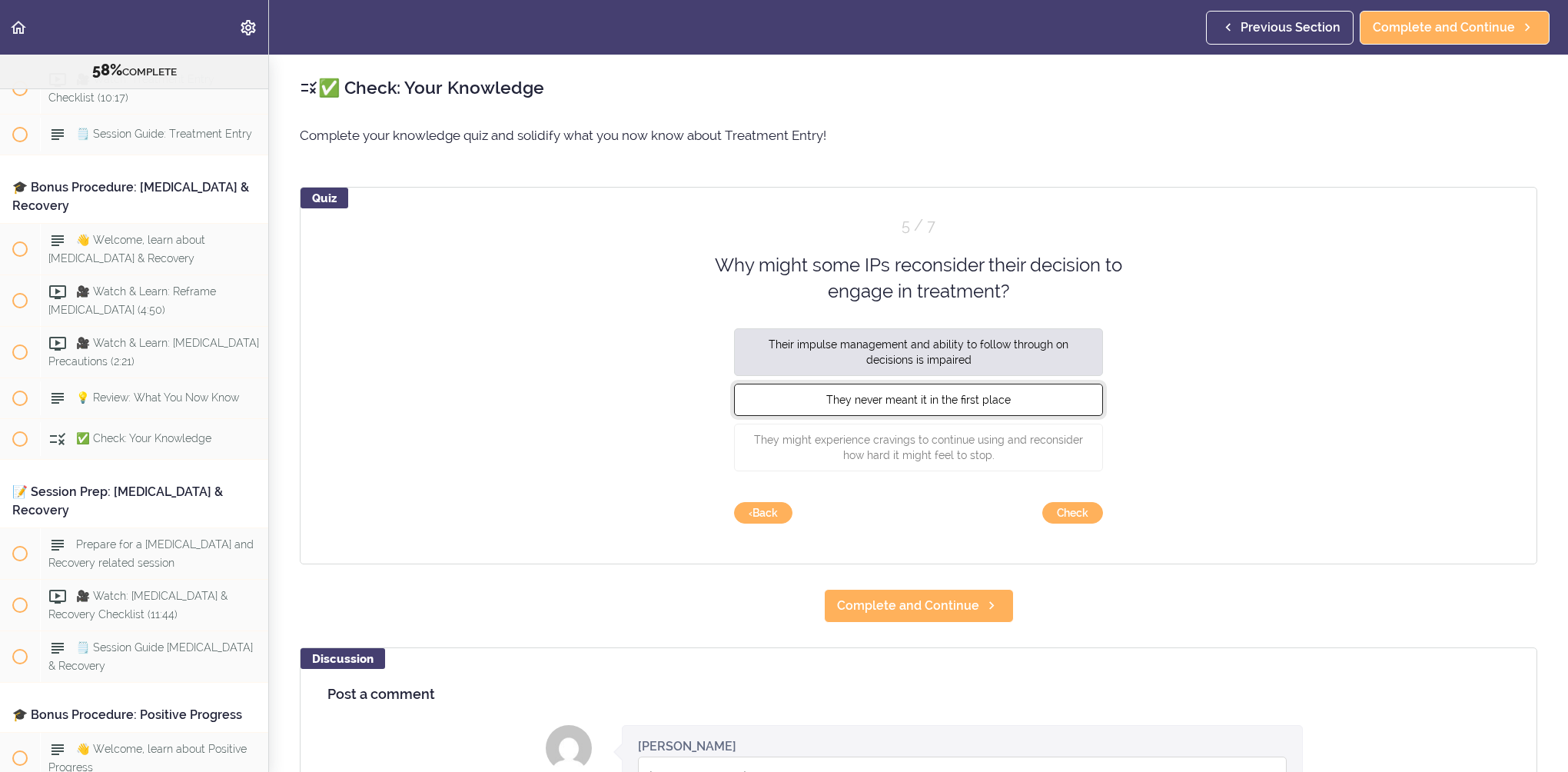
click at [998, 402] on span "They never meant it in the first place" at bounding box center [919, 399] width 184 height 12
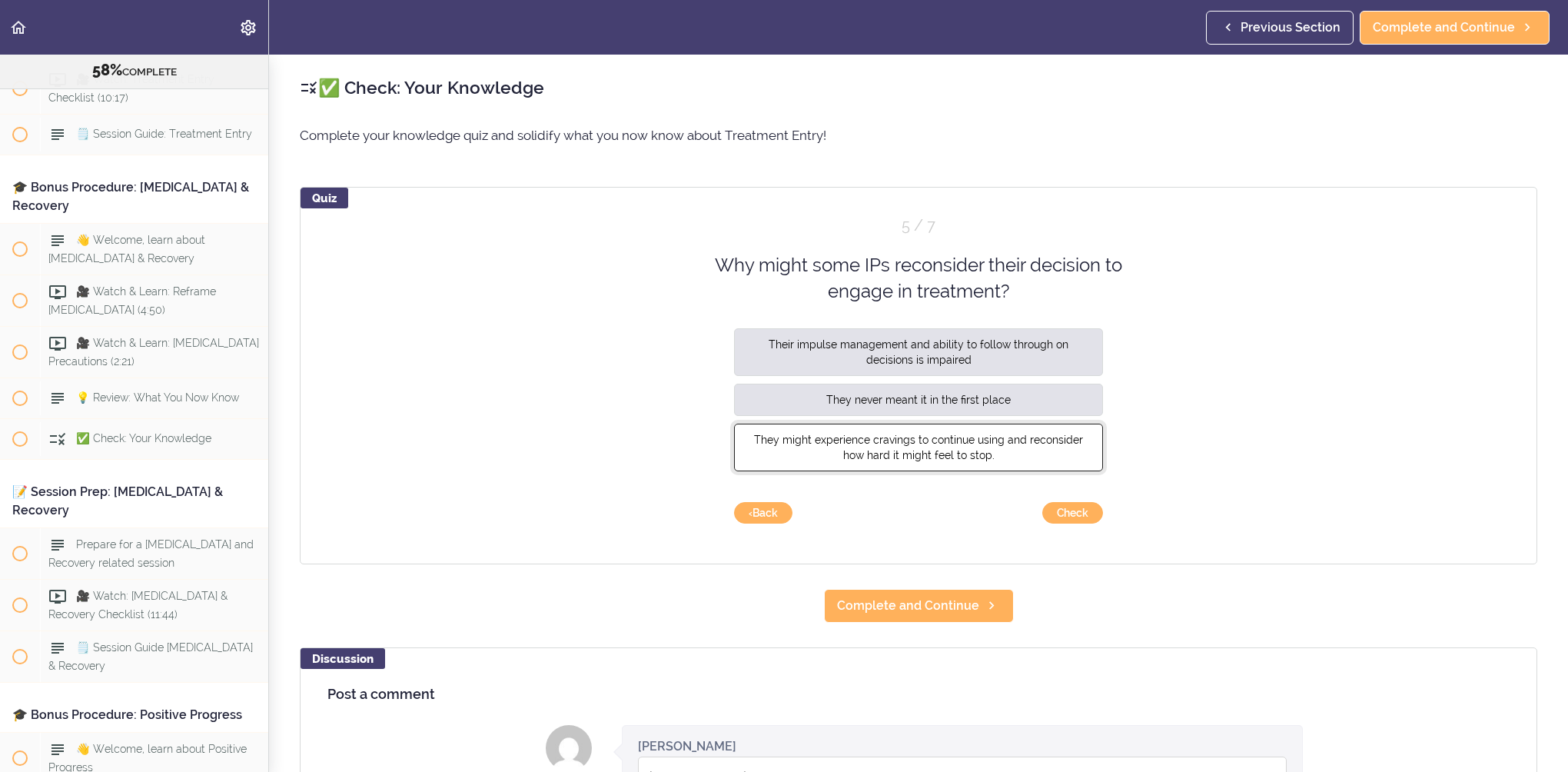
click at [1010, 454] on button "They might experience cravings to continue using and reconsider how hard it mig…" at bounding box center [919, 447] width 369 height 48
click at [1061, 519] on button "Check" at bounding box center [1073, 513] width 60 height 22
click at [1078, 511] on button "Check" at bounding box center [1073, 513] width 60 height 22
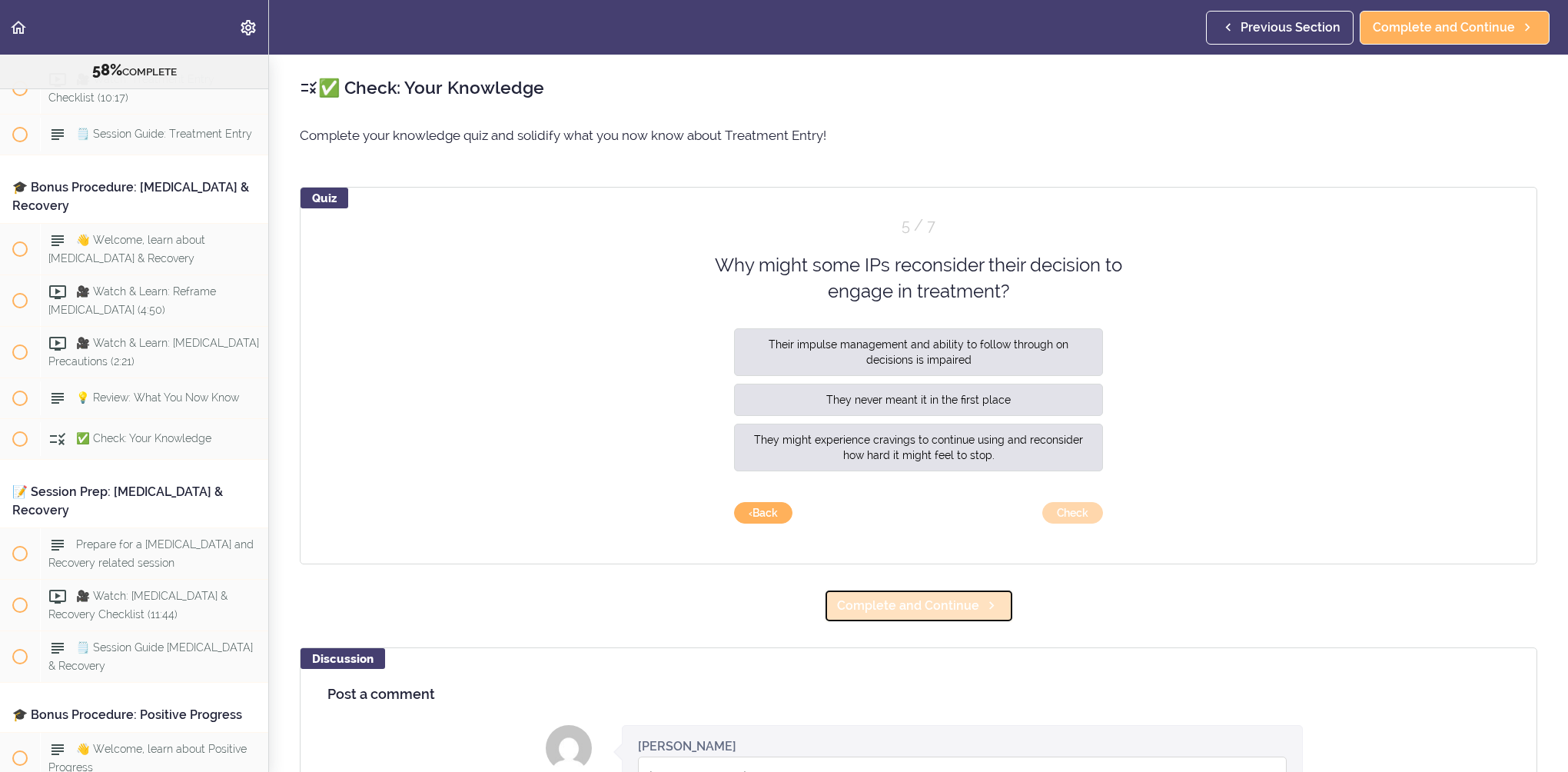
click at [989, 605] on use at bounding box center [992, 606] width 5 height 8
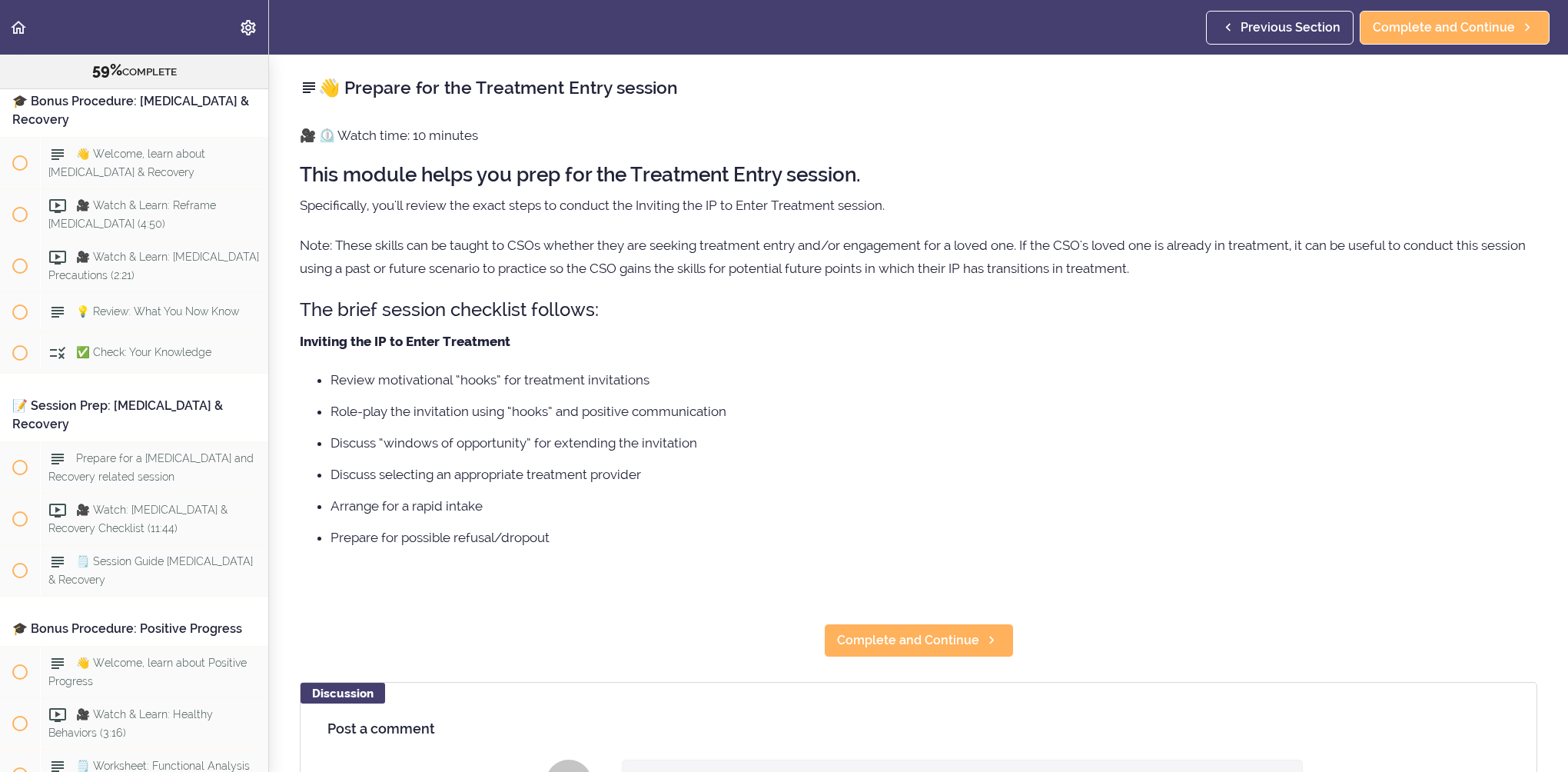
scroll to position [8716, 0]
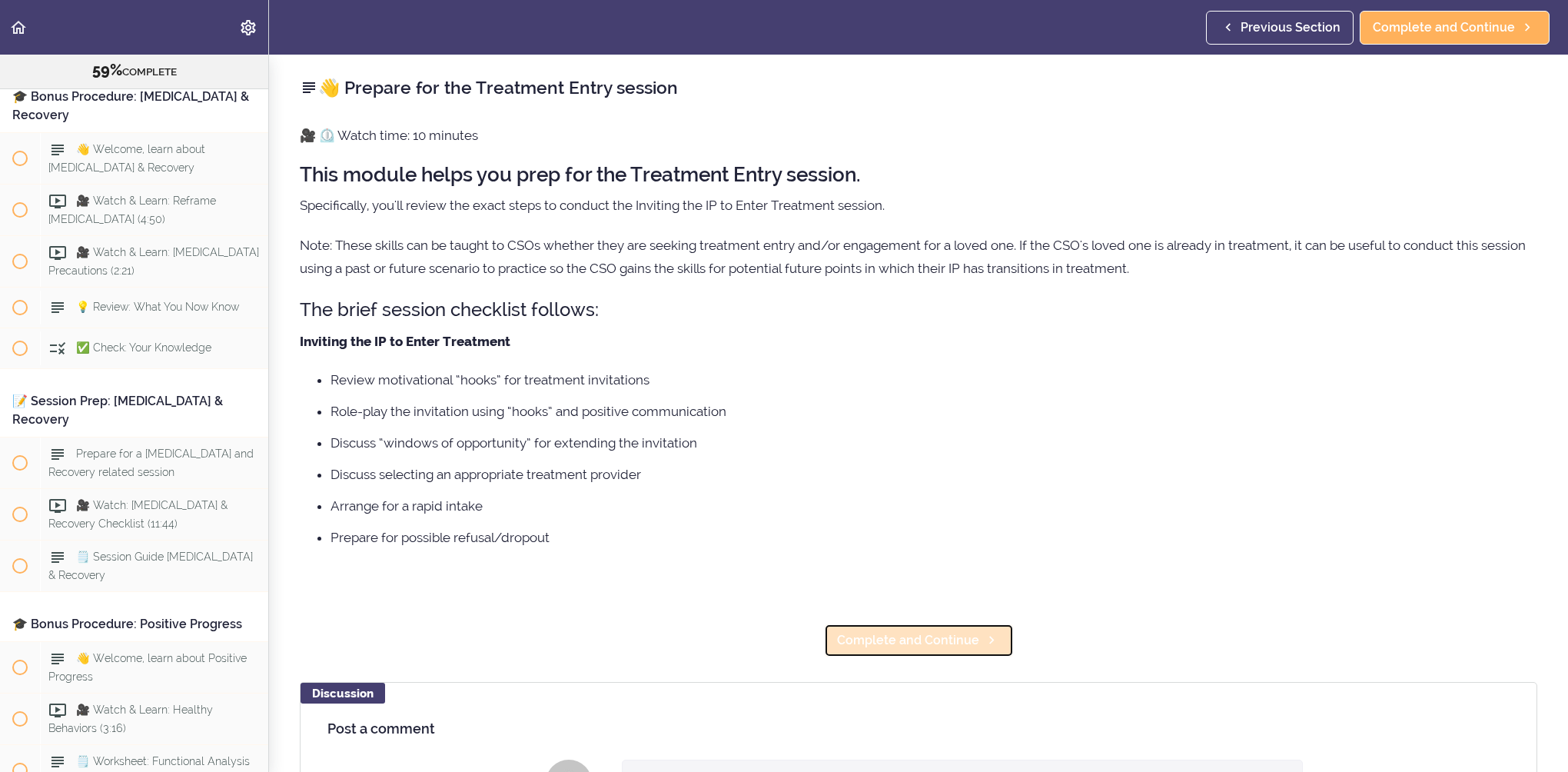
click at [889, 639] on span "Complete and Continue" at bounding box center [909, 641] width 143 height 19
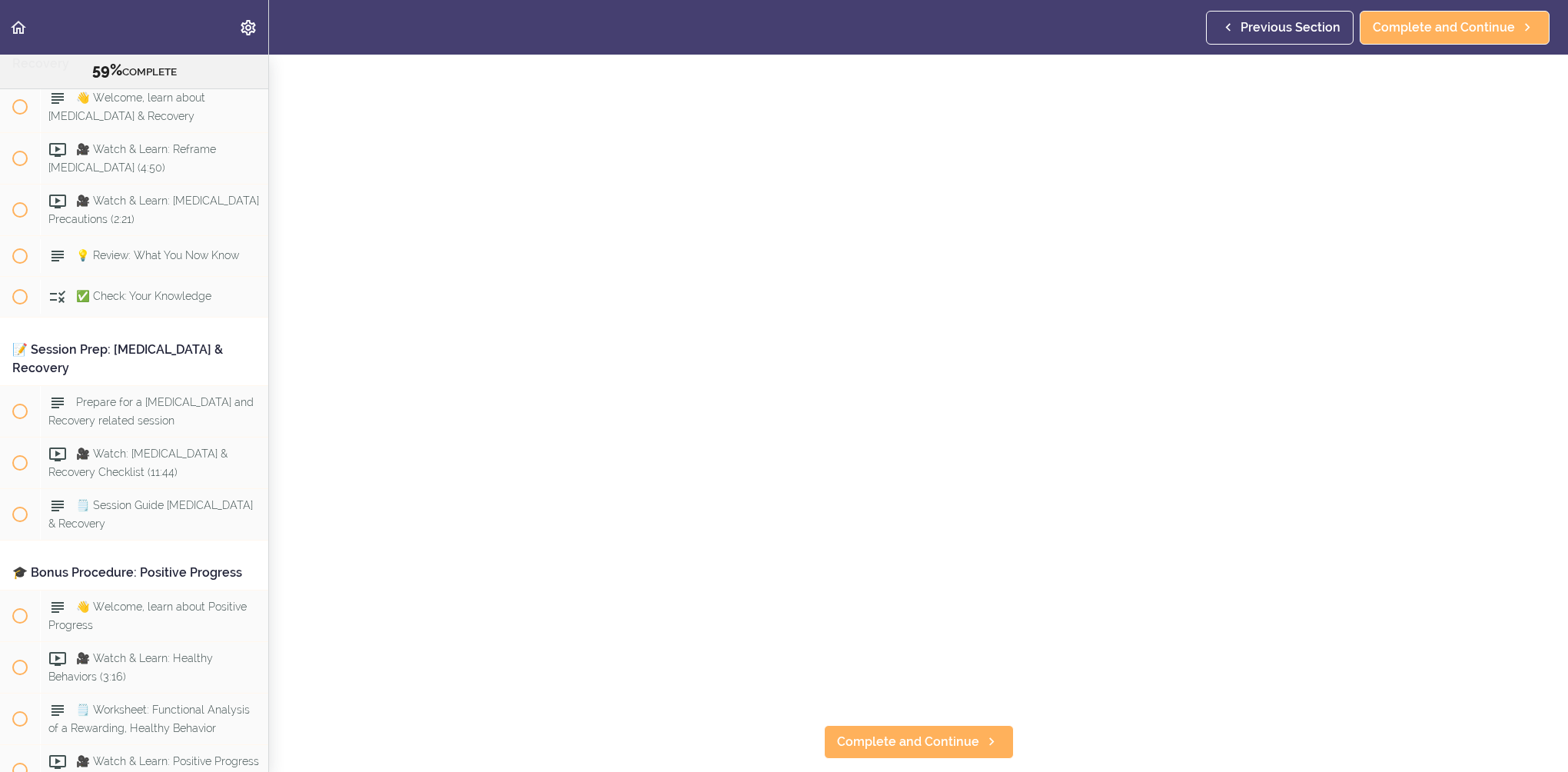
scroll to position [153, 0]
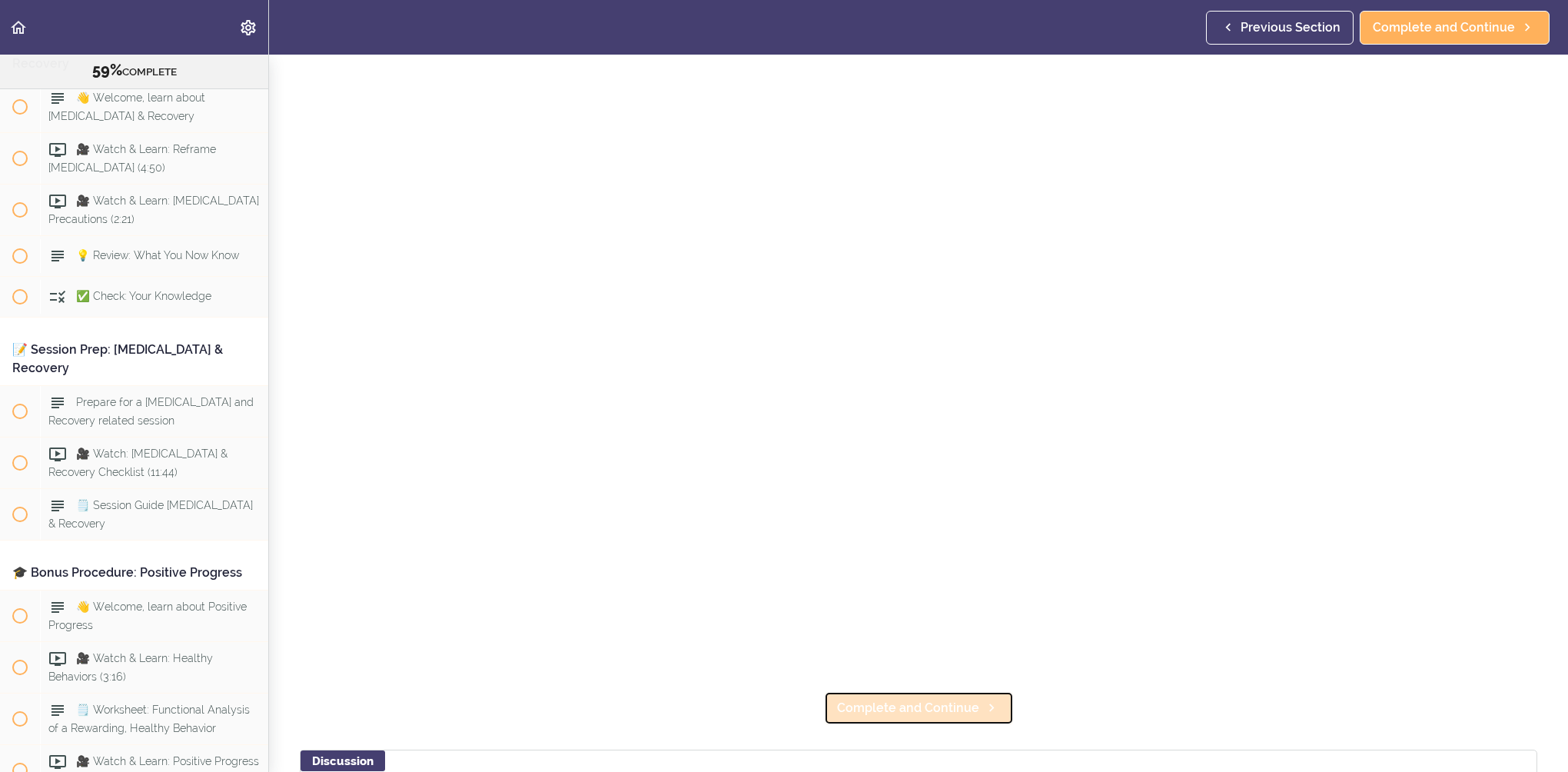
click at [882, 712] on link "Complete and Continue" at bounding box center [919, 708] width 190 height 34
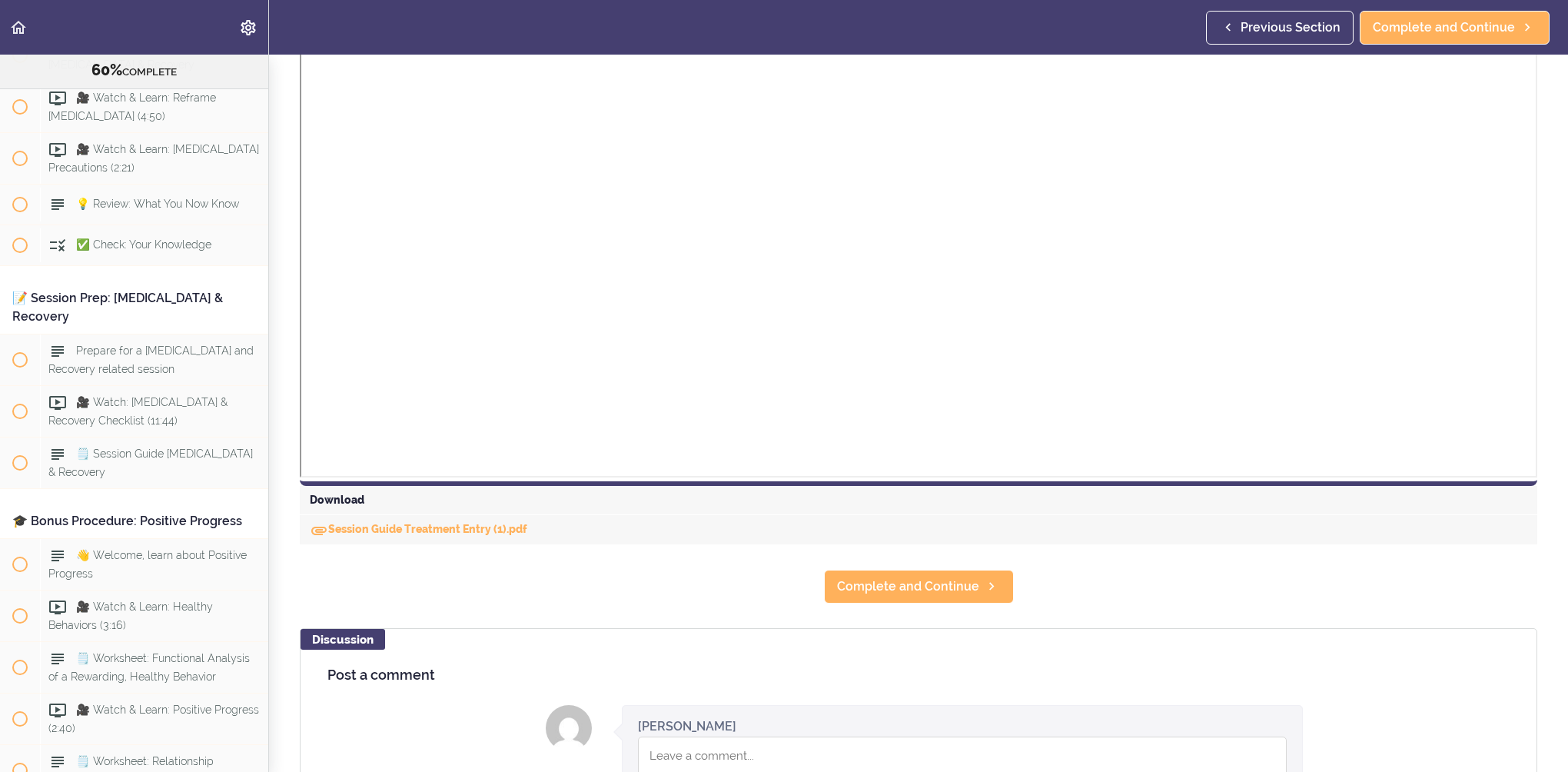
scroll to position [384, 0]
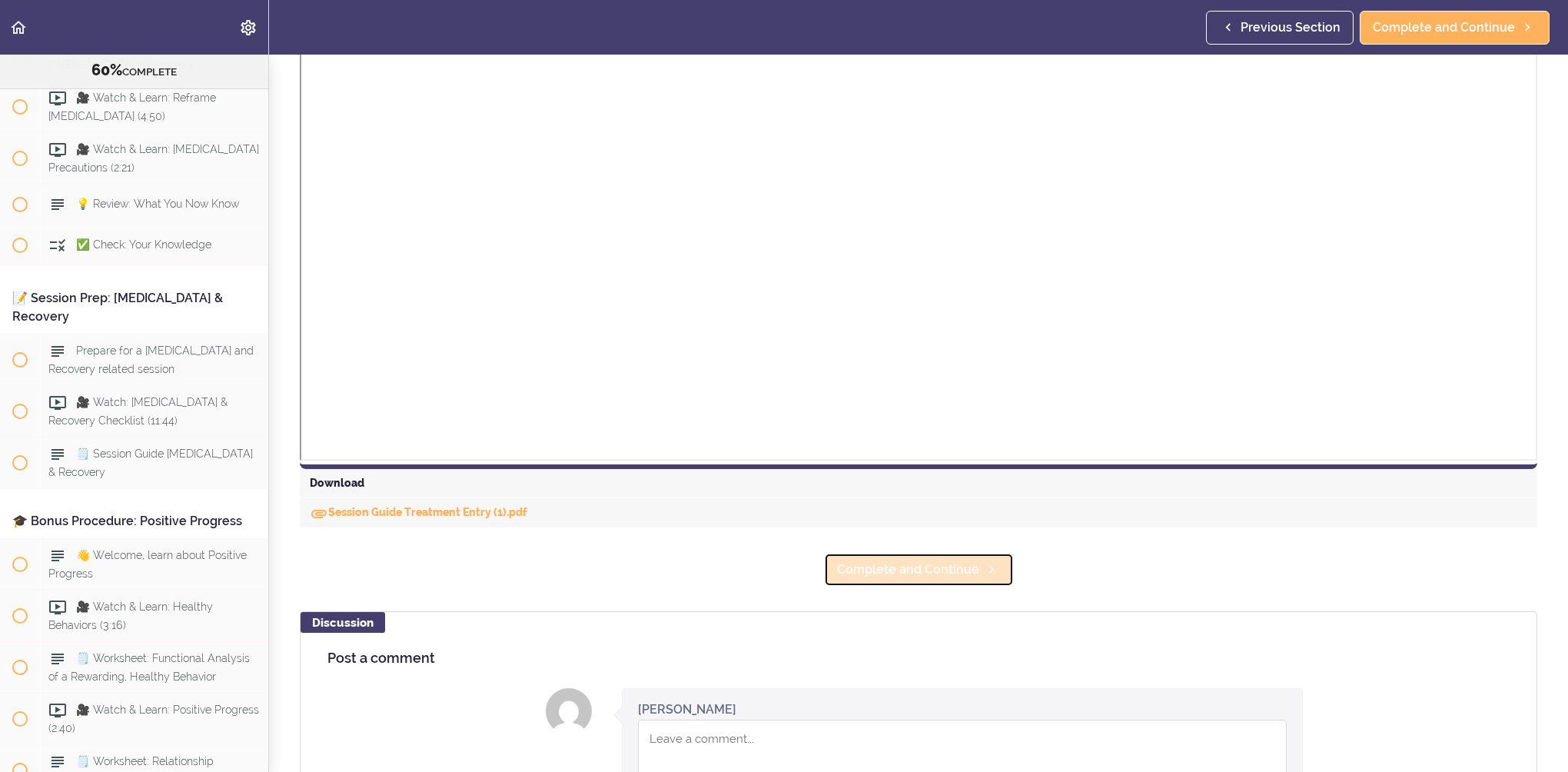
click at [982, 567] on icon at bounding box center [992, 569] width 19 height 16
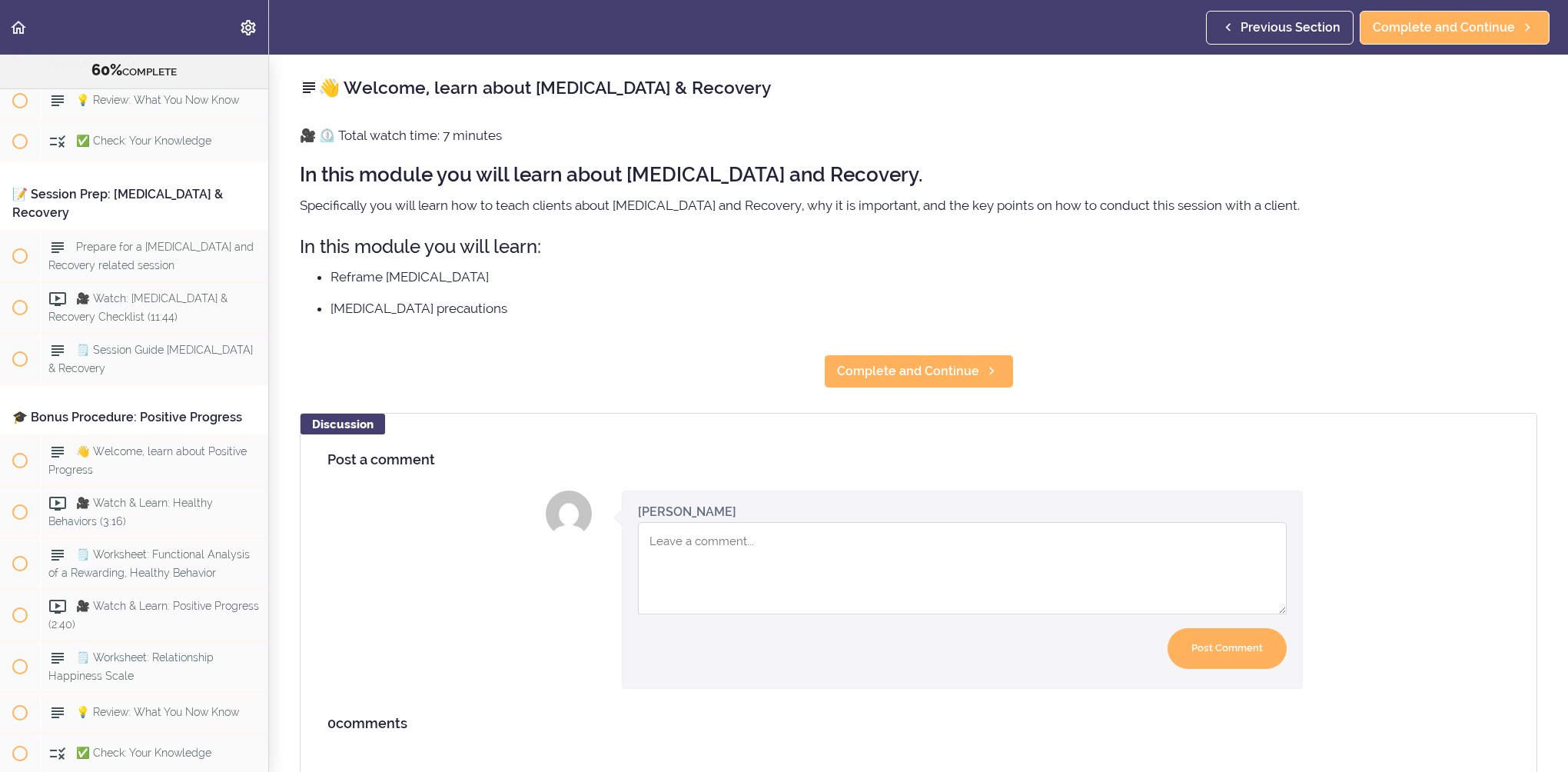
scroll to position [8928, 0]
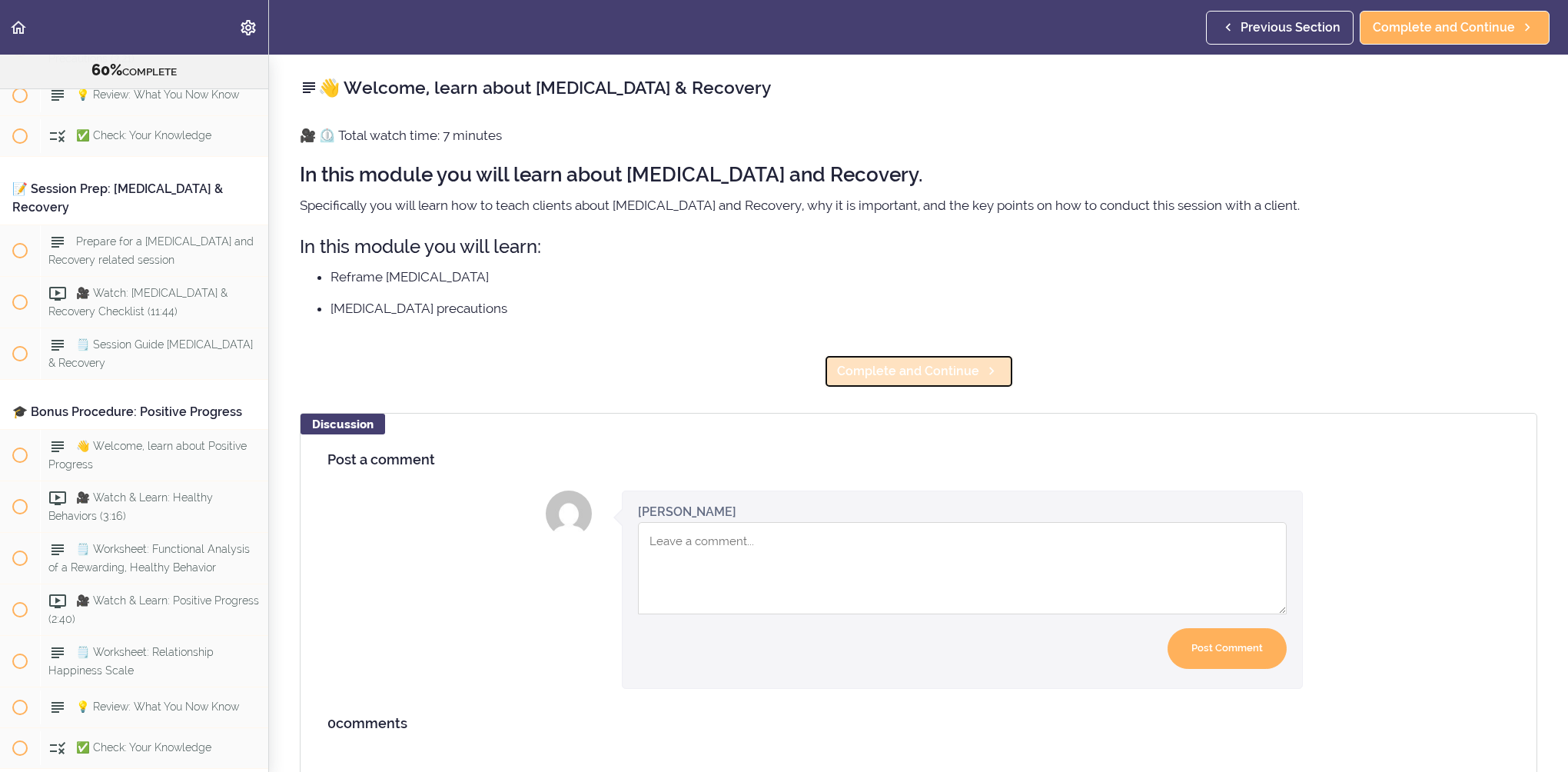
click at [937, 374] on span "Complete and Continue" at bounding box center [909, 371] width 143 height 19
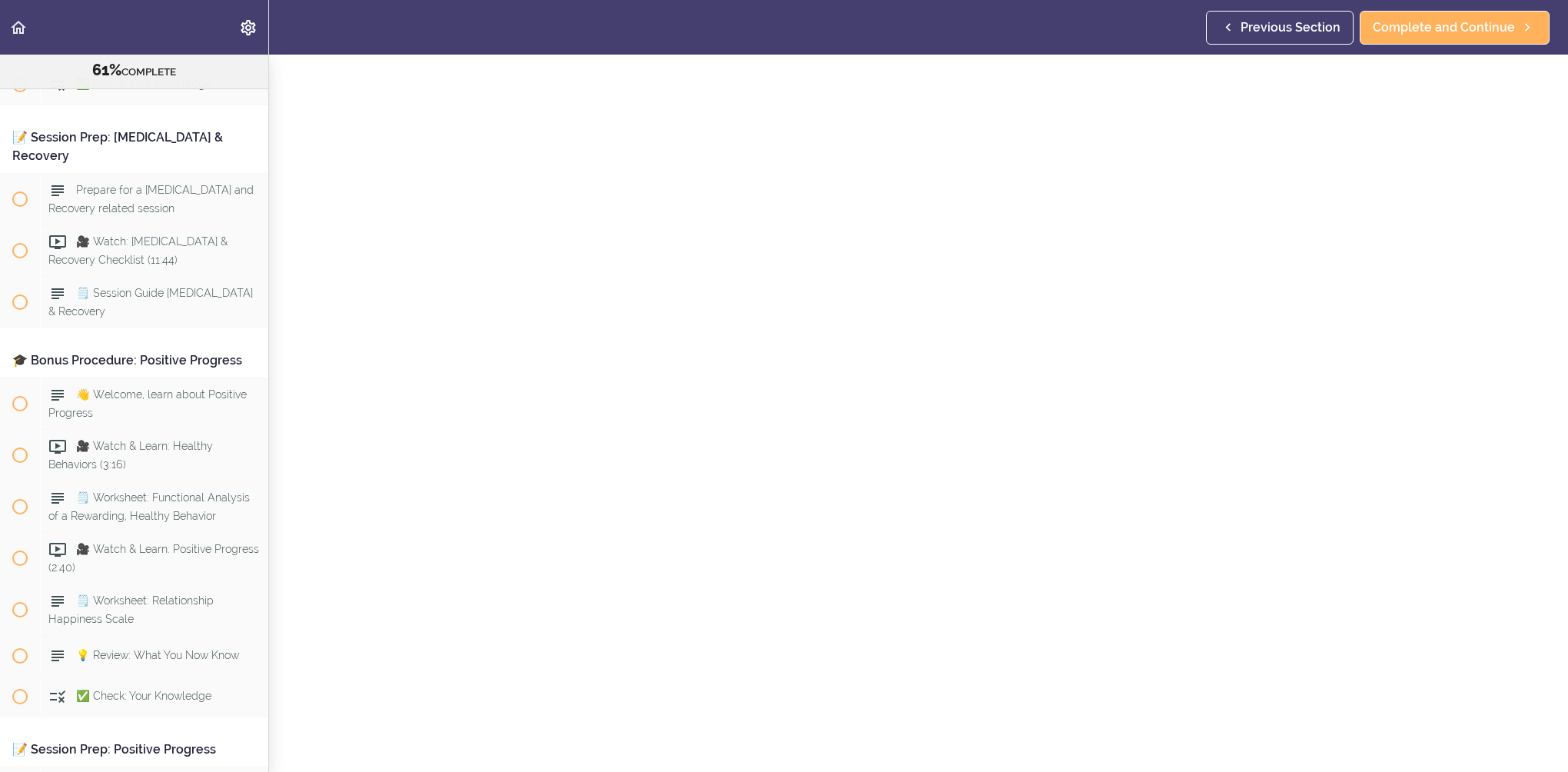
scroll to position [77, 0]
click at [1539, 416] on div "🎥 Watch & Learn: Reframe [MEDICAL_DATA] Complete and Continue Discussion Post a…" at bounding box center [918, 336] width 1299 height 718
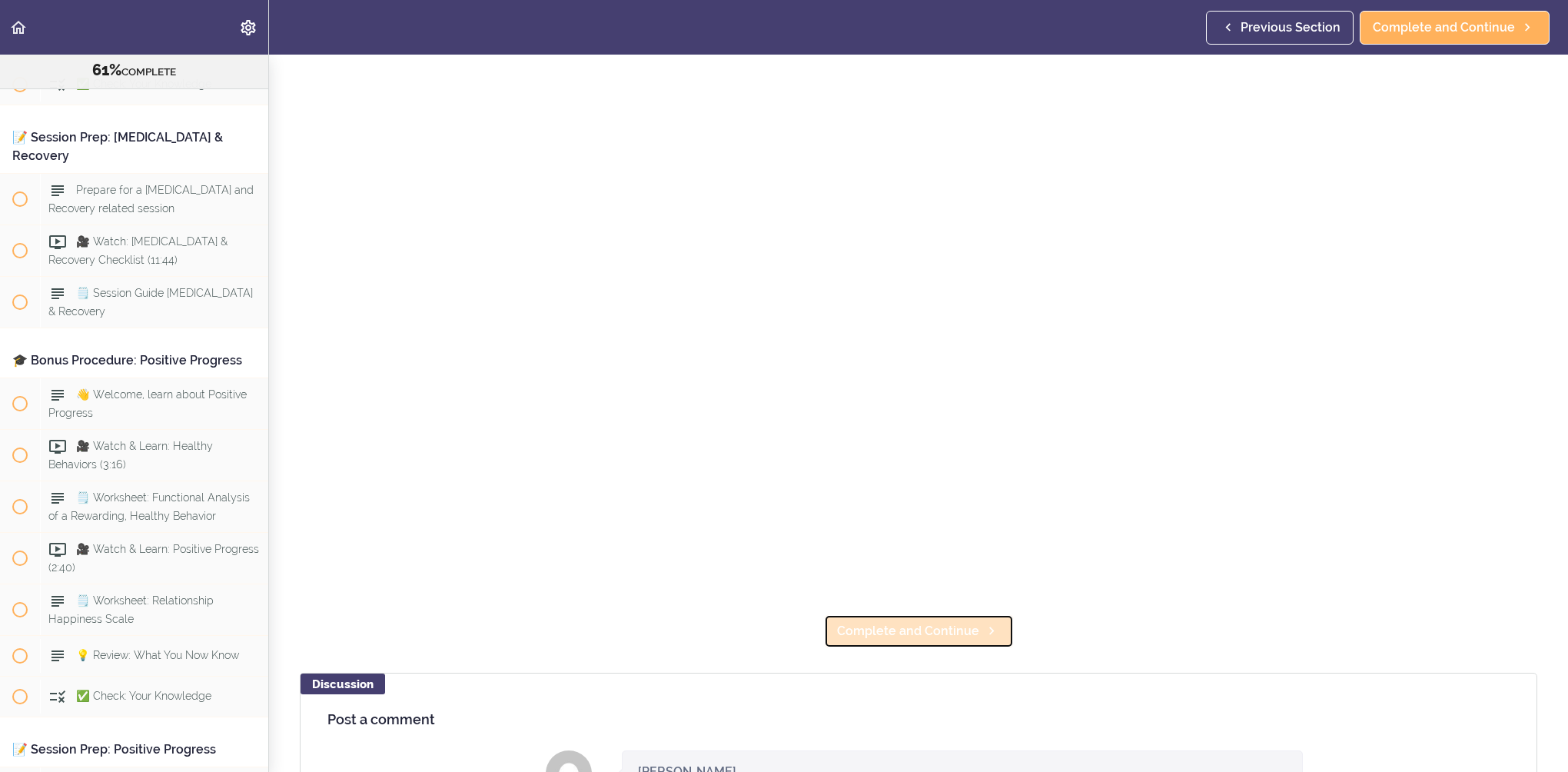
click at [973, 637] on link "Complete and Continue" at bounding box center [919, 632] width 190 height 34
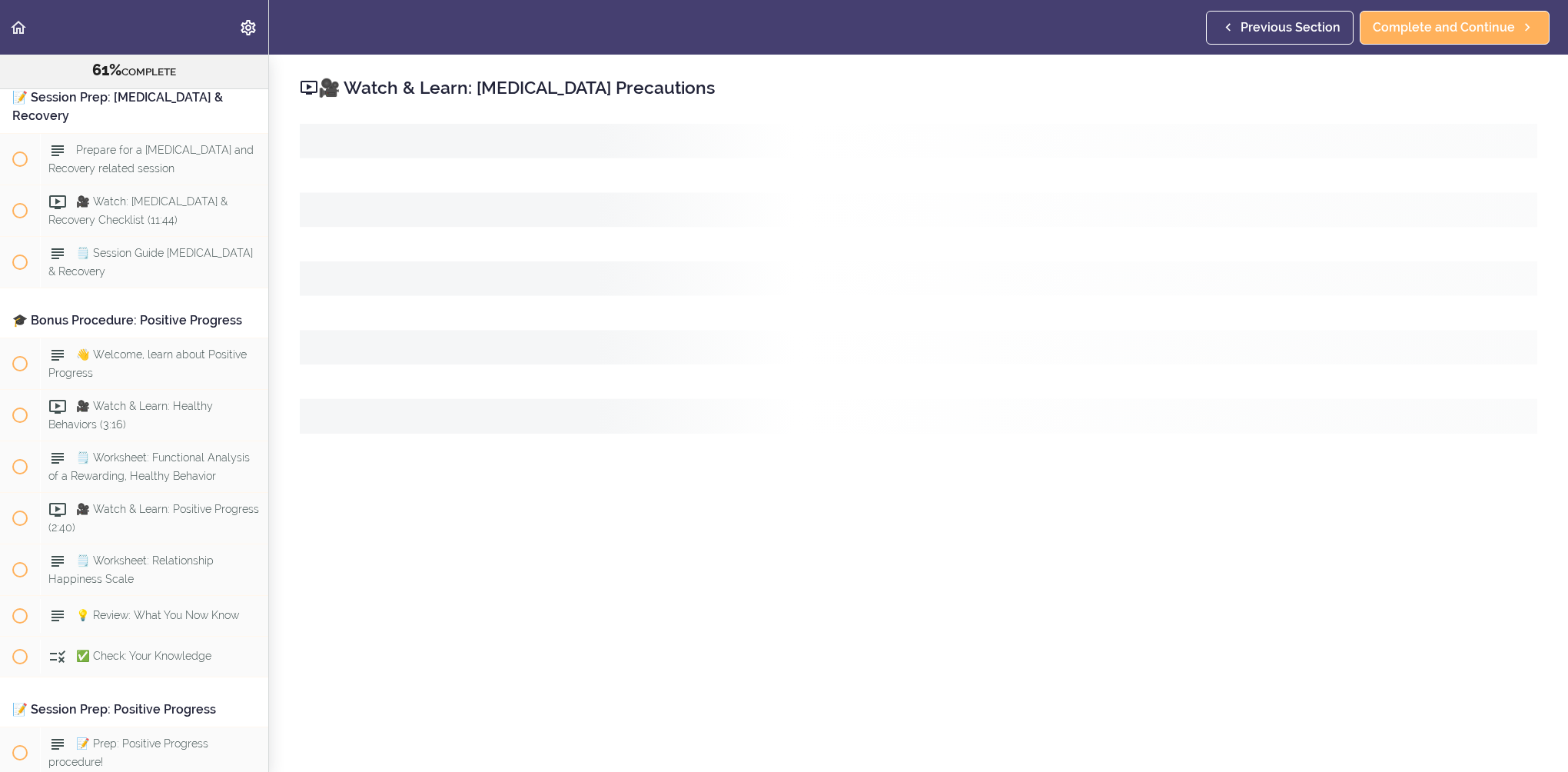
scroll to position [9031, 0]
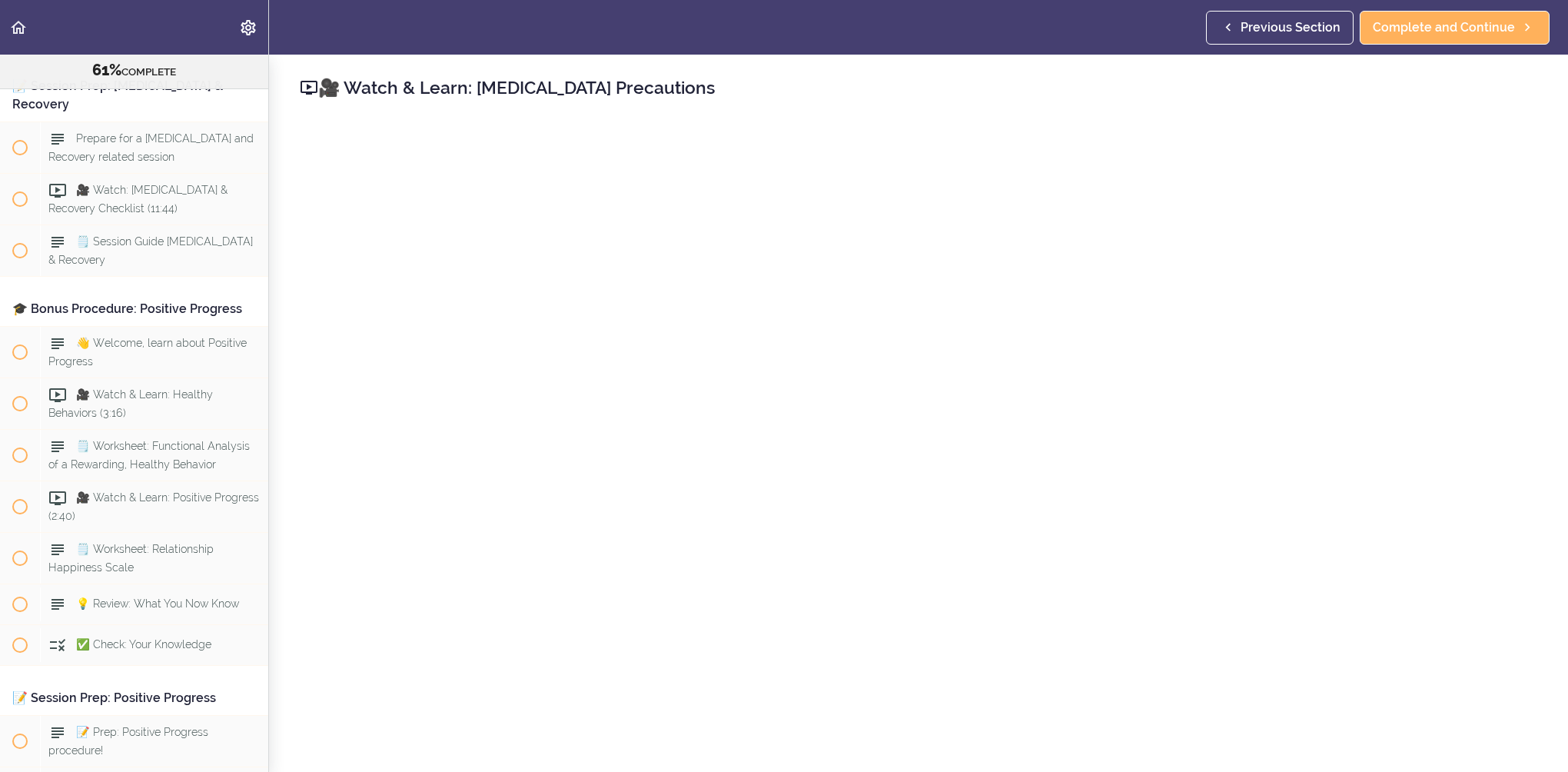
click at [977, 92] on h2 "🎥 Watch & Learn: [MEDICAL_DATA] Precautions" at bounding box center [919, 88] width 1238 height 26
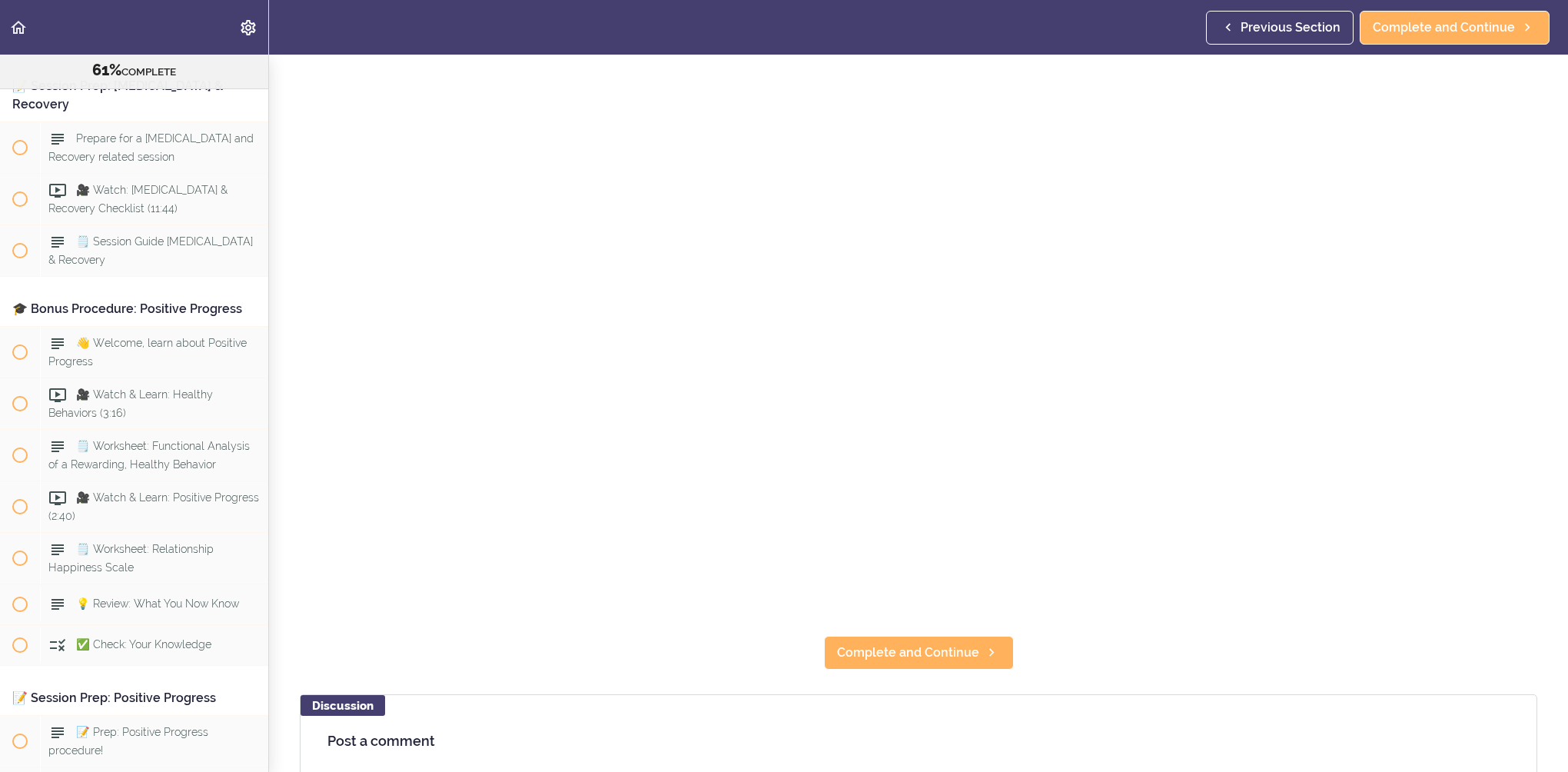
scroll to position [231, 0]
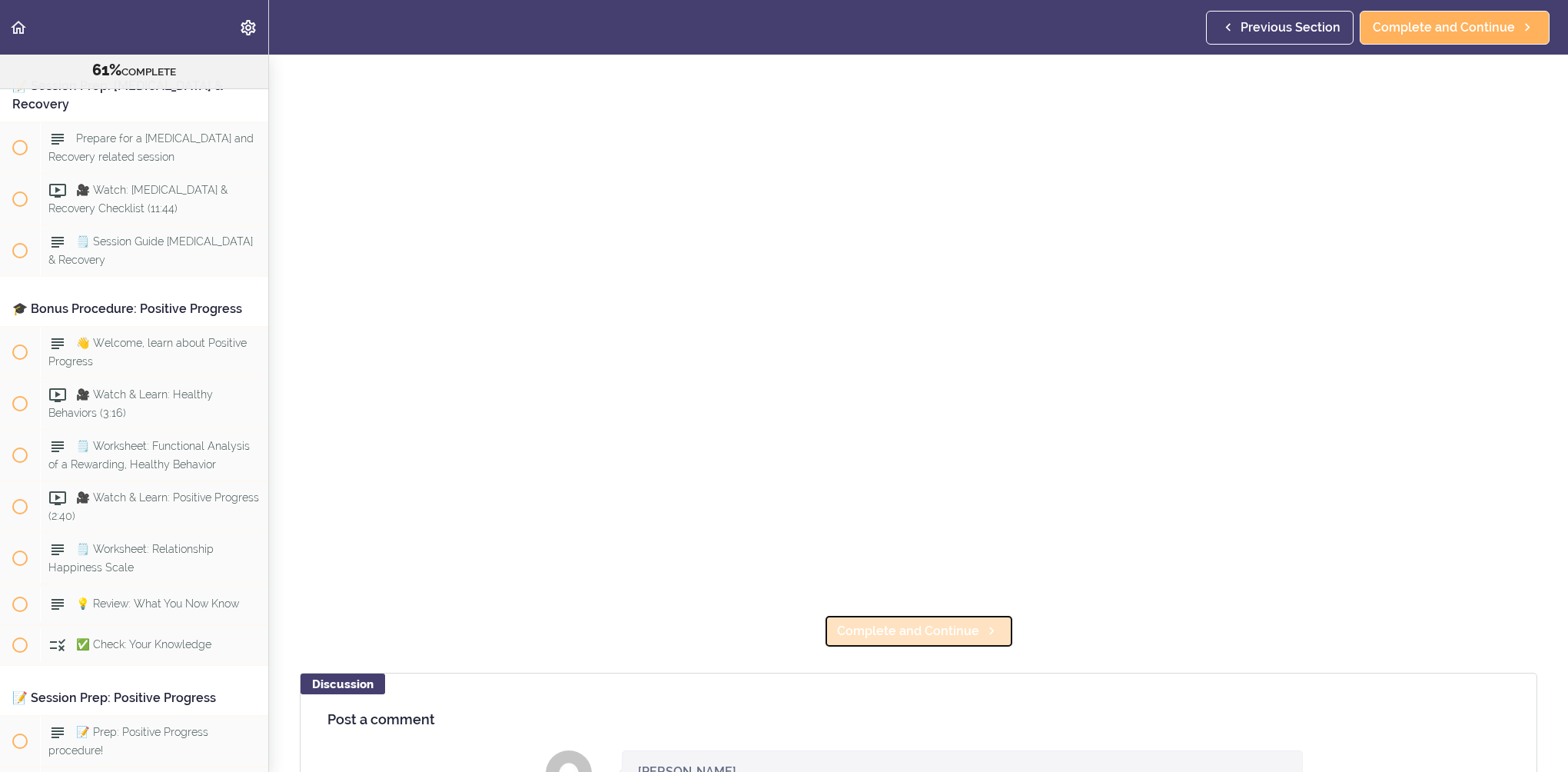
drag, startPoint x: 972, startPoint y: 634, endPoint x: 981, endPoint y: 635, distance: 9.1
click at [972, 634] on link "Complete and Continue" at bounding box center [919, 632] width 190 height 34
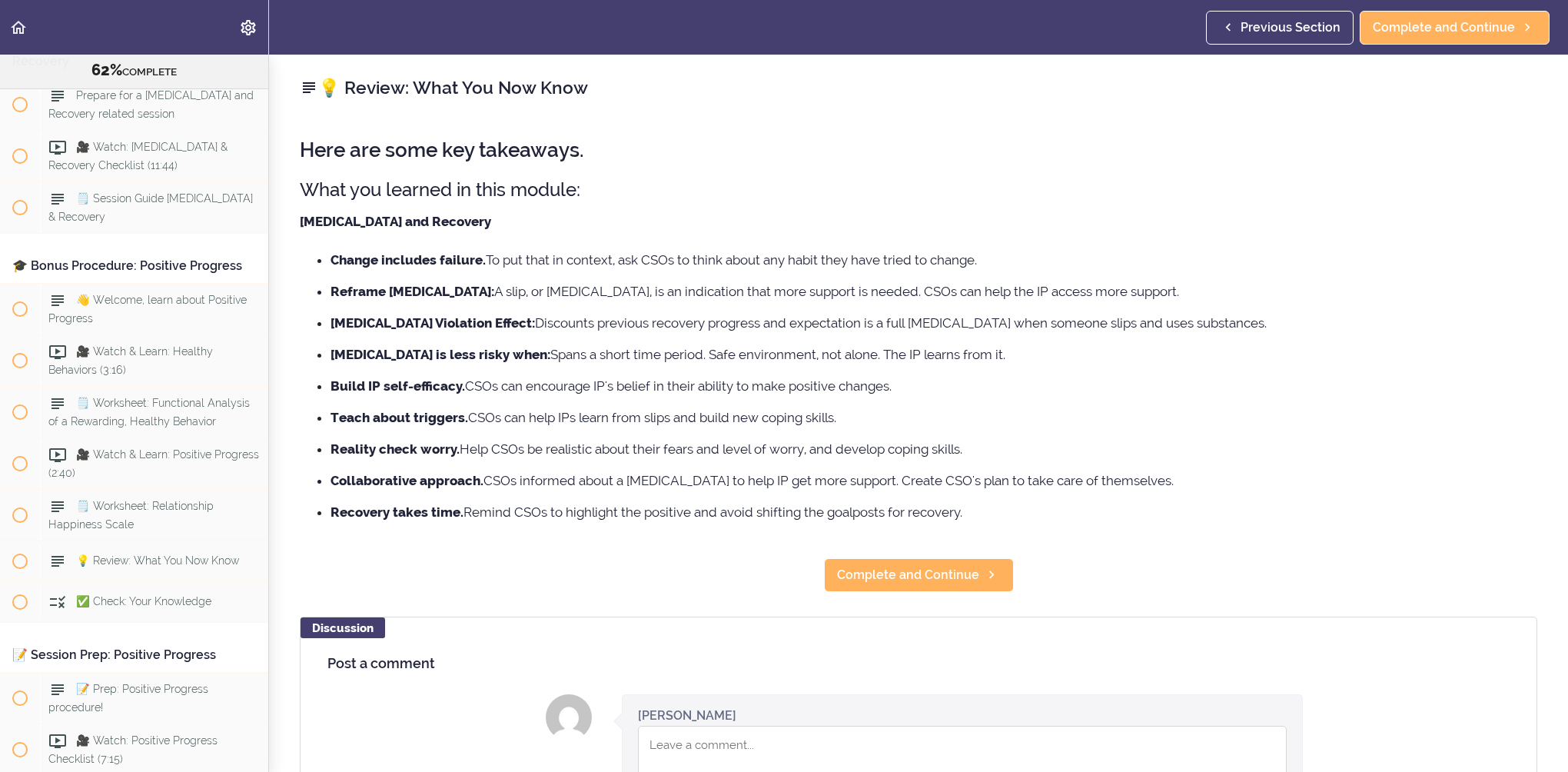
scroll to position [9083, 0]
